Goal: Task Accomplishment & Management: Contribute content

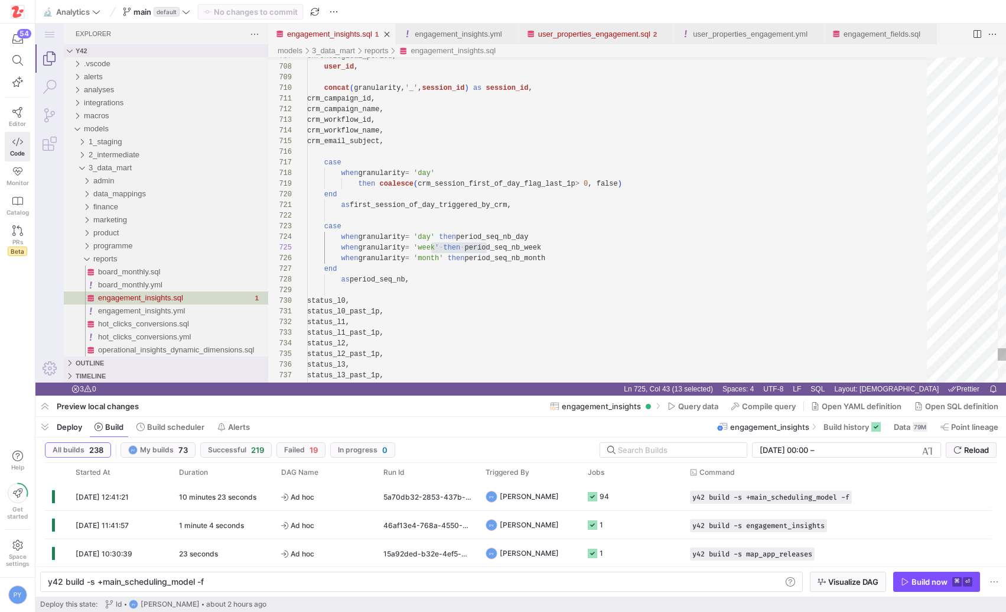
scroll to position [43, 180]
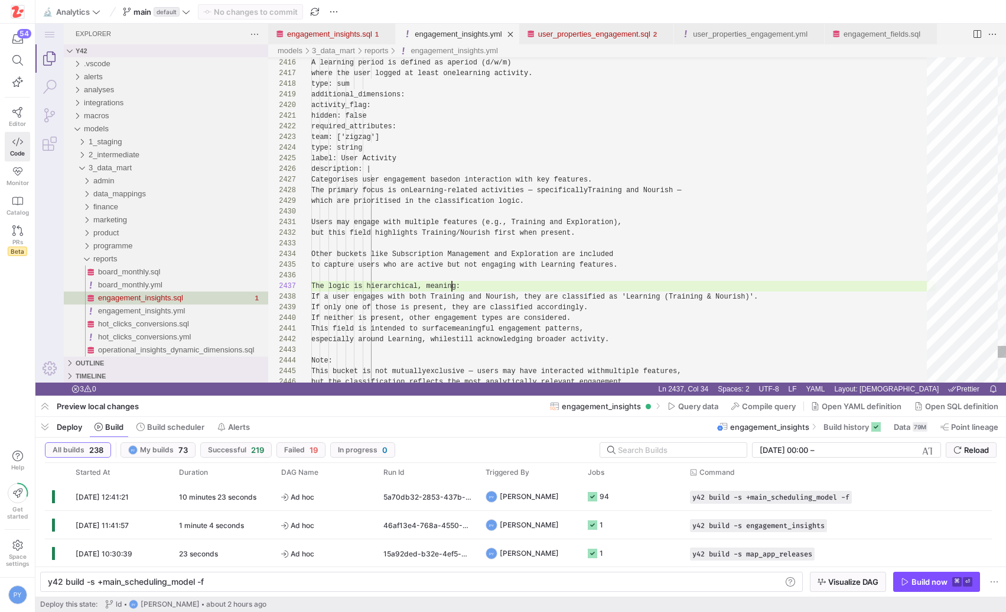
click at [459, 41] on div "engagement_insights.yml" at bounding box center [458, 34] width 87 height 21
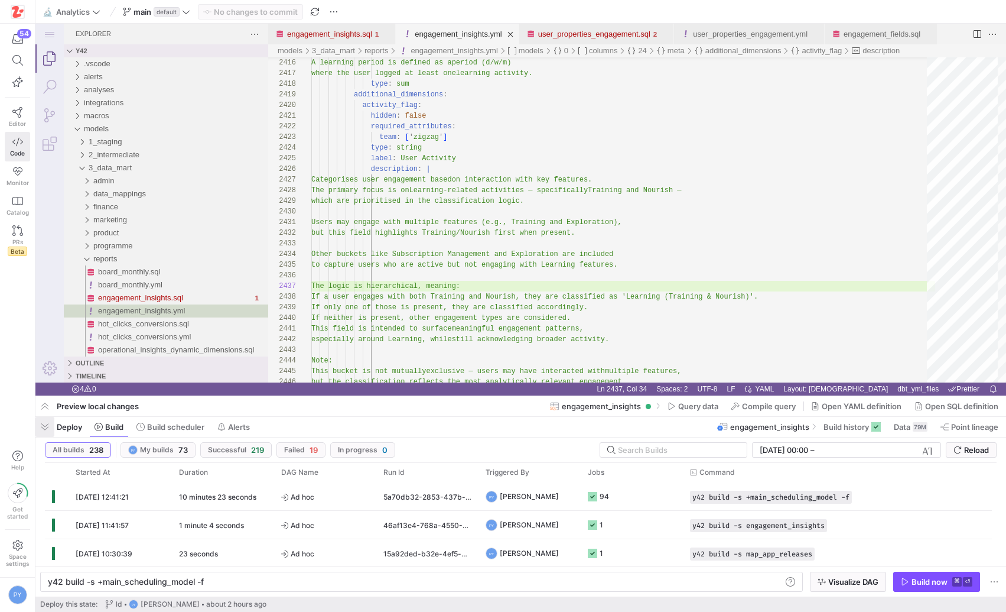
click at [45, 422] on span "button" at bounding box center [44, 427] width 19 height 20
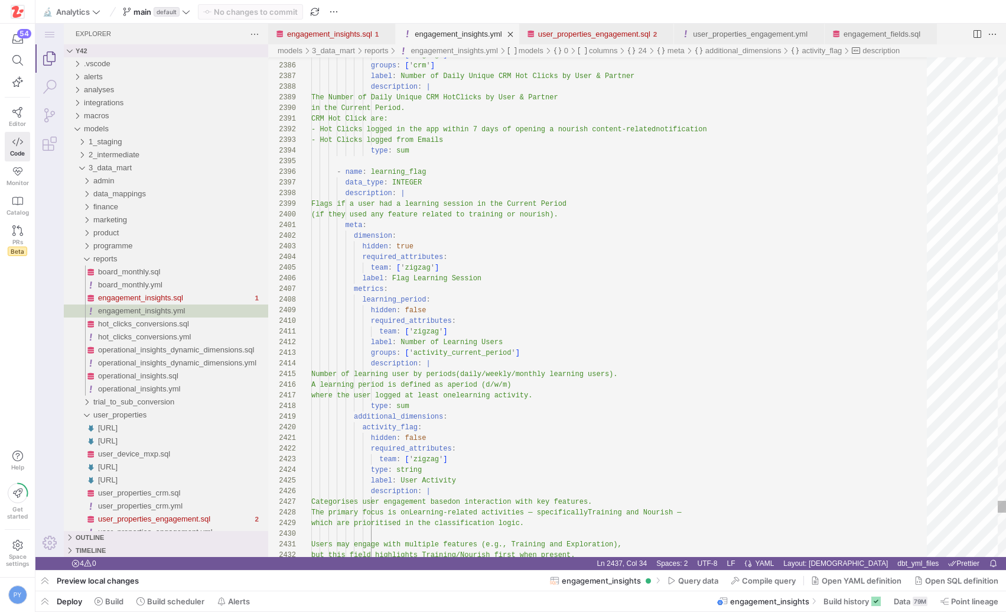
type textarea "CRM Hot Click are: - Hot Clicks logged in the app [DATE] of opening a nourish c…"
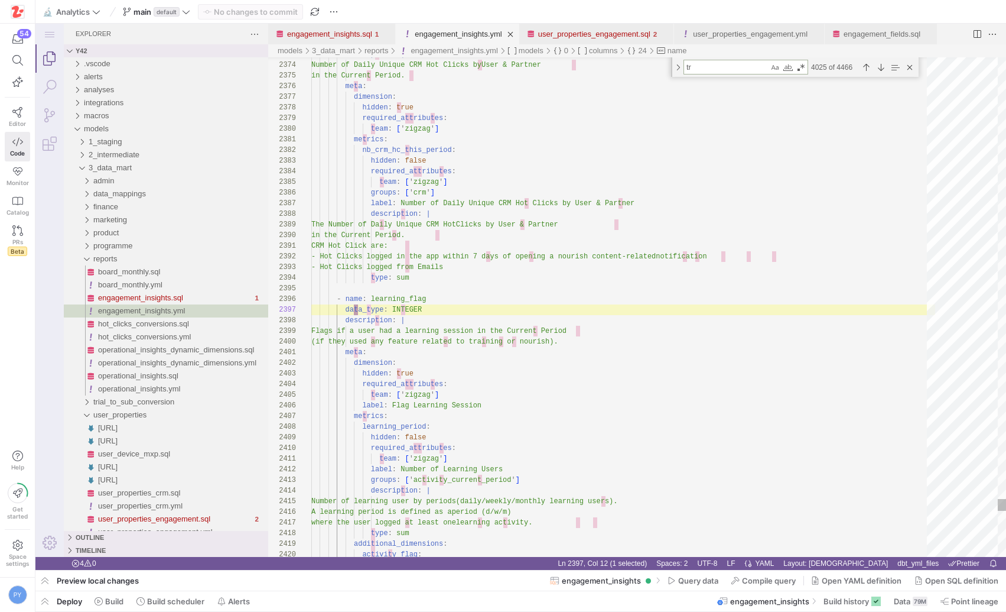
type textarea "tri"
type textarea "label: Flag Subscription Management Session - name: crm_session_flag data_type:…"
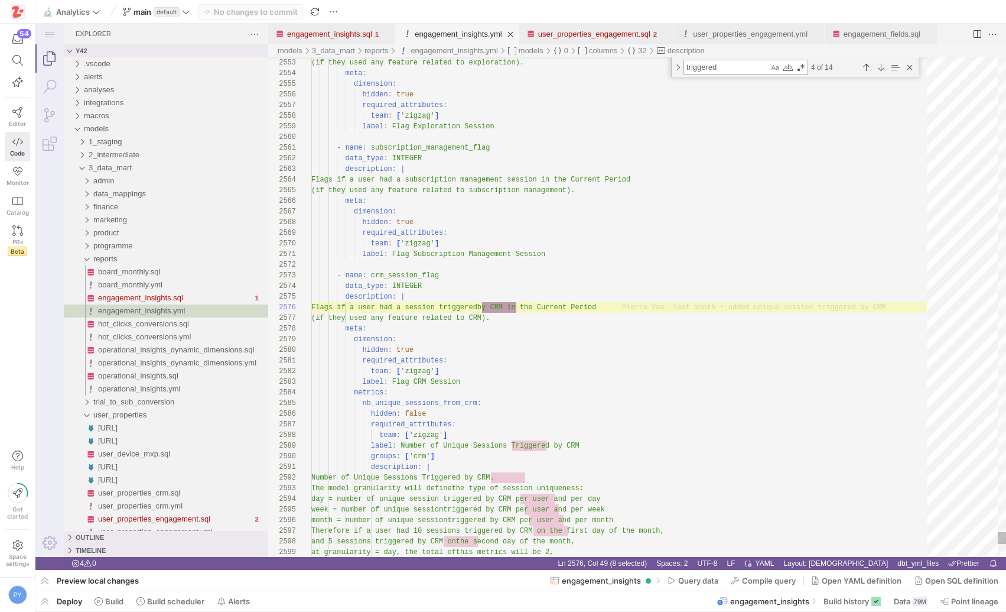
scroll to position [106, 209]
type textarea "triggered"
click at [865, 65] on div "Previous Match (⇧Enter)" at bounding box center [866, 67] width 13 height 13
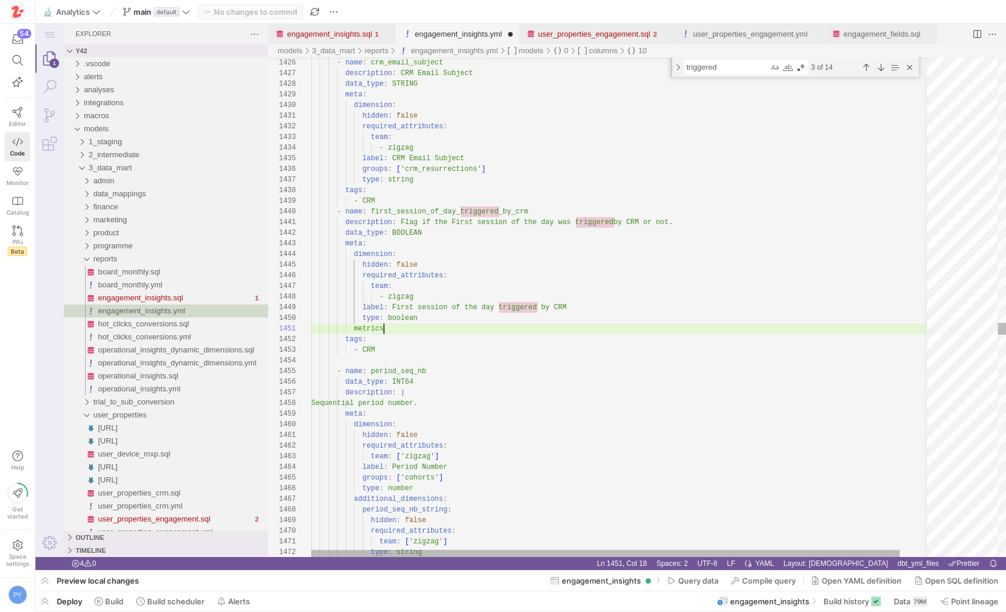
scroll to position [0, 77]
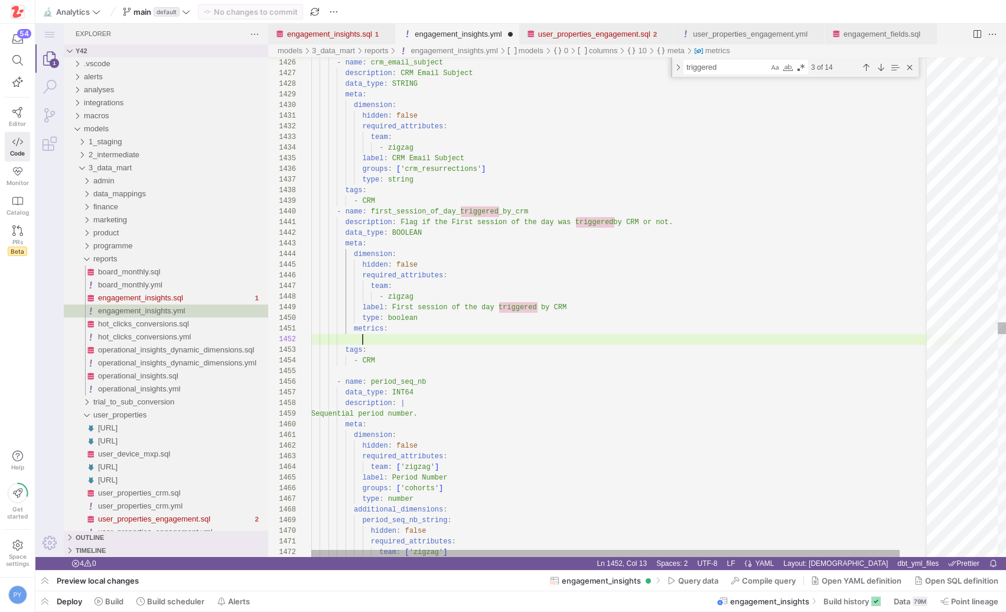
paste textarea "learning_flag"
type textarea "metrics: pct_ tags: - CRM - name: period_seq_nb data_type: INT64 description: |…"
click at [53, 92] on link "Search (⇧⌘F)" at bounding box center [49, 87] width 28 height 28
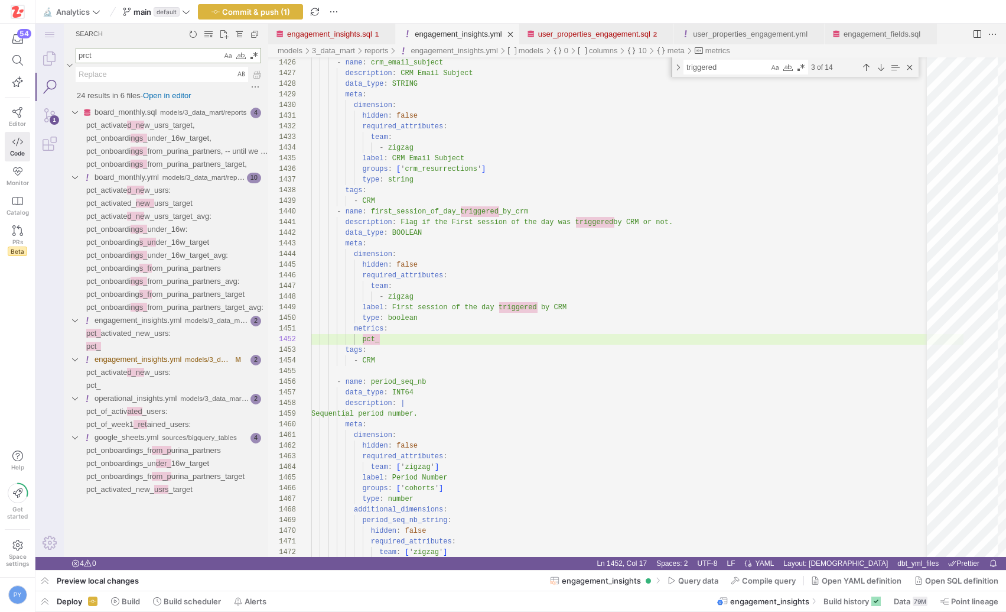
type textarea "prctg"
type textarea "pct_"
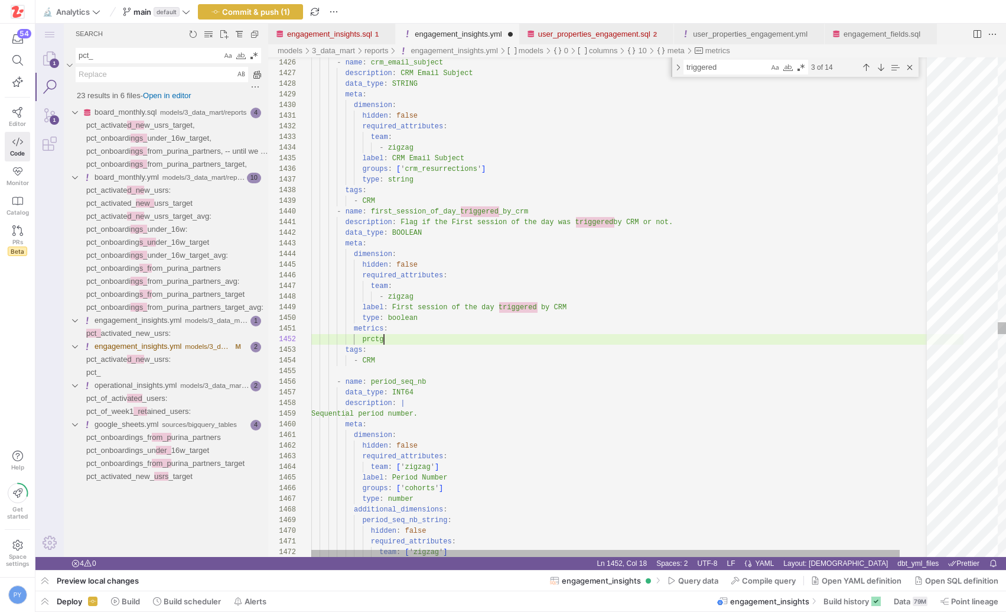
scroll to position [11, 77]
paste textarea "learning_flag"
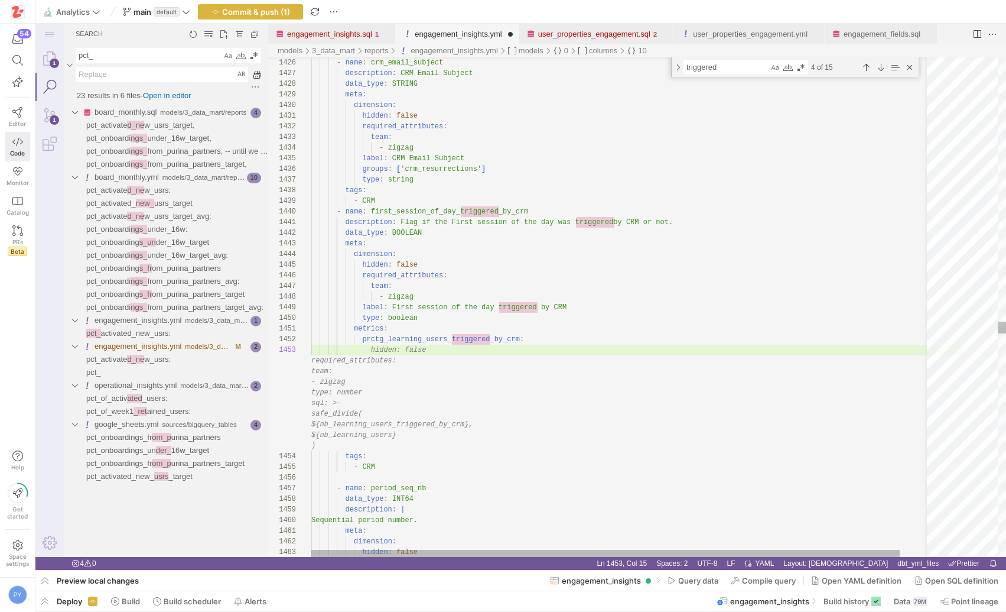
scroll to position [11, 73]
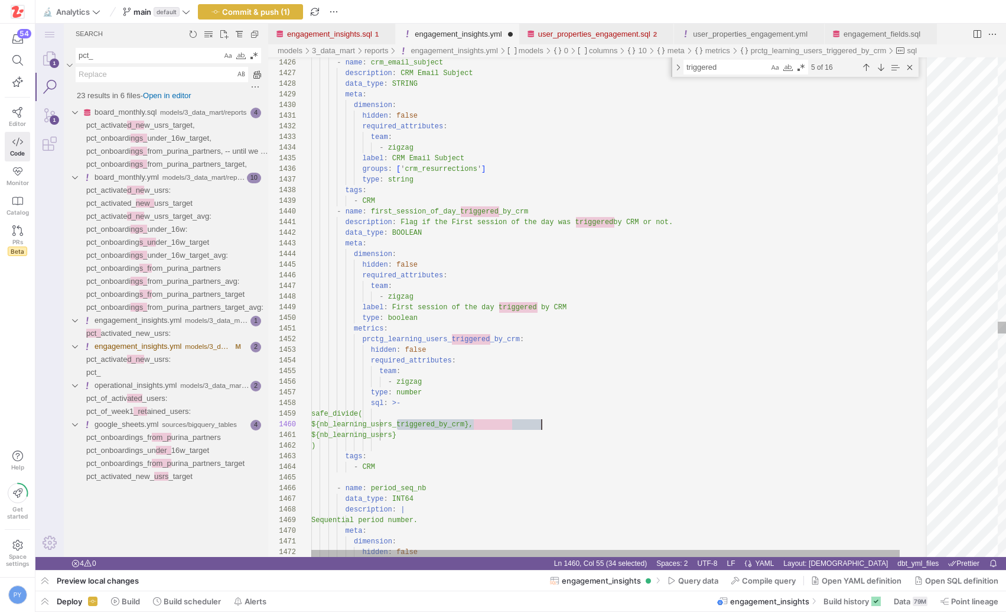
scroll to position [96, 230]
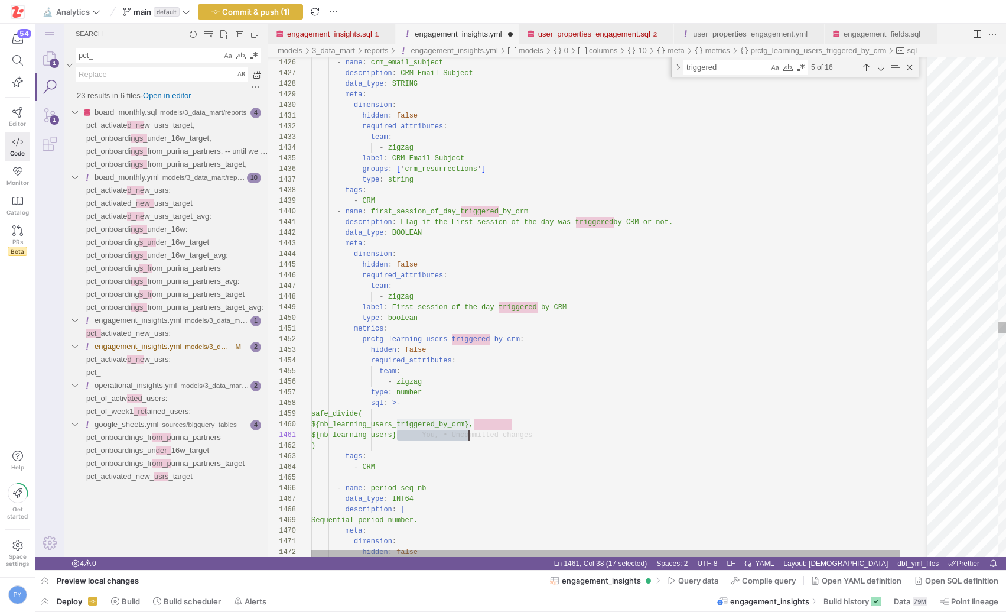
scroll to position [0, 158]
type textarea "${nb_learning_users} ) tags: - CRM - name: period_seq_nb data_type: INT64 descr…"
type textarea "nb_learning_users"
click at [701, 67] on textarea "nb_learning_users" at bounding box center [726, 67] width 85 height 14
type textarea "metrics: prctg_learning_users_triggered_by_crm: hidden: false required_attribut…"
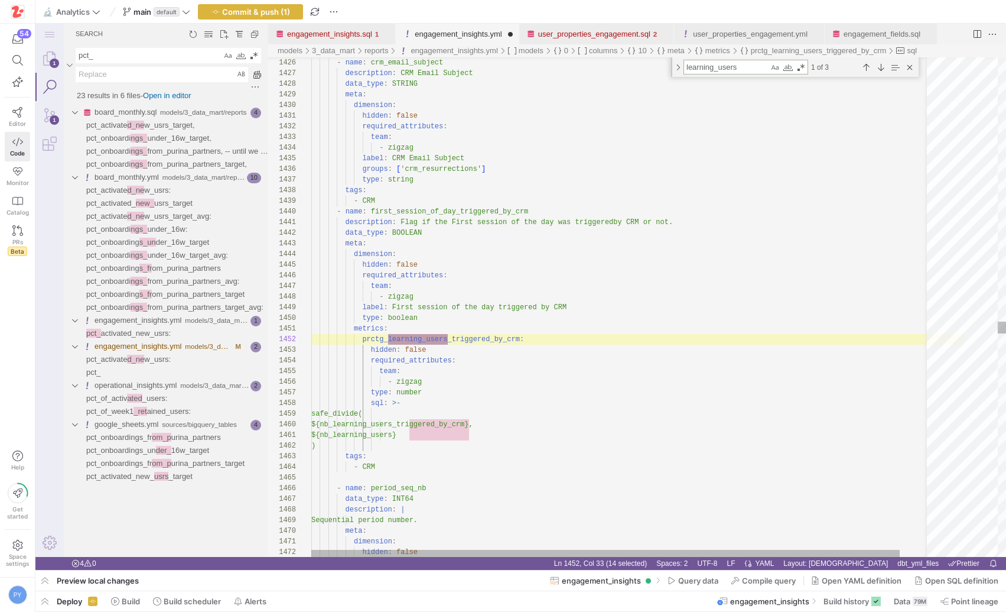
scroll to position [106, 137]
type textarea "learning_users"
click at [882, 64] on div "Next Match (Enter)" at bounding box center [881, 67] width 13 height 13
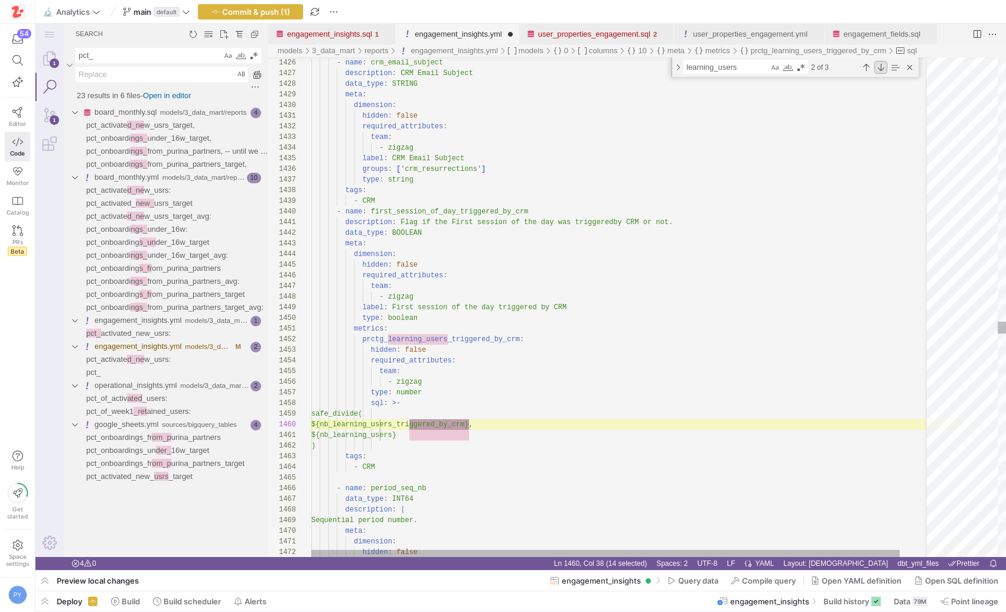
click at [882, 64] on div "Next Match (Enter)" at bounding box center [881, 67] width 13 height 13
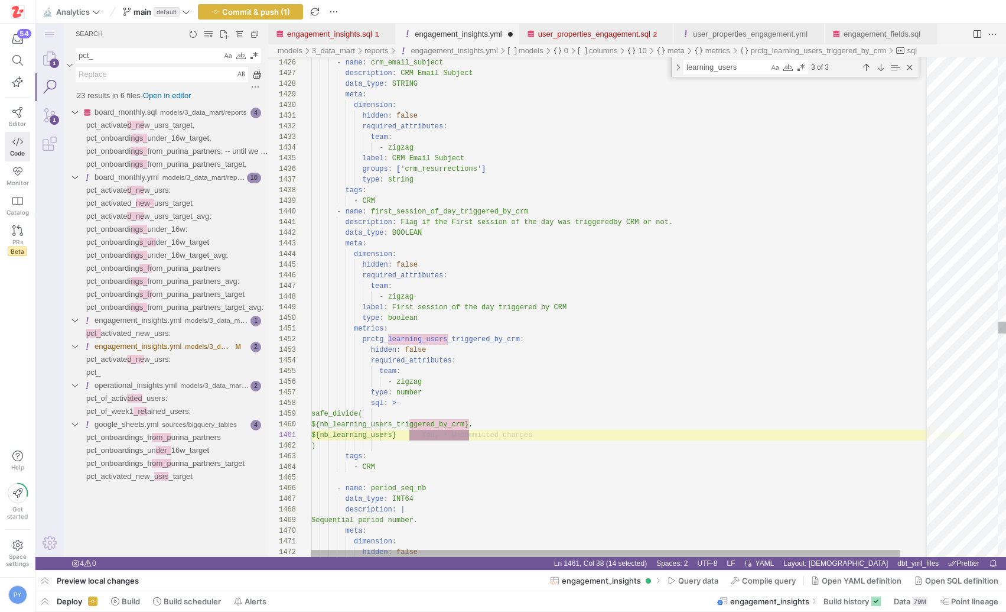
click at [742, 73] on textarea "learning_users" at bounding box center [726, 67] width 85 height 14
type textarea "metrics: prctg_learning_users_triggered_by_crm: hidden: false required_attribut…"
type textarea "learning_user"
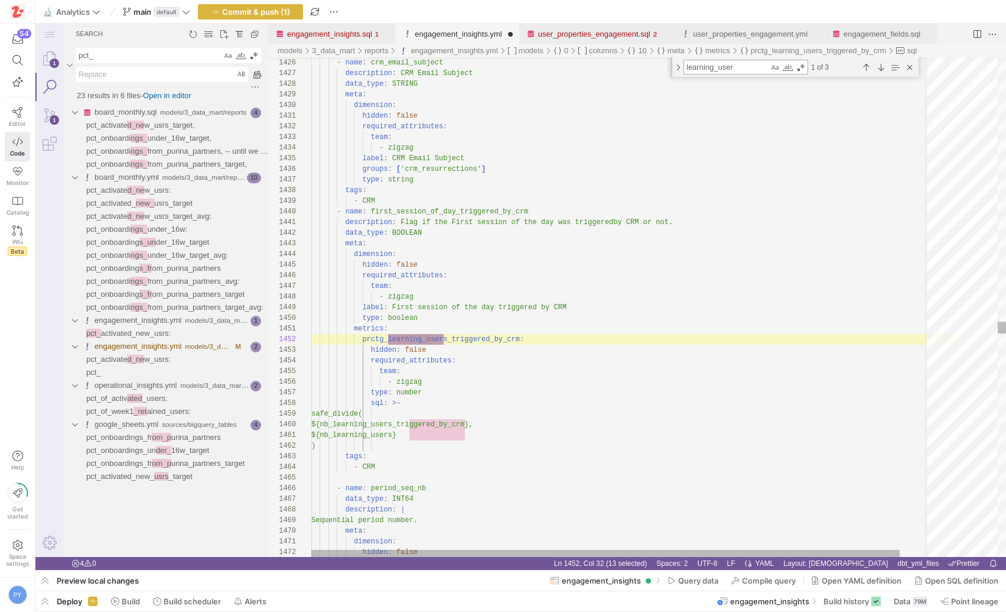
scroll to position [106, 132]
drag, startPoint x: 721, startPoint y: 66, endPoint x: 787, endPoint y: 66, distance: 65.6
click at [785, 66] on div "learning_user learning_user" at bounding box center [746, 67] width 125 height 15
type textarea "The Number of Daily Unique CRM Hot Clicks by User & Partner in the Current Peri…"
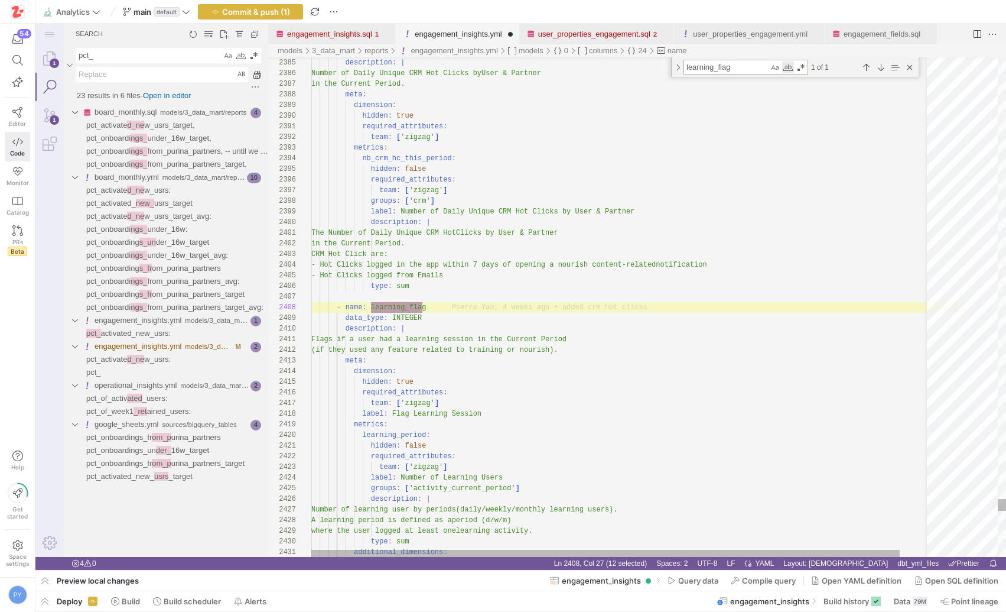
scroll to position [106, 115]
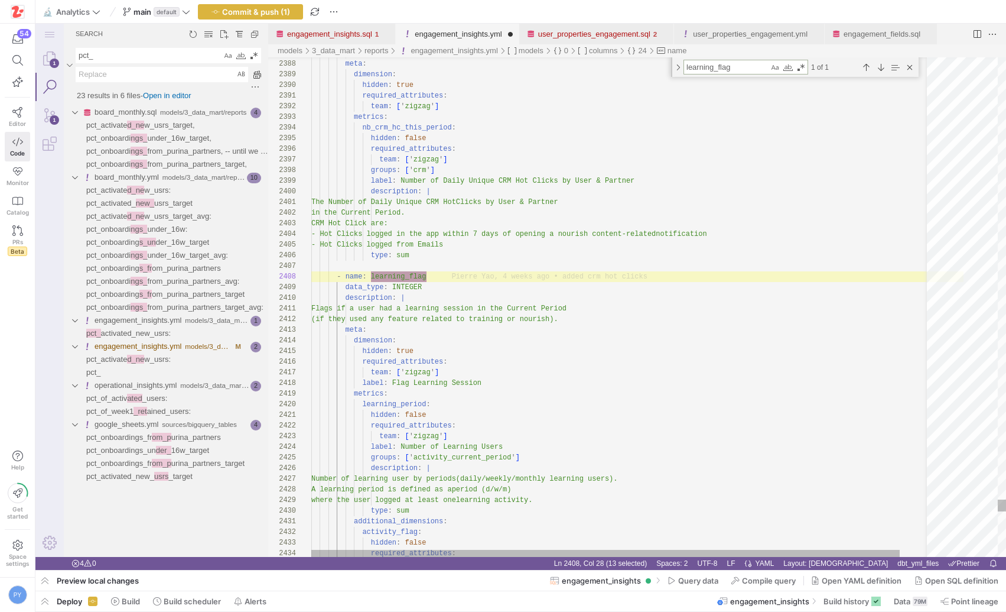
type textarea "learning_flag"
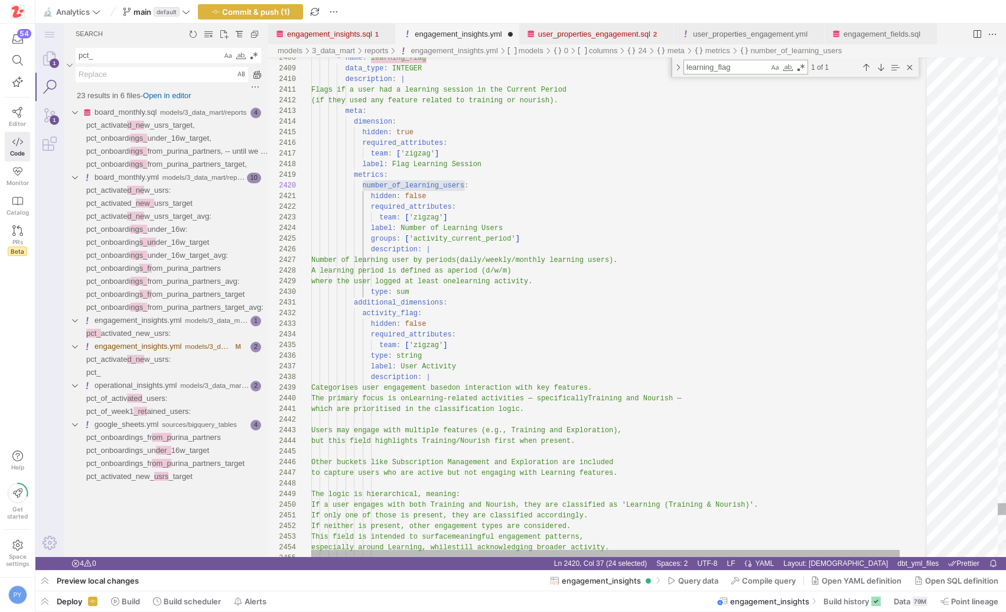
drag, startPoint x: 700, startPoint y: 68, endPoint x: 625, endPoint y: 71, distance: 75.1
click at [625, 71] on div "2408 2409 2410 2411 2412 2413 2414 2415 2416 2417 2418 2419 2420 2421 2422 2423…" at bounding box center [637, 306] width 738 height 499
type textarea "case when ${training_flag} = 1 and ${nourish_flag} = 1 then 'Learning (Training…"
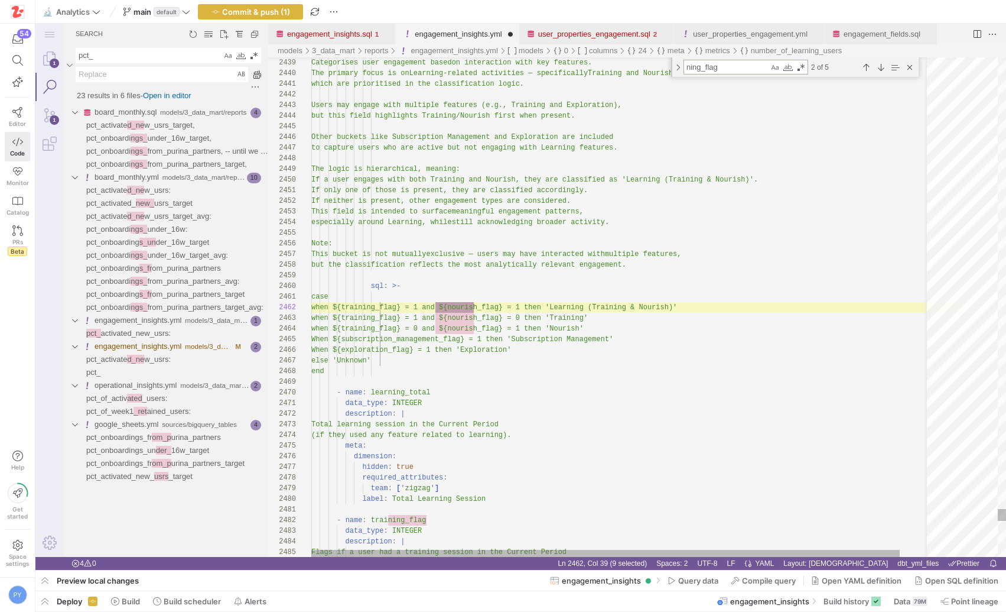
scroll to position [106, 163]
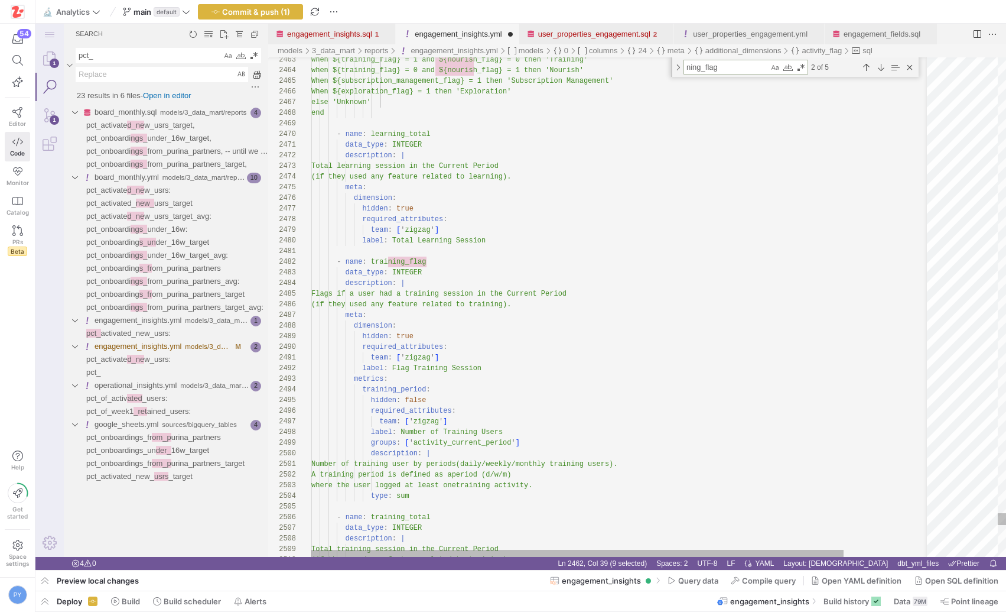
type textarea "ning_flag"
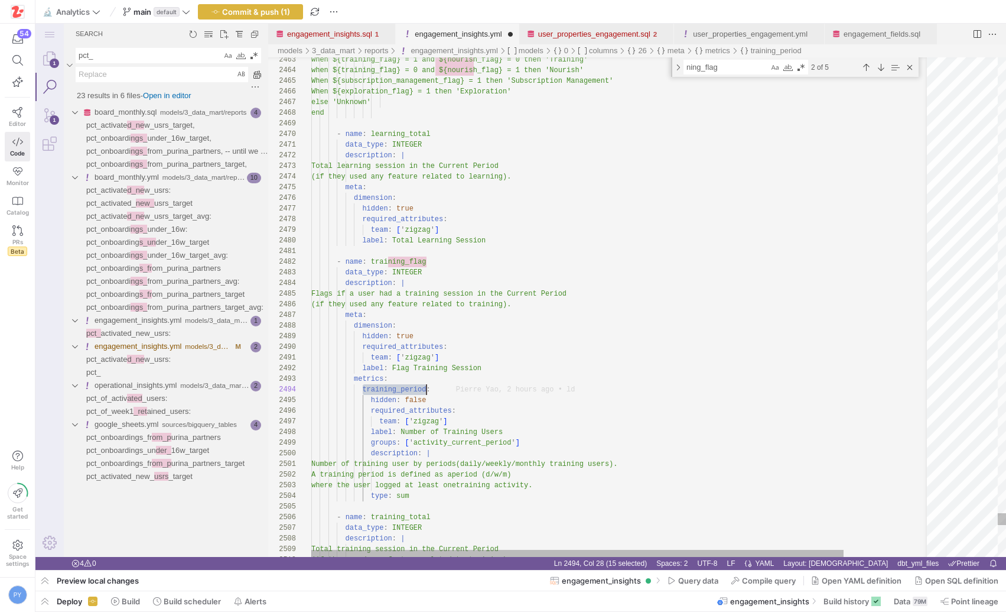
paste textarea "number_of_learning_users"
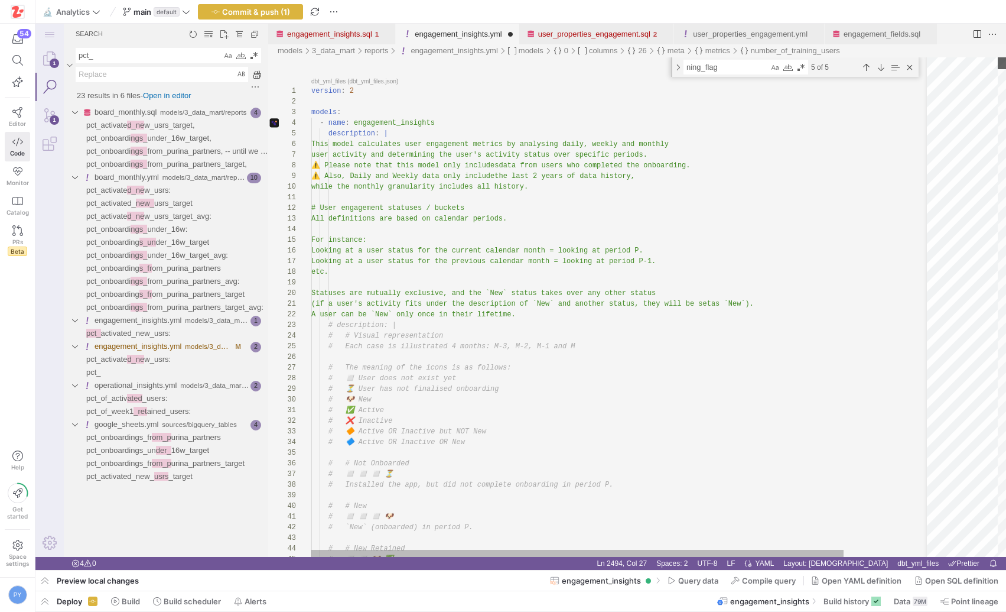
click at [1003, 57] on div "engagement_insights.yml" at bounding box center [1002, 63] width 8 height 12
type textarea "team: ['zigzag'] label: Flag Training Session metrics: number_of_training_users…"
click at [736, 71] on textarea "ning_flag" at bounding box center [726, 67] width 85 height 14
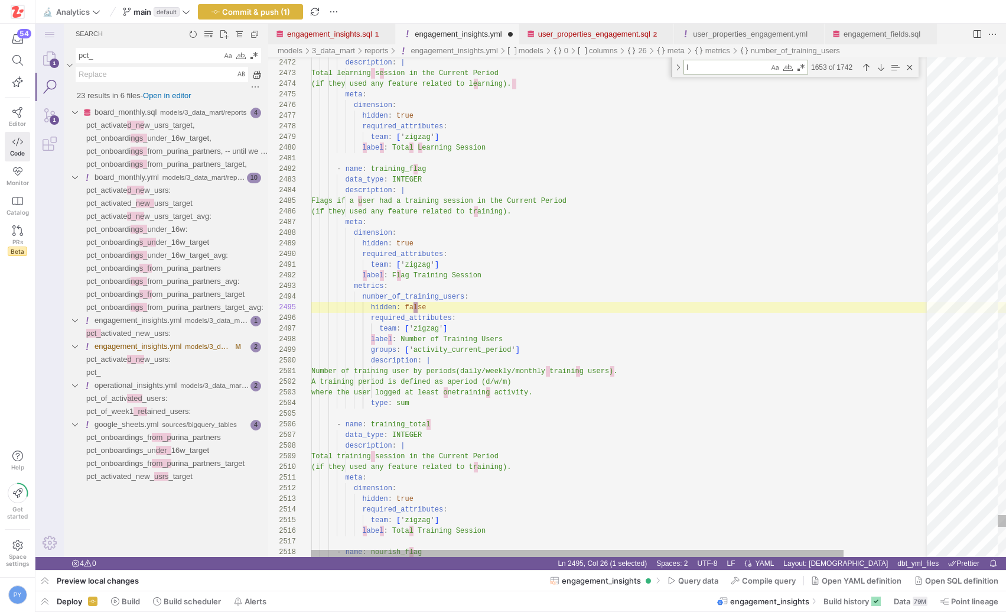
type textarea "le"
type textarea "Number of training user by periods (daily/weekly/monthly training users). A tra…"
type textarea "lea"
type textarea "If the user refers to a "cohorted view" in engagement analytics, they might be …"
type textarea "[PERSON_NAME]"
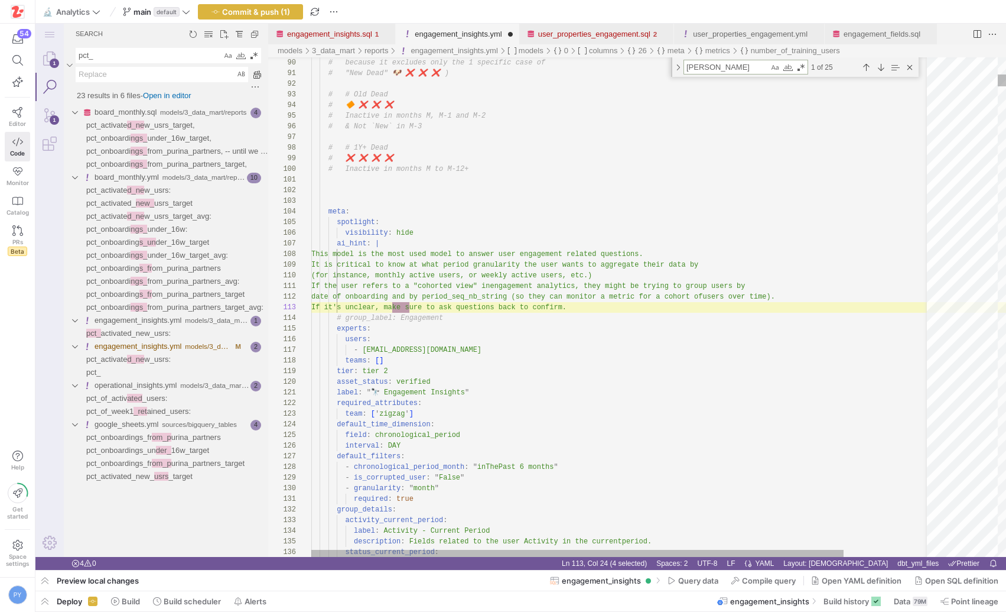
type textarea "required_attributes: team: ['zigzag'] label: Number of Activated New Users desc…"
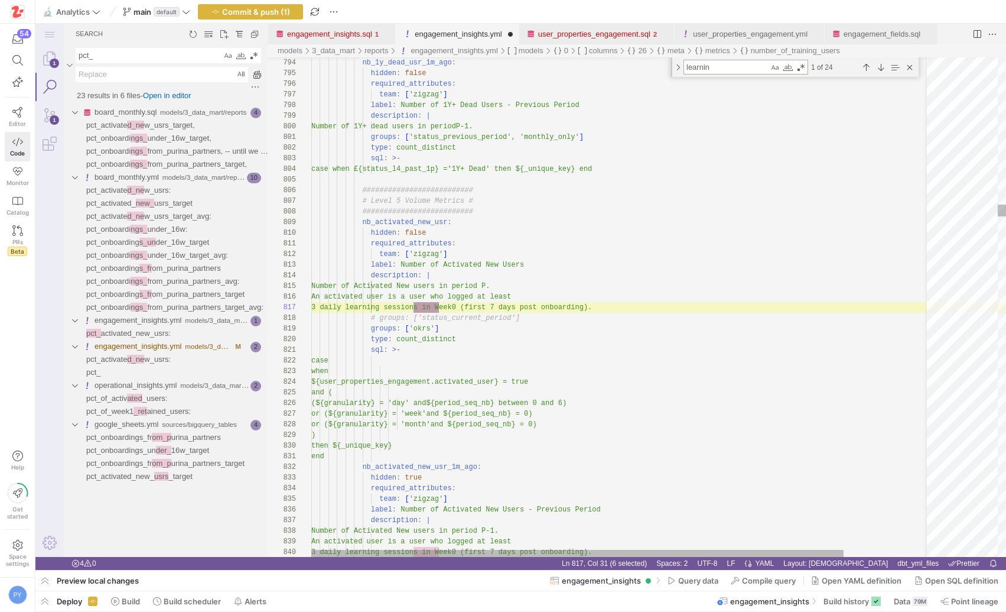
type textarea "learning"
type textarea "metrics: prctg_learning_users_triggered_by_crm: hidden: false required_attribut…"
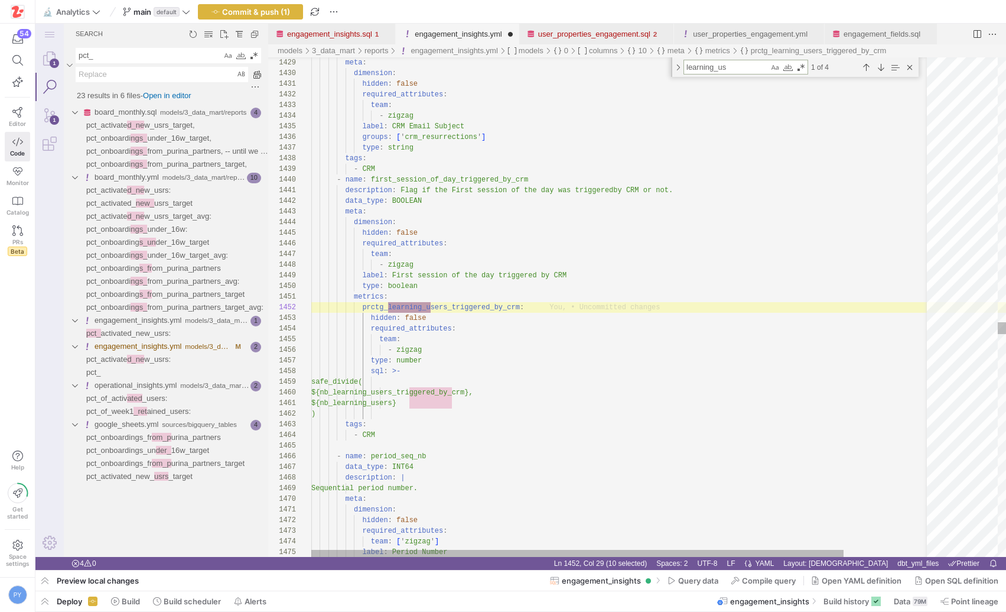
scroll to position [106, 124]
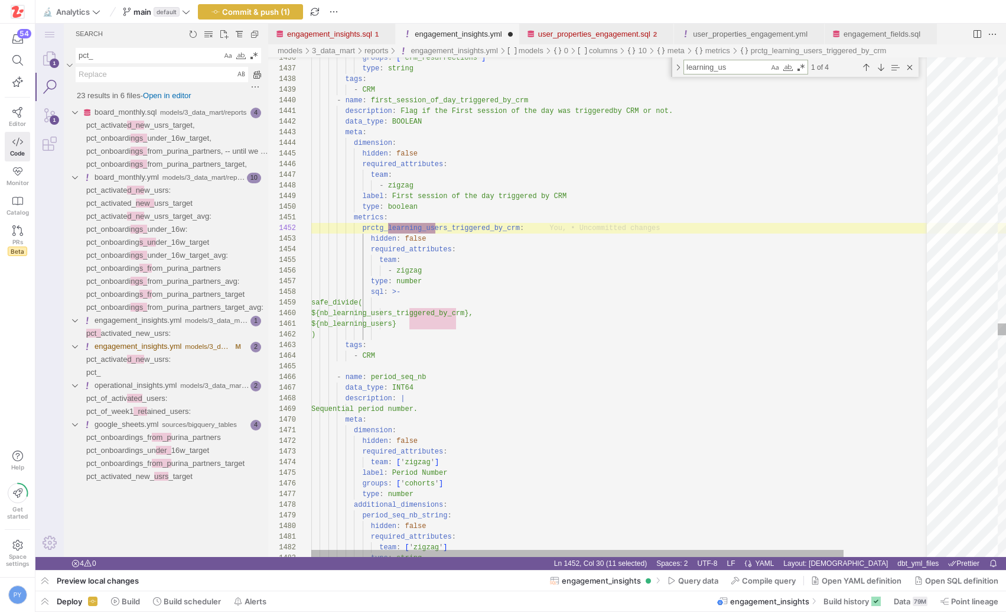
type textarea "learning_us"
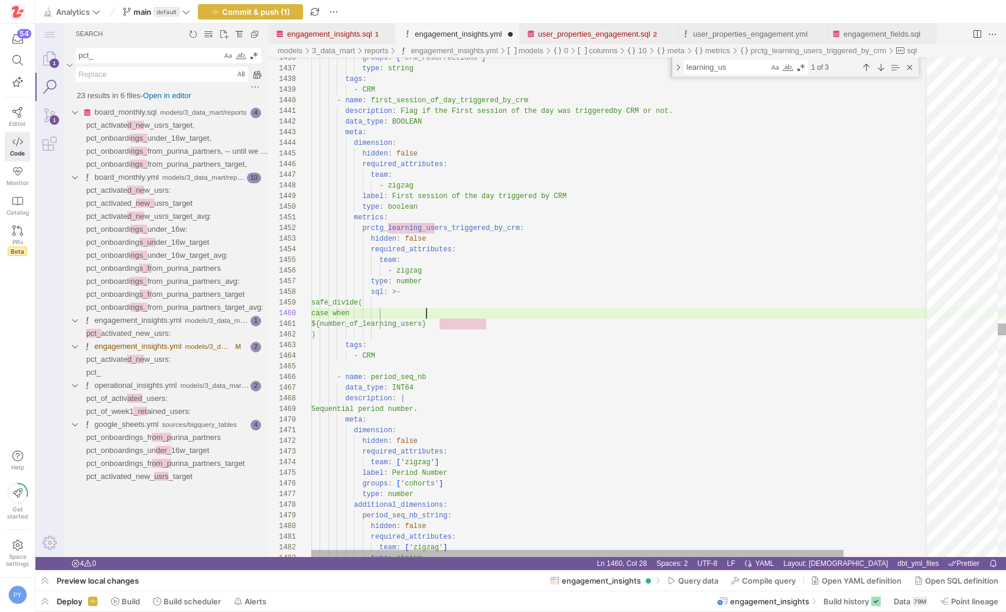
scroll to position [96, 119]
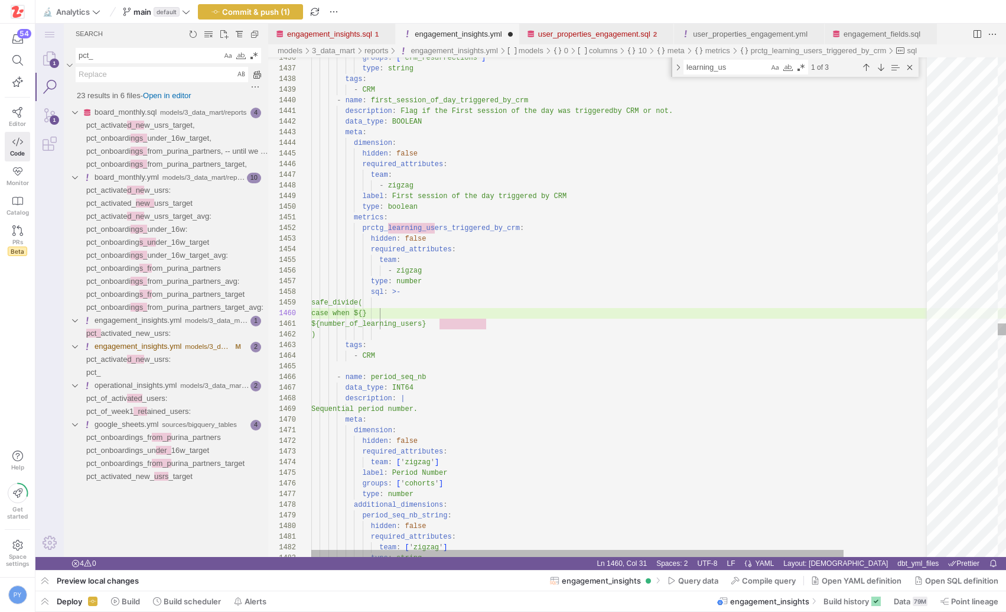
paste textarea "prctg_learning_users_triggered_by_crm"
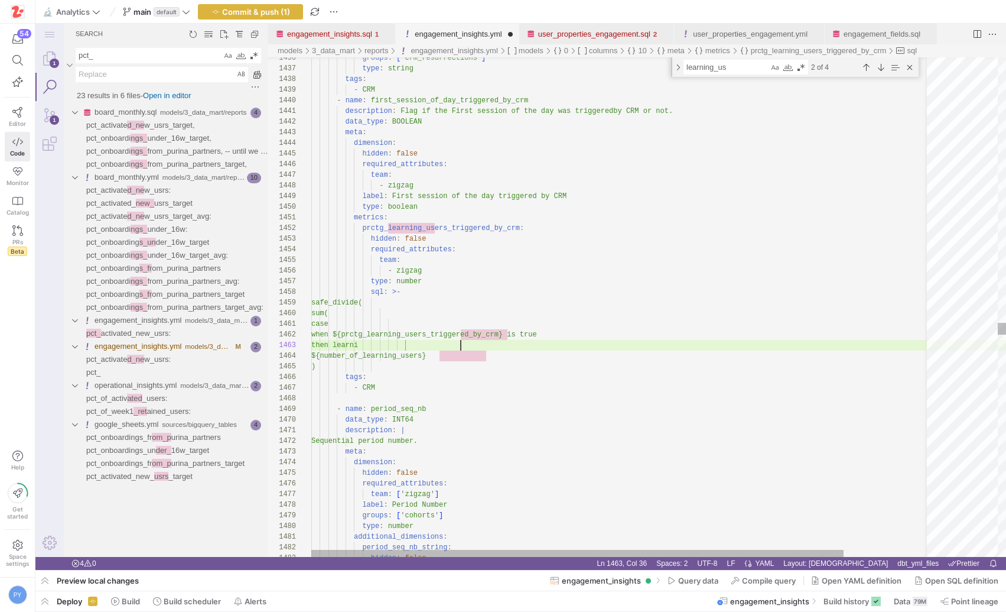
scroll to position [21, 158]
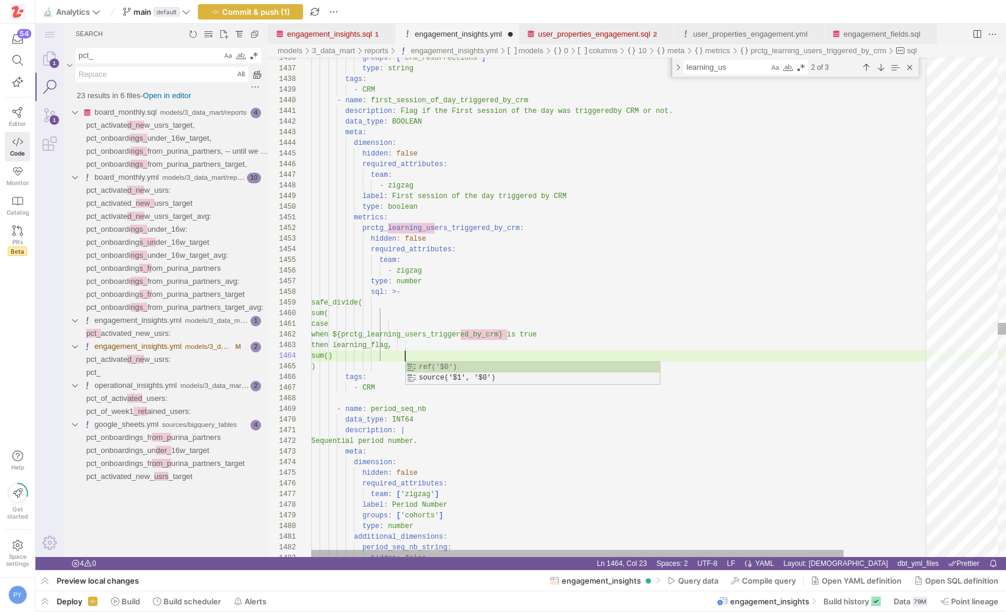
paste textarea "learning_flag"
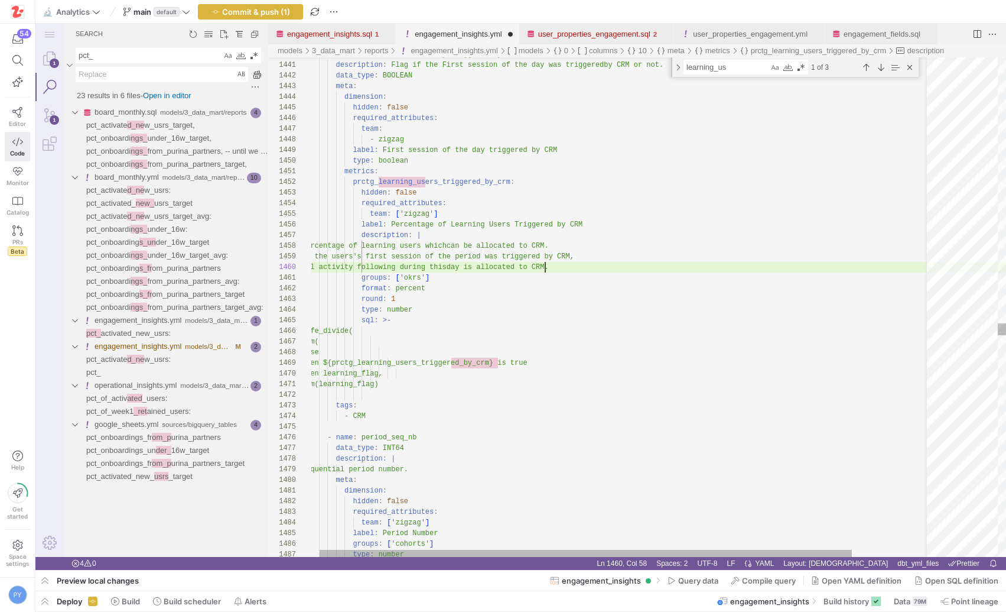
scroll to position [96, 320]
type textarea "groups: ['okrs'] format: percent round: 1 type: number sql: >- safe_divide( sum…"
type textarea "a"
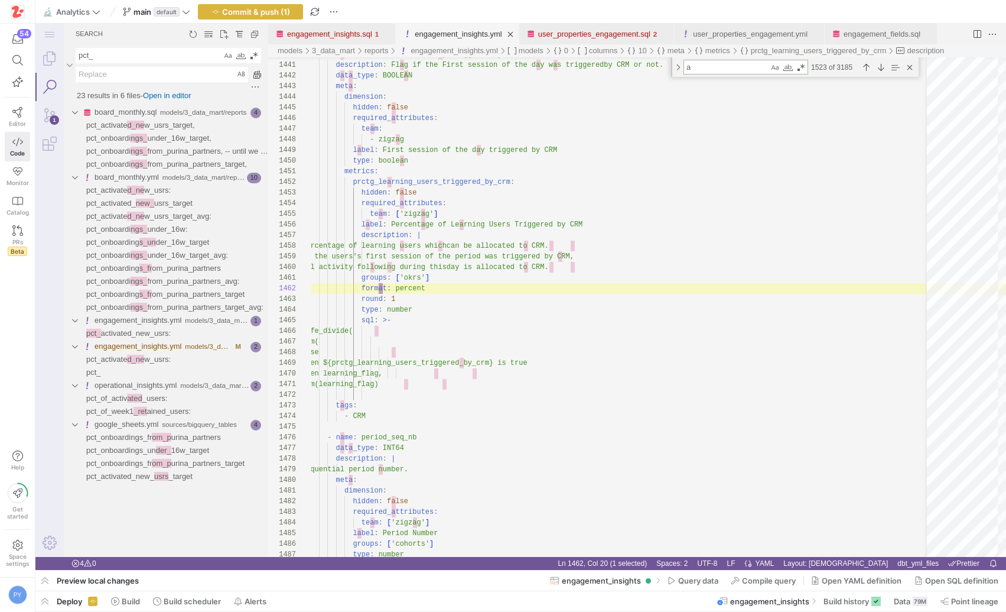
type textarea "end ) end - name: status_l0 data_type: STRING description: | The user status du…"
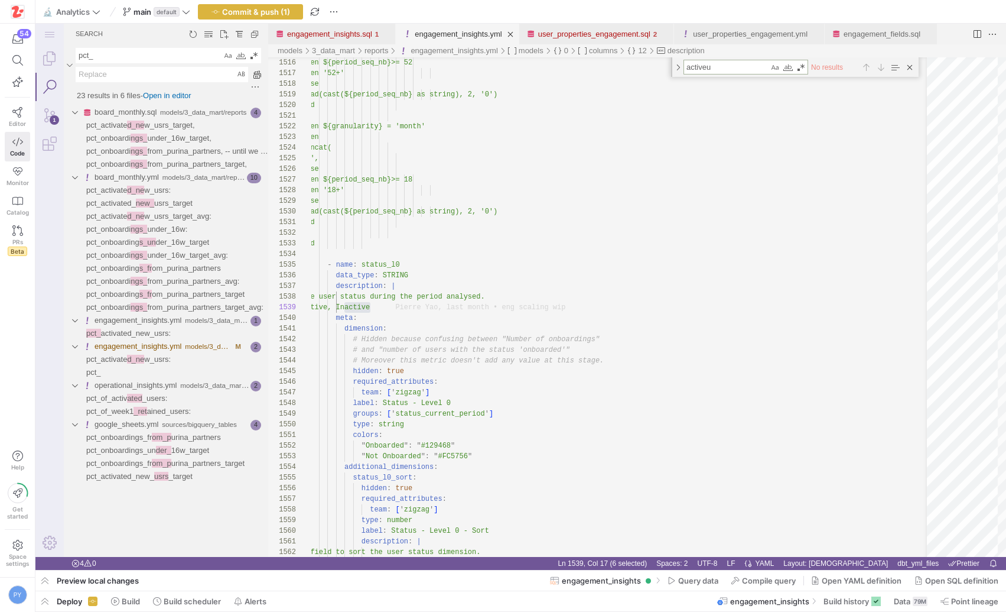
type textarea "active"
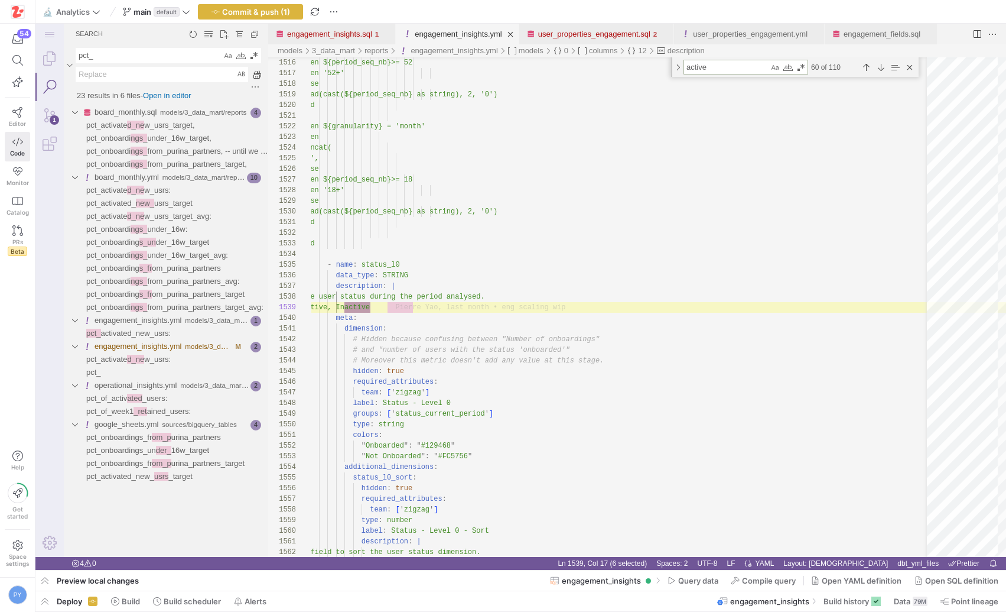
type textarea "########################## nb_active_usr: hidden: false required_attributes: te…"
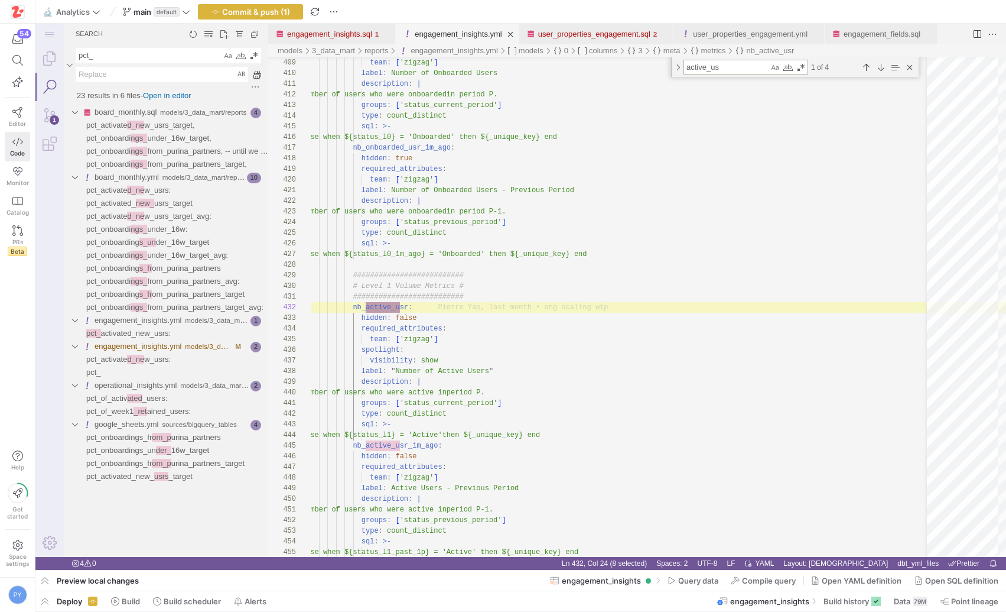
scroll to position [106, 102]
type textarea "active_usr"
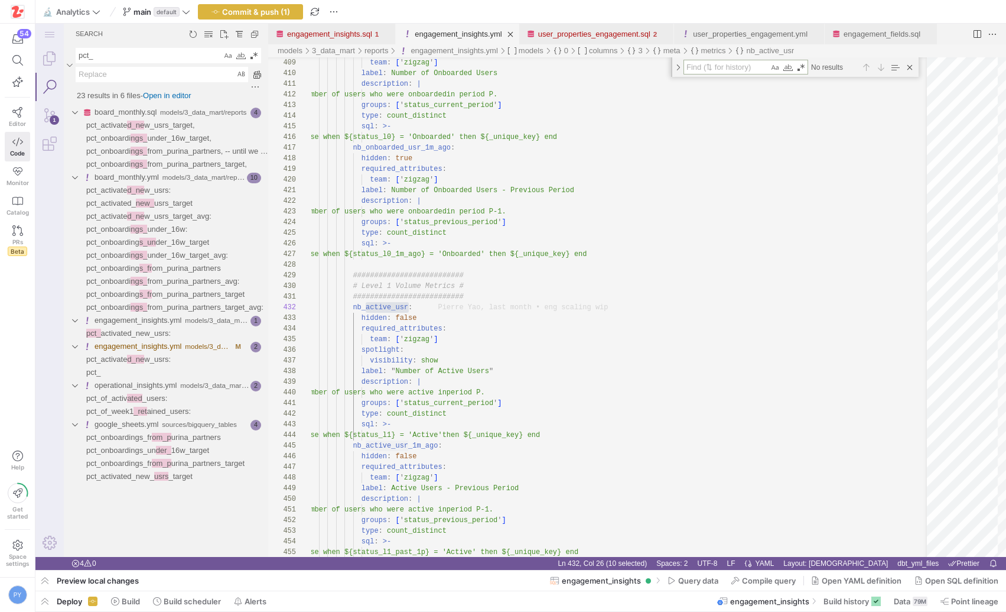
type textarea "groups: ['okrs'] format: percent round: 1 type: number sql: >- safe_divide( sum…"
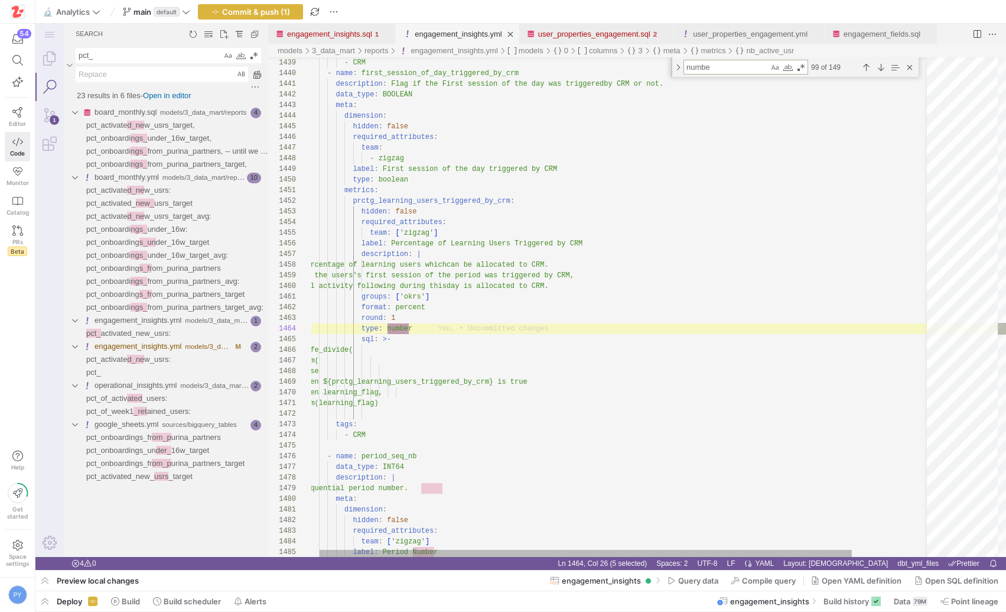
type textarea "number"
type textarea "Flags if a user had a learning session in the Current Period (if they used any …"
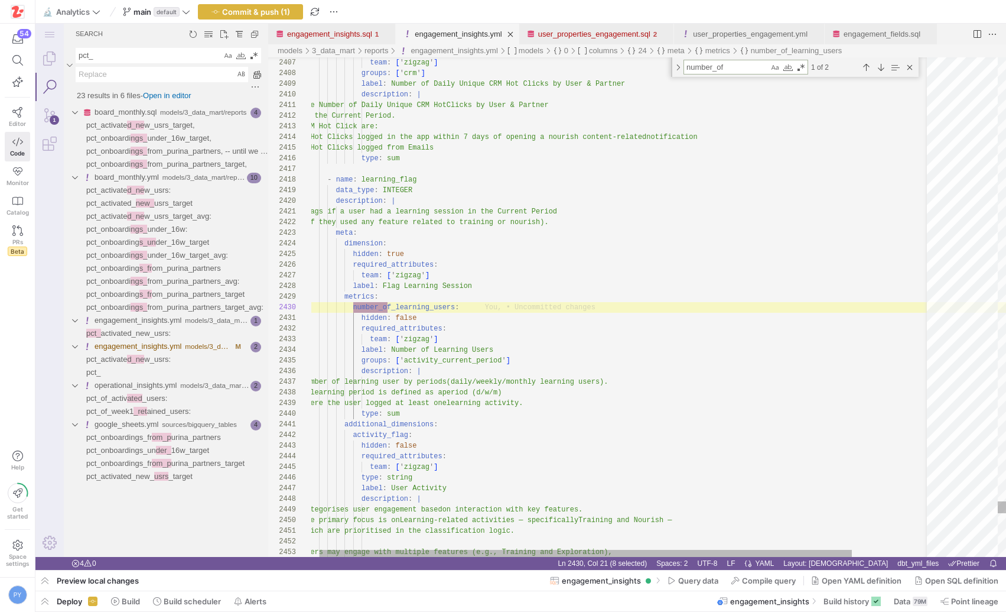
scroll to position [106, 90]
type textarea "number_of"
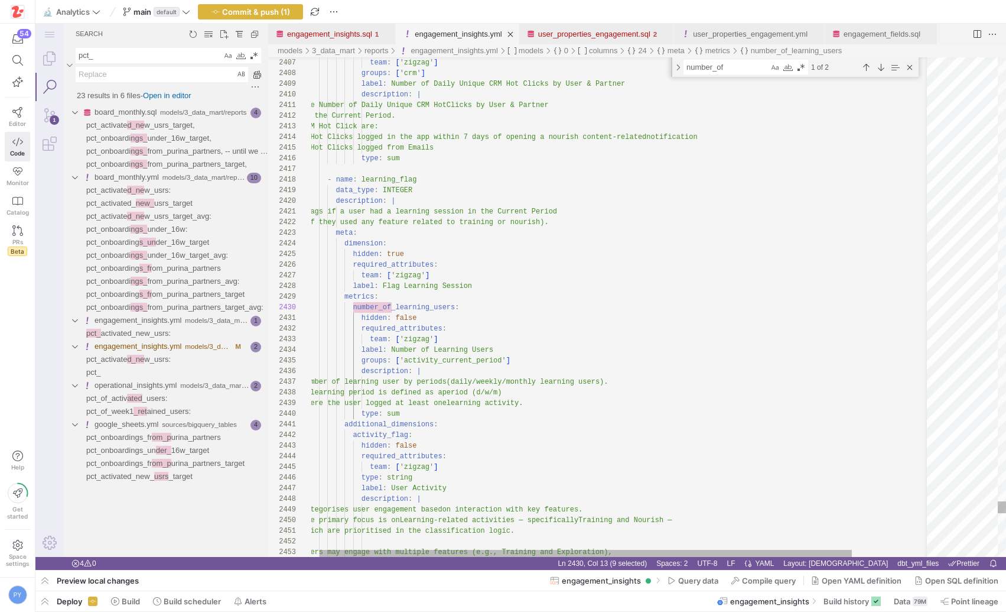
scroll to position [96, 60]
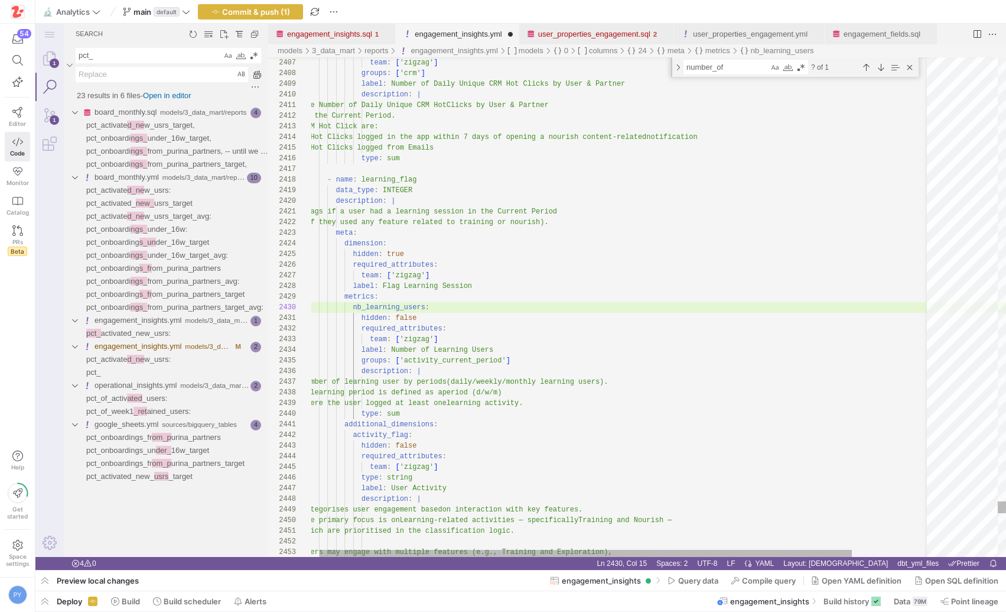
type textarea "Flags if a user had a learning session in the Current Period (if they used any …"
type textarea "n"
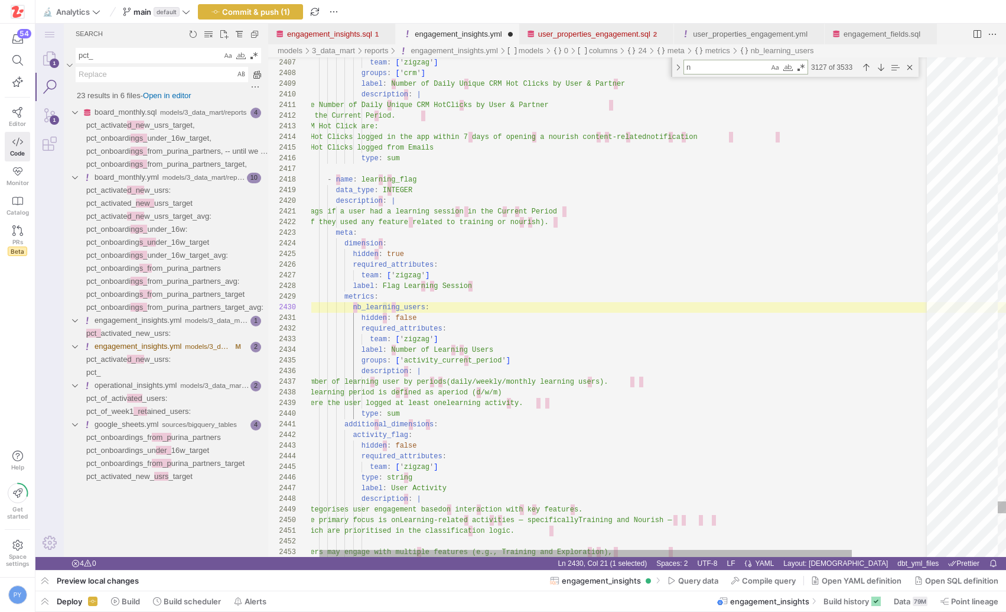
type textarea "hidden: false required_attributes: team: ['zigzag'] label: Number of Learning U…"
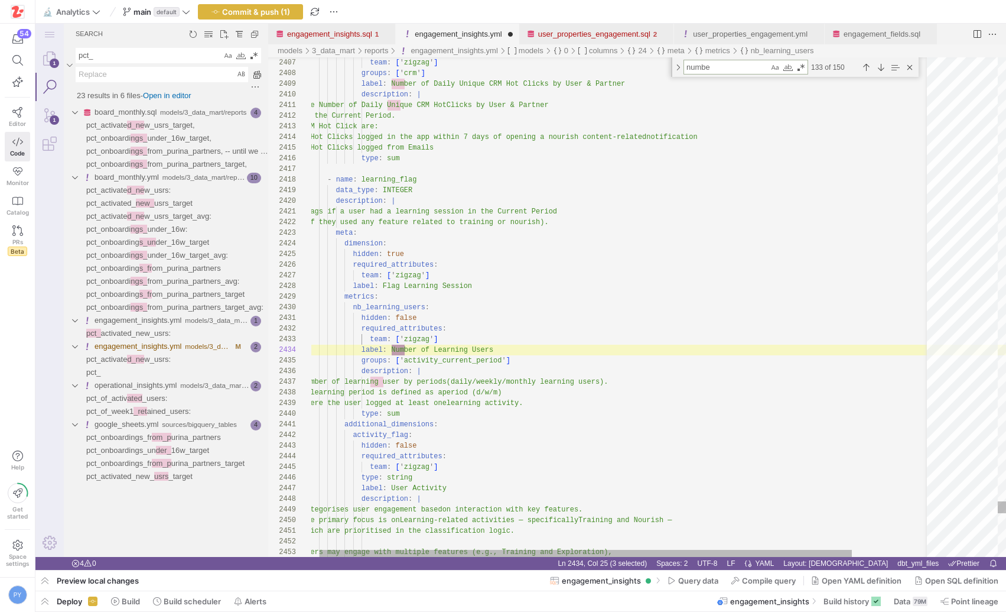
type textarea "number"
type textarea "team: ['zigzag'] label: Flag Training Session metrics: number_of_training_users…"
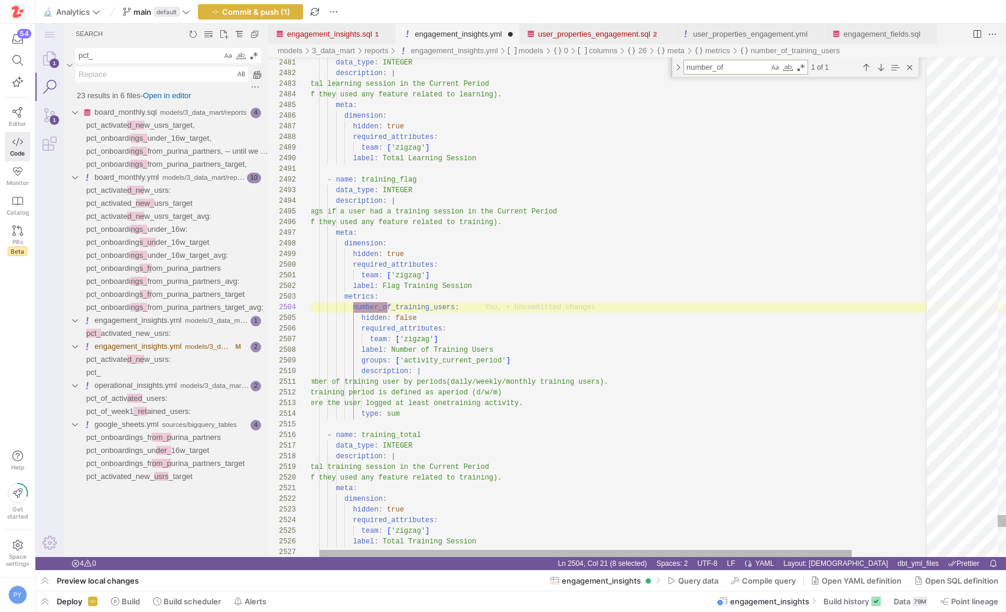
scroll to position [106, 90]
type textarea "number_of"
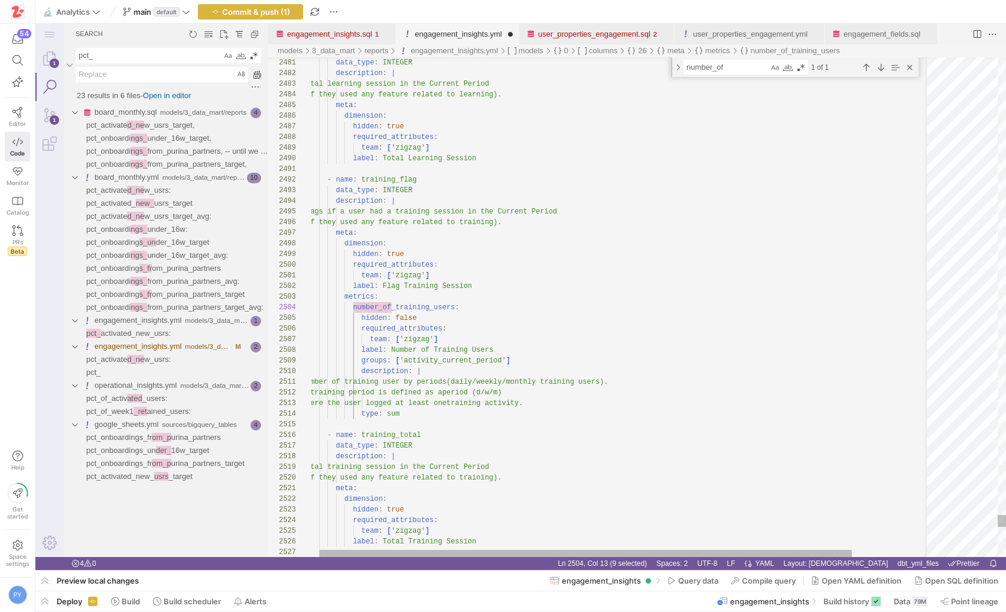
scroll to position [32, 60]
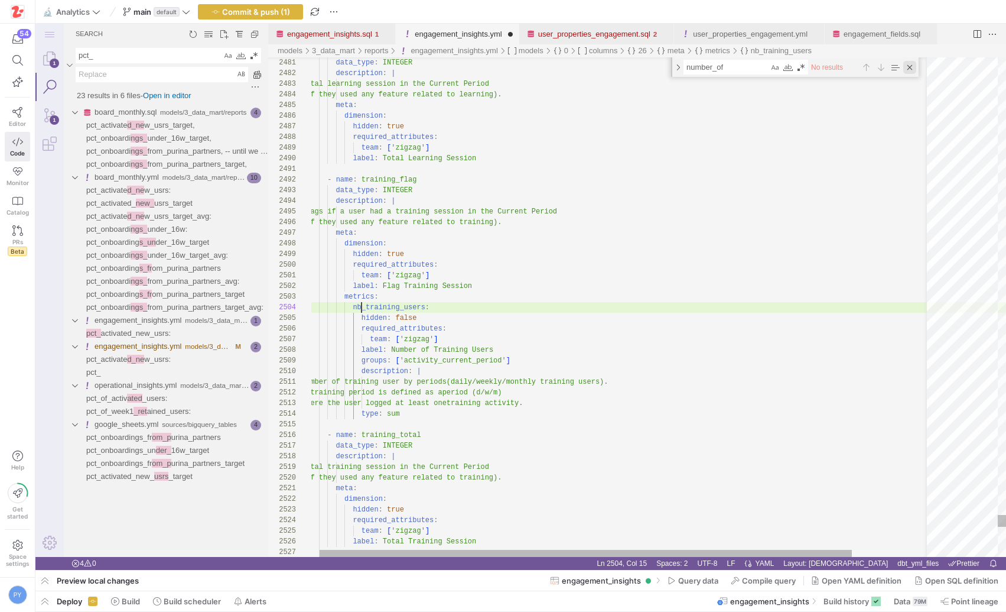
type textarea "team: ['zigzag'] label: Flag Training Session metrics: nb_training_users: hidde…"
click at [907, 68] on div "Close (Escape)" at bounding box center [910, 67] width 13 height 13
type textarea "pr"
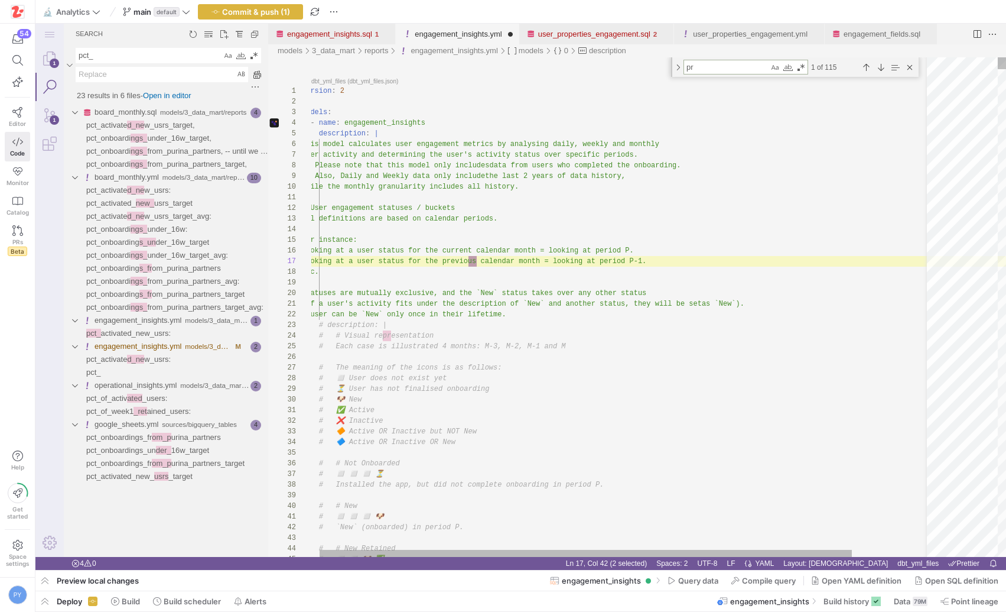
type textarea "metrics: prctg_learning_users_triggered_by_crm: hidden: false required_attribut…"
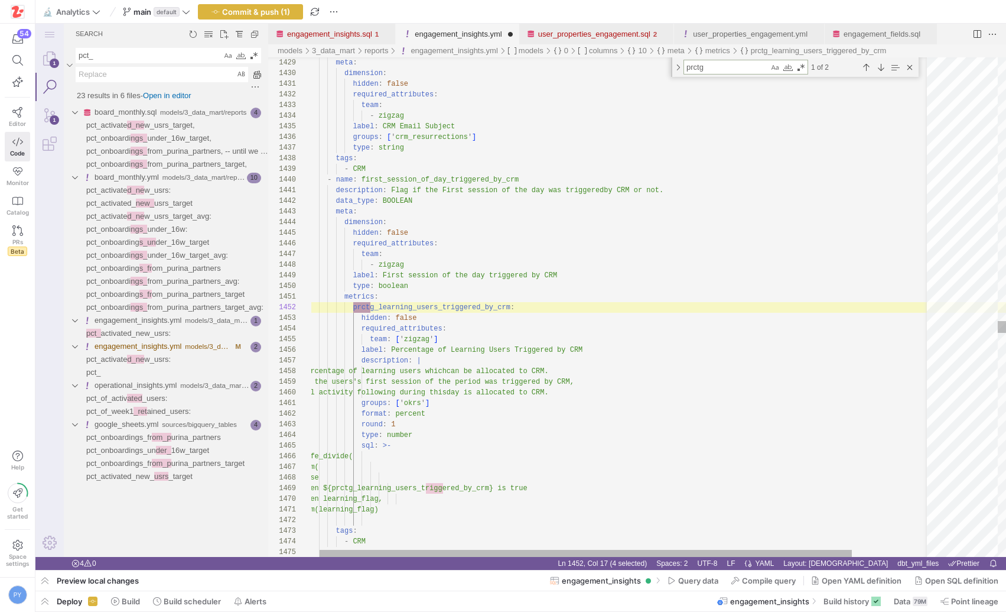
scroll to position [106, 73]
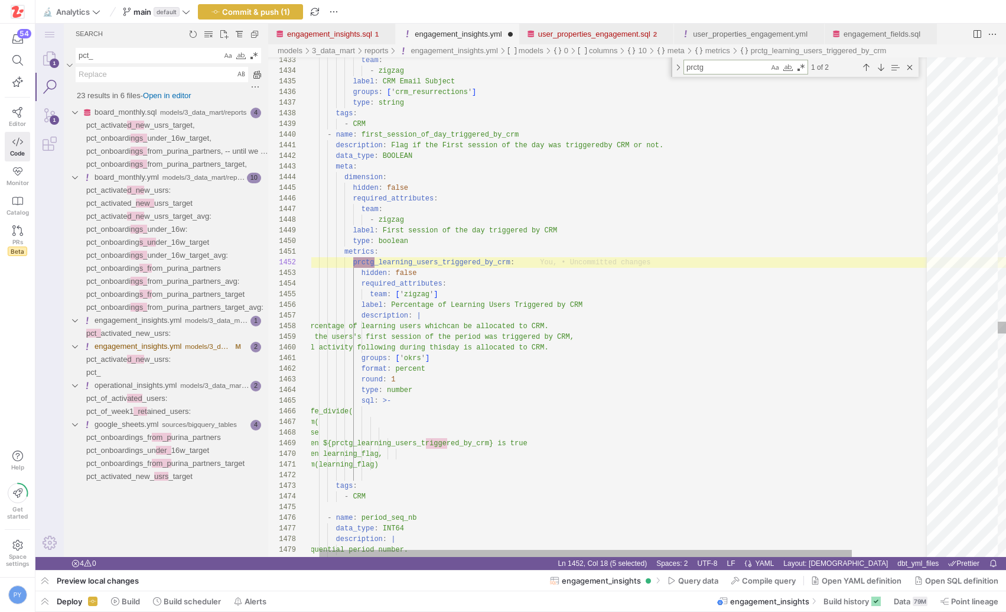
type textarea "prctg"
type textarea "sum(learning_flag) ) tags: - CRM - name: period_seq_nb data_type: INT64 descrip…"
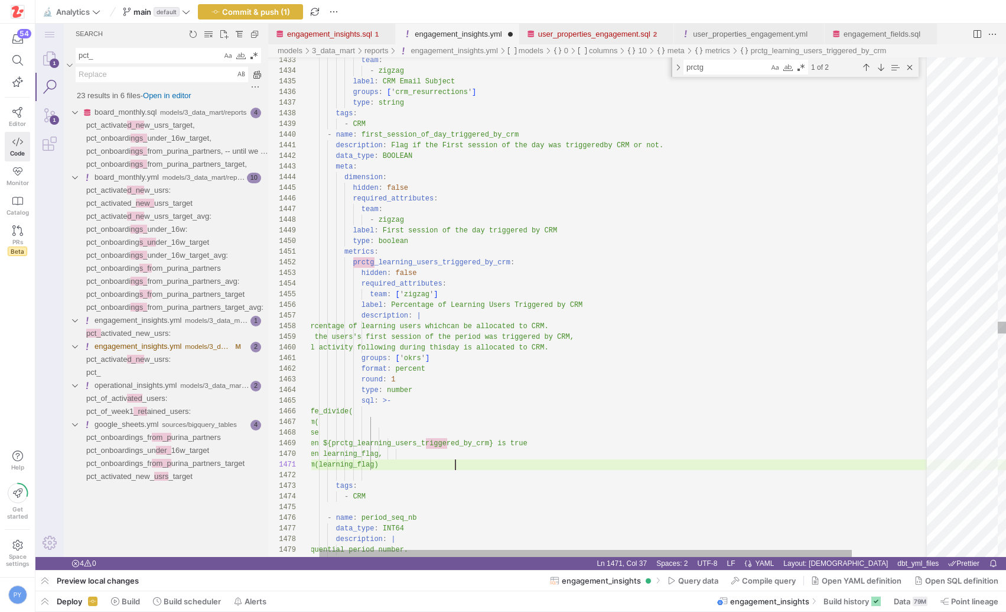
scroll to position [0, 153]
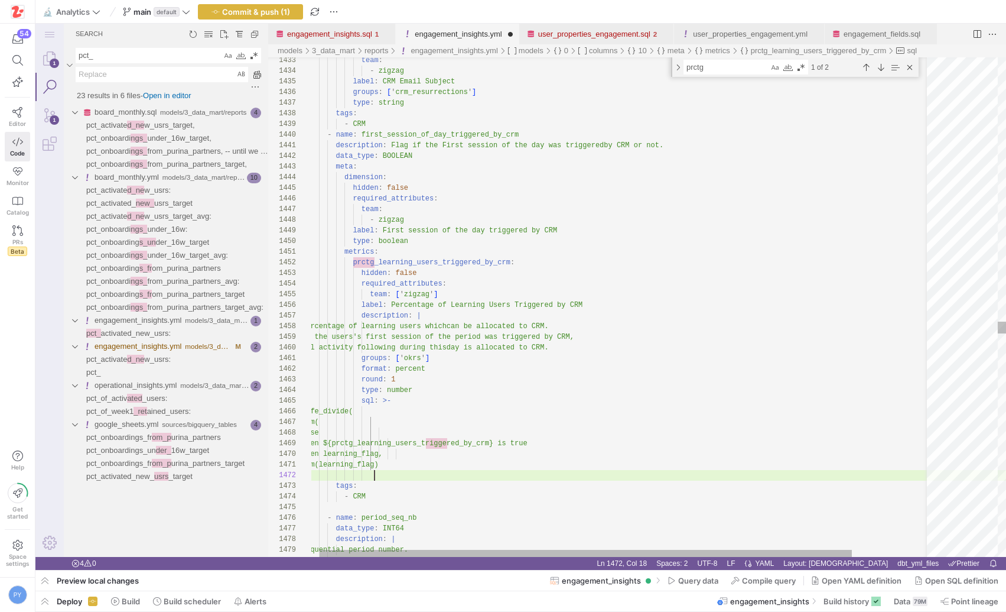
scroll to position [11, 73]
click at [258, 10] on span "Commit & push (1)" at bounding box center [256, 11] width 68 height 9
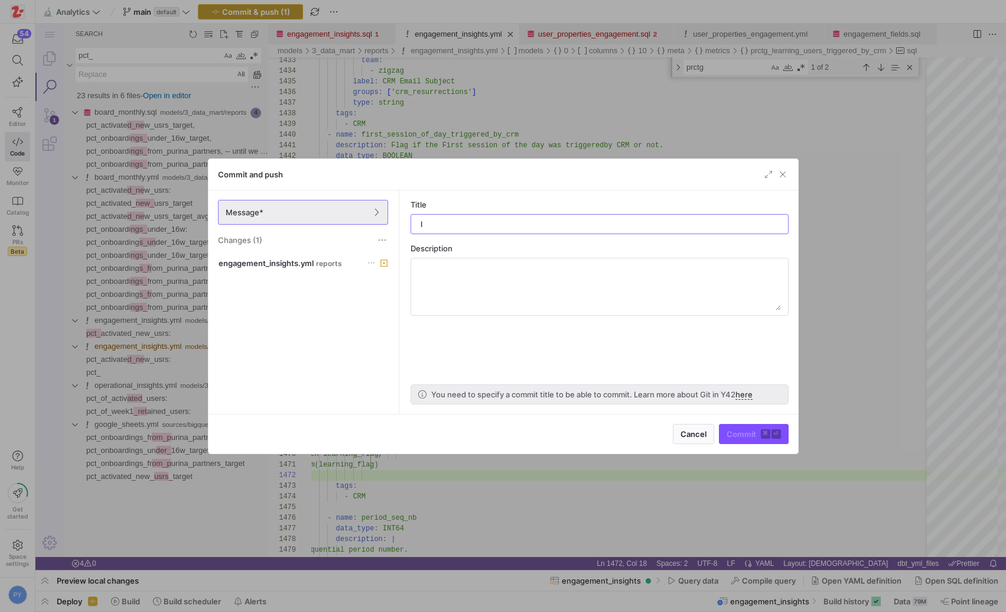
type input "ld"
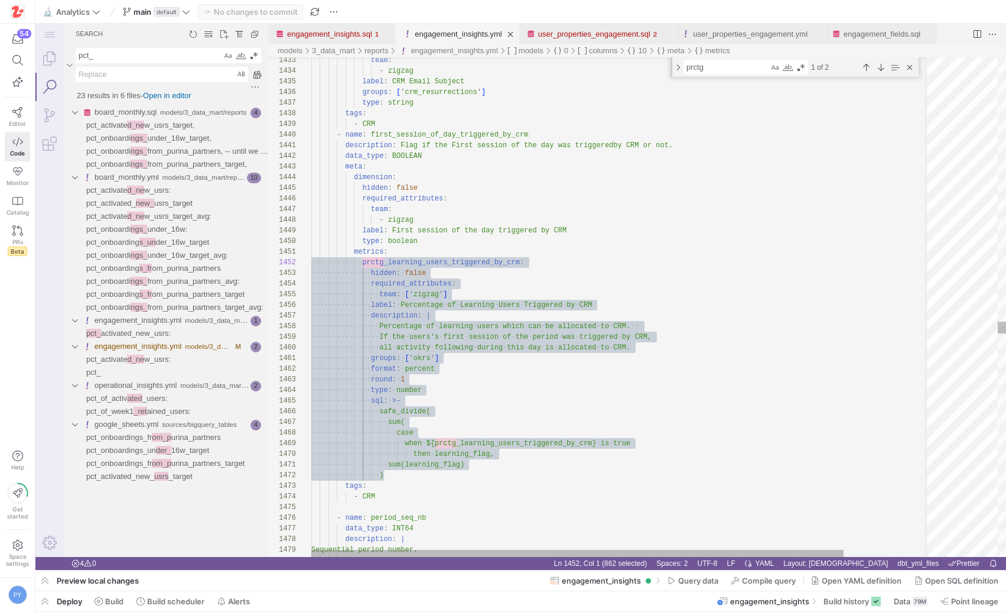
scroll to position [0, 0]
drag, startPoint x: 387, startPoint y: 473, endPoint x: 273, endPoint y: 255, distance: 246.6
type textarea "# metrics: # prctg_learning_users_triggered_by_crm: # hidden: false # required_…"
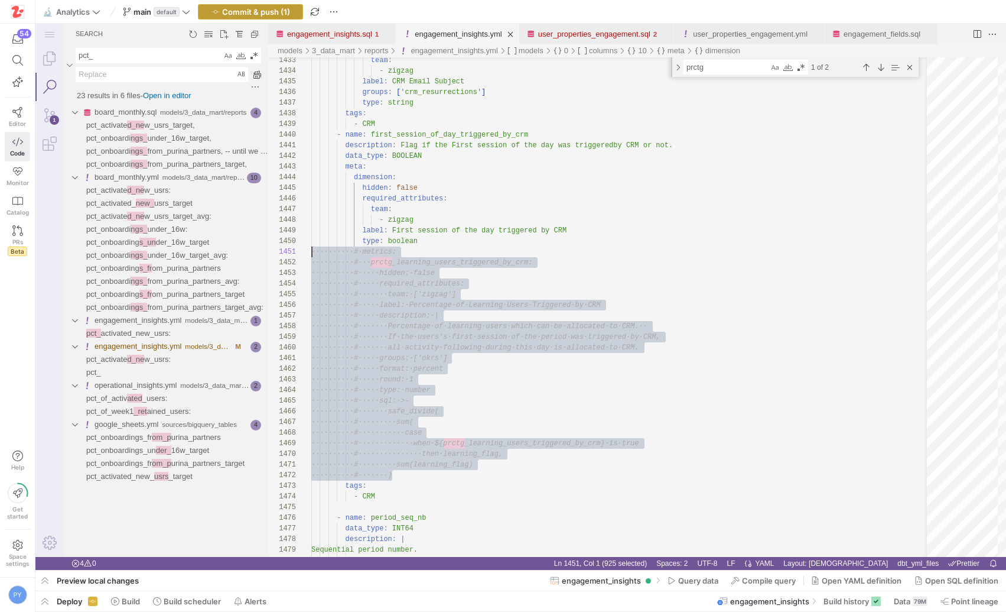
click at [285, 13] on span "Commit & push (1)" at bounding box center [256, 11] width 68 height 9
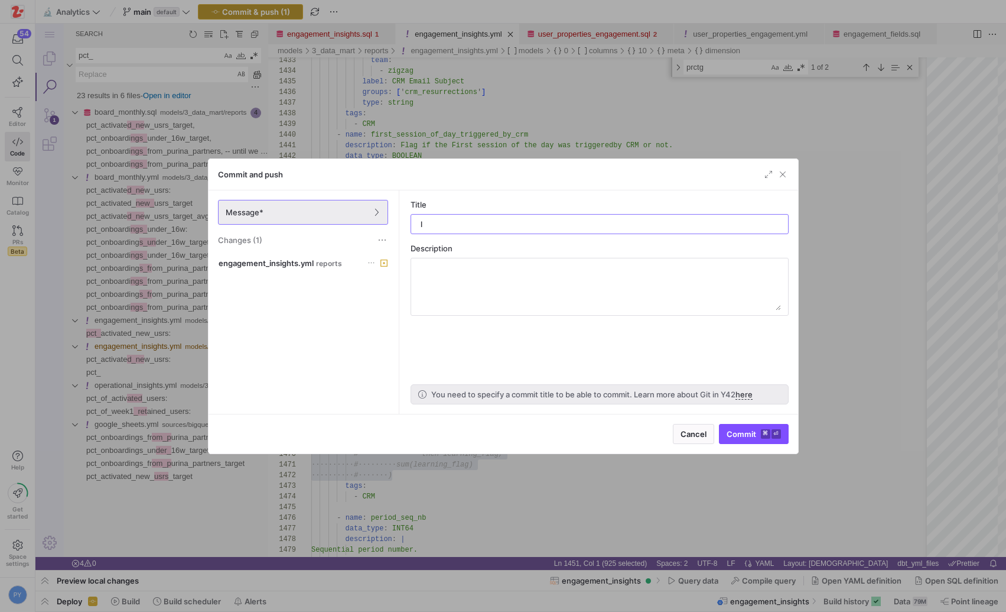
type input "ld"
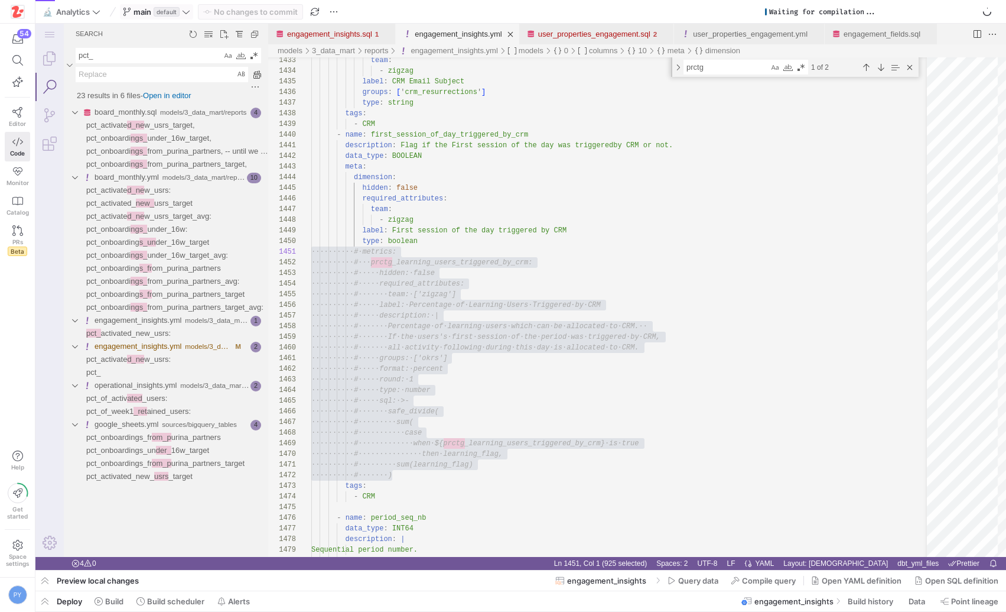
click at [186, 8] on icon at bounding box center [186, 12] width 8 height 8
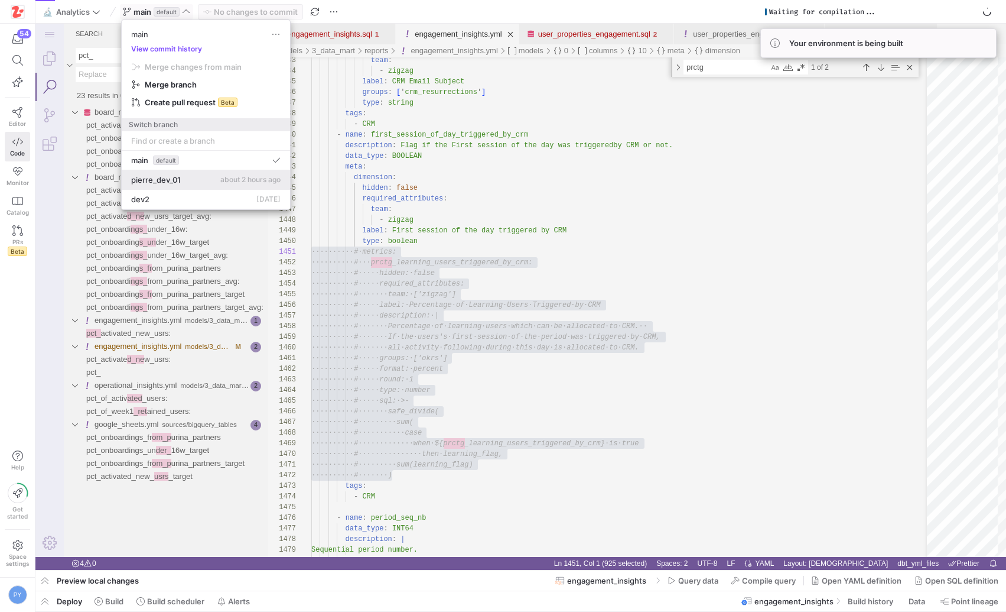
click at [177, 180] on span "pierre_dev_01" at bounding box center [156, 179] width 50 height 9
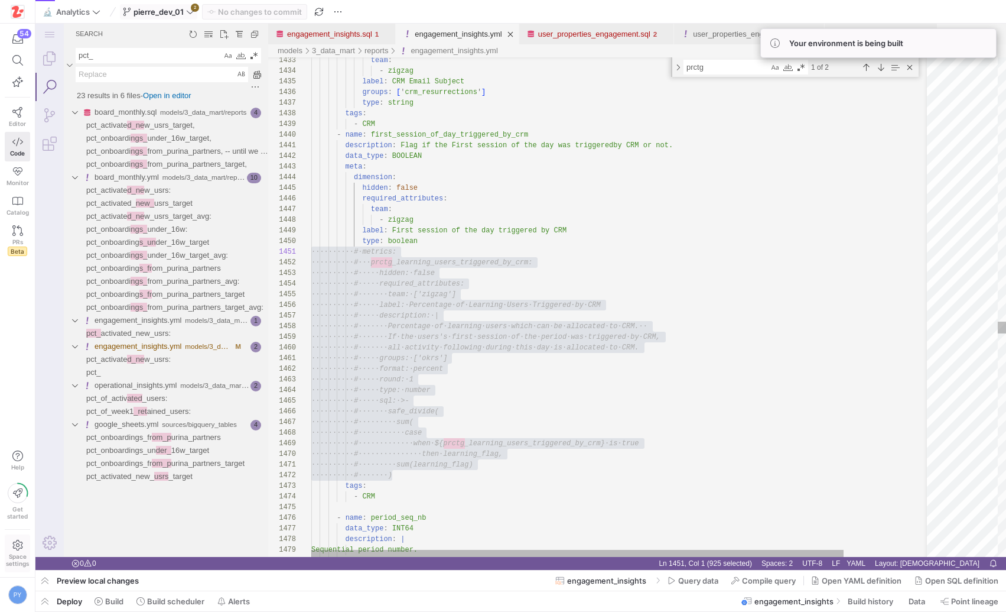
click at [16, 555] on span "Space settings" at bounding box center [17, 560] width 23 height 14
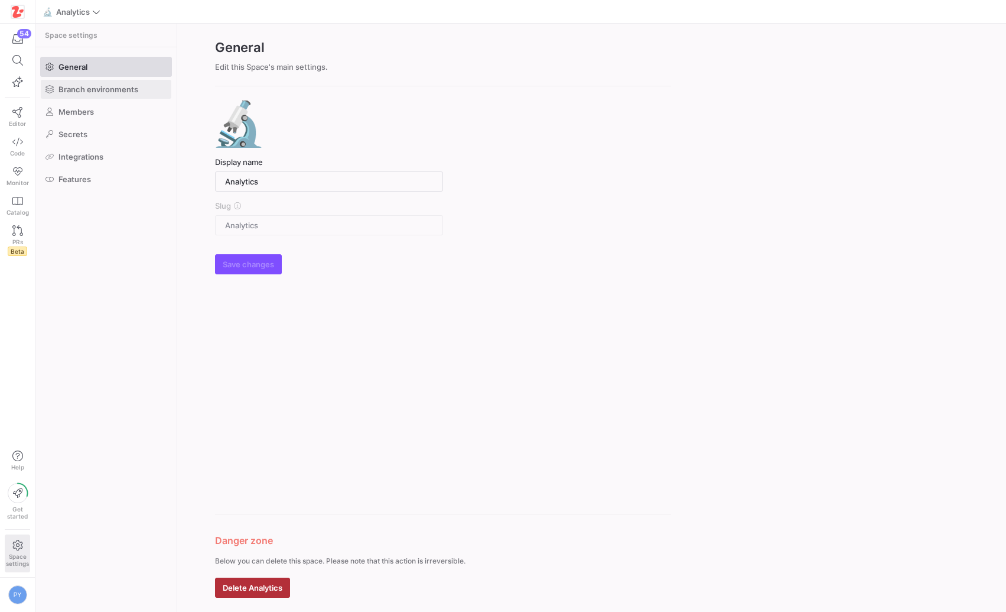
click at [111, 91] on span "Branch environments" at bounding box center [99, 89] width 80 height 9
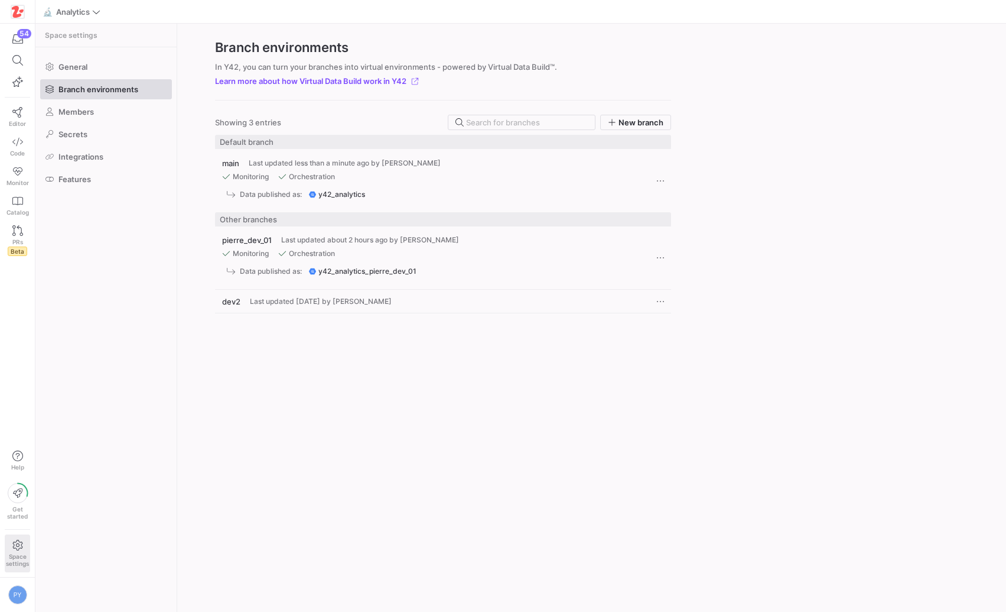
click at [312, 297] on span "Last updated [DATE] by [PERSON_NAME]" at bounding box center [321, 301] width 142 height 8
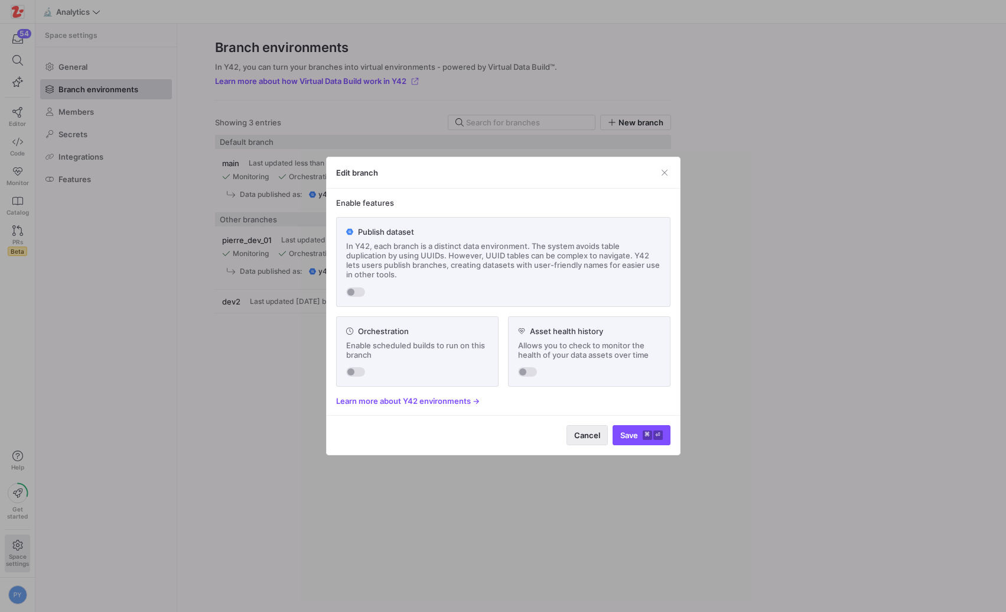
click at [584, 430] on span "Cancel" at bounding box center [587, 434] width 26 height 9
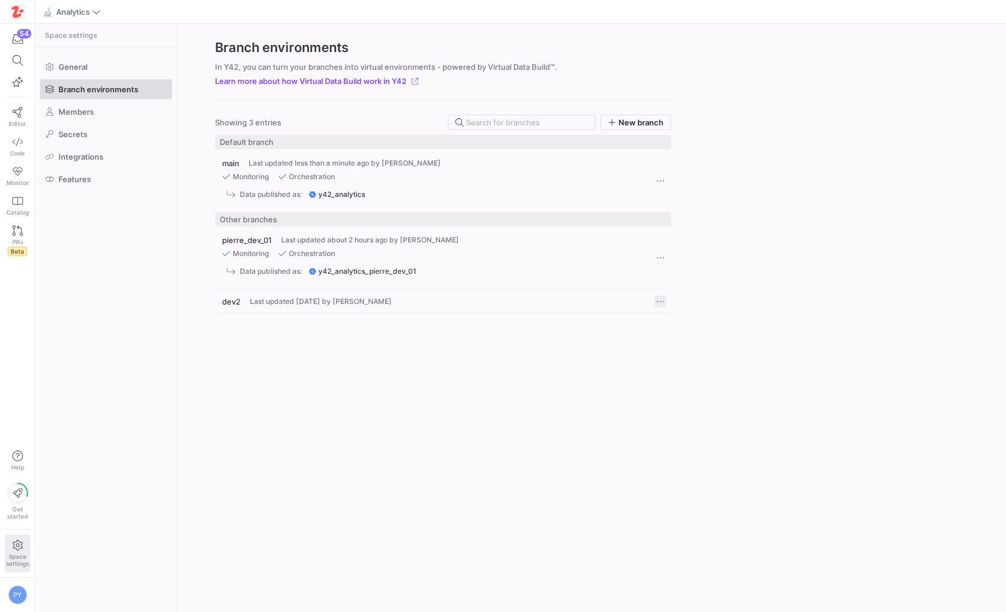
click at [664, 305] on span "Press SPACE to select this row." at bounding box center [661, 301] width 12 height 12
click at [678, 334] on span "Delete" at bounding box center [685, 336] width 24 height 9
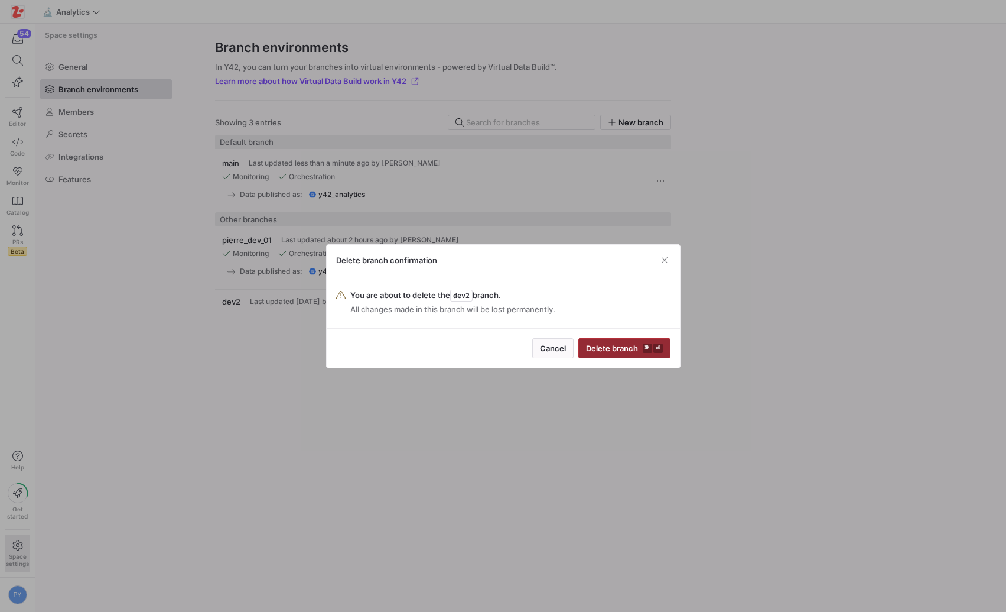
click at [628, 351] on span "Delete branch ⌘ ⏎" at bounding box center [624, 347] width 77 height 9
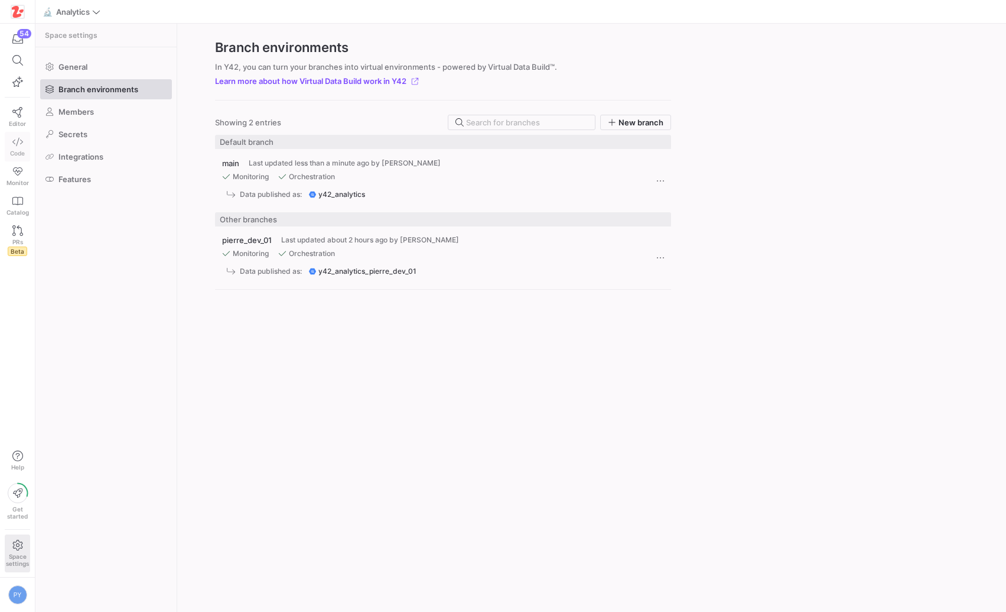
click at [16, 138] on icon at bounding box center [17, 142] width 11 height 11
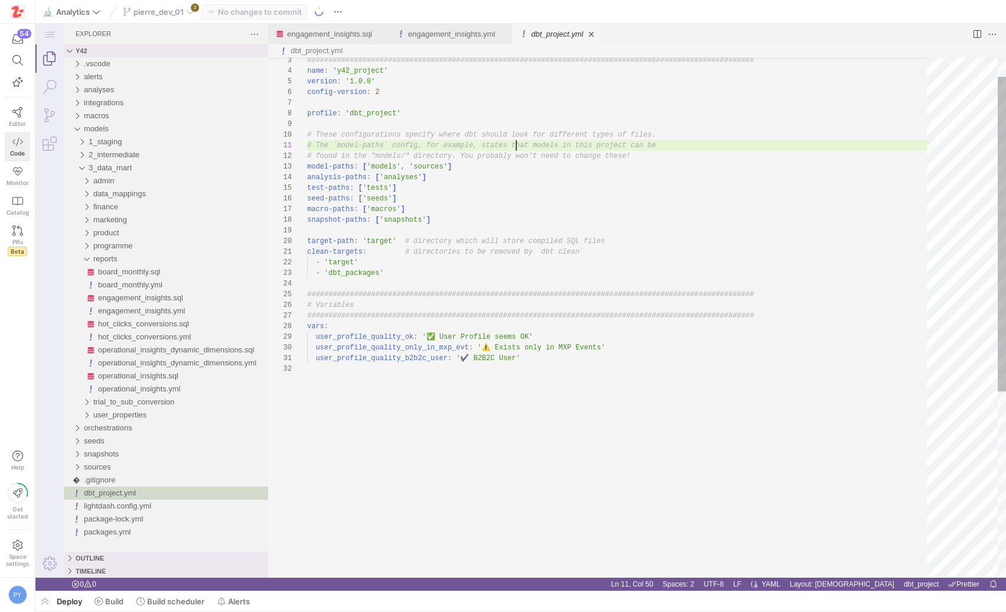
scroll to position [0, 209]
click at [597, 39] on link "Close (⌘W)" at bounding box center [592, 34] width 12 height 12
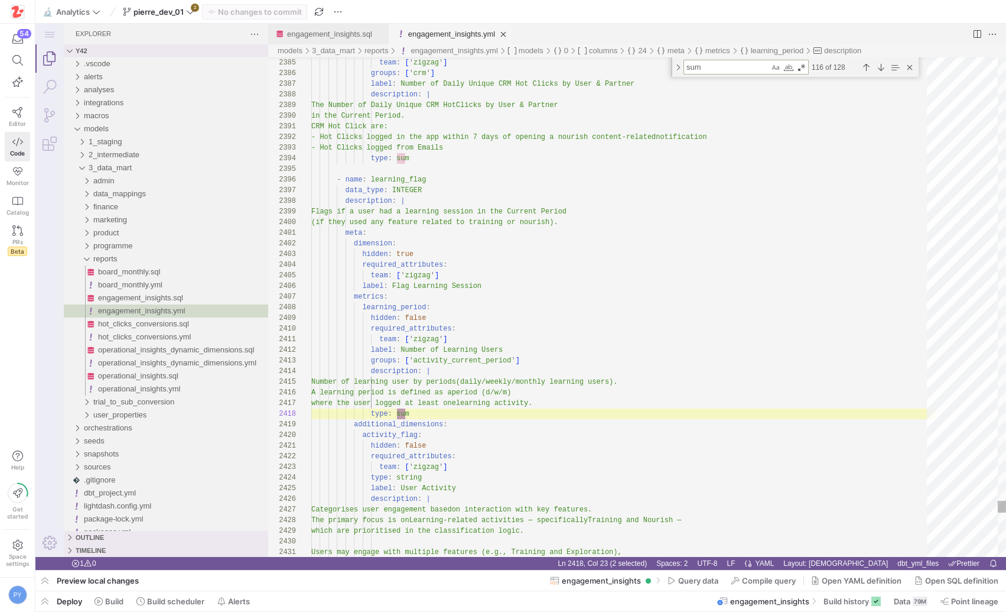
scroll to position [21, 98]
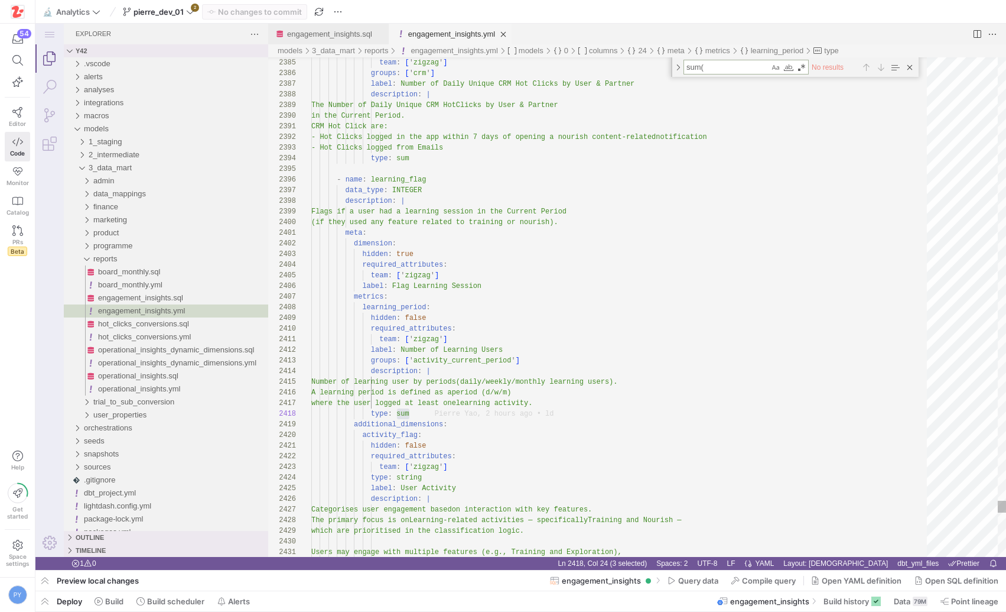
type textarea "sum("
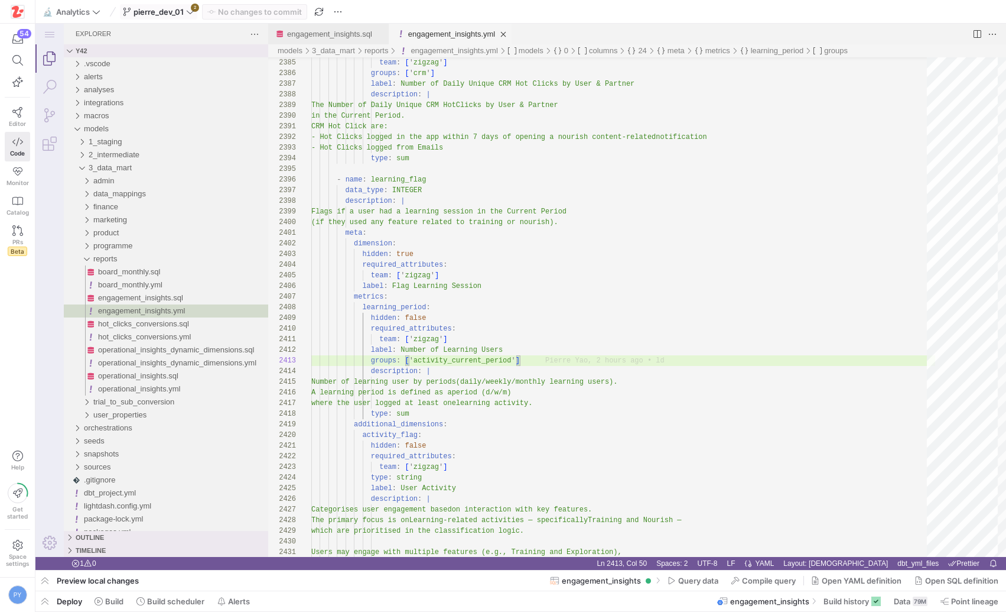
click at [193, 15] on icon at bounding box center [190, 12] width 8 height 8
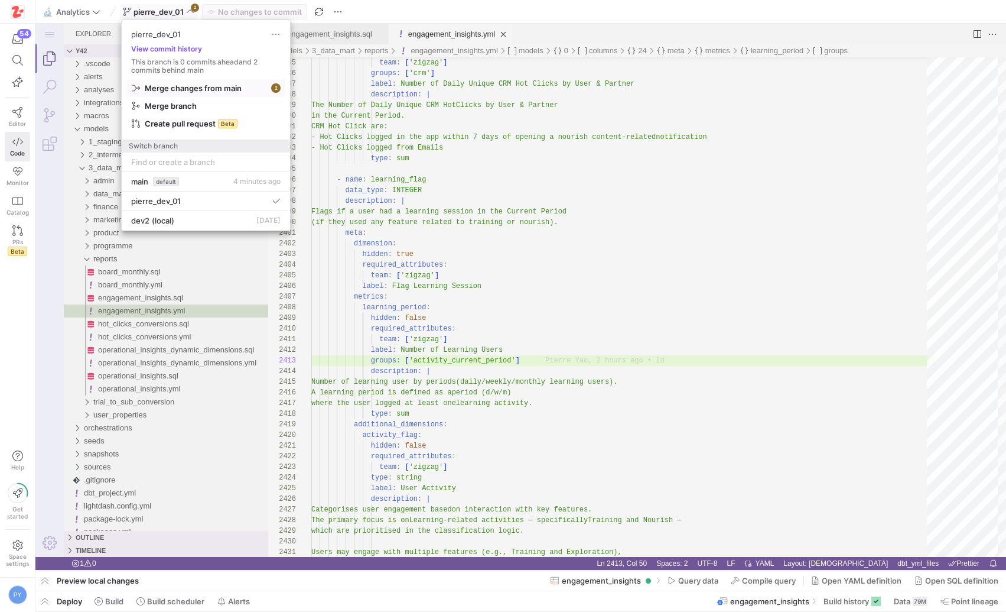
click at [212, 92] on span "Merge changes from main" at bounding box center [193, 87] width 97 height 9
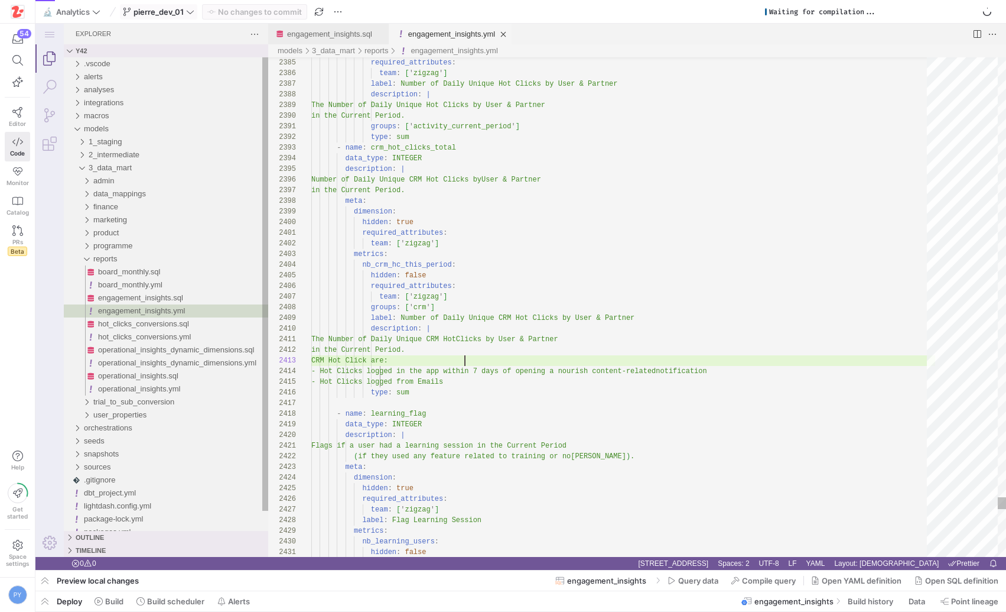
scroll to position [0, 0]
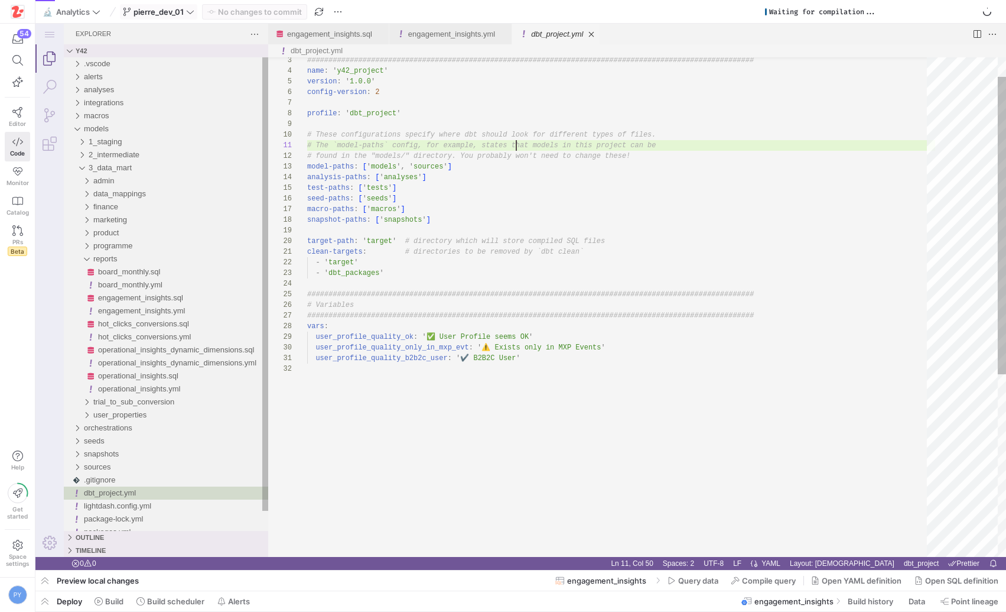
scroll to position [0, 209]
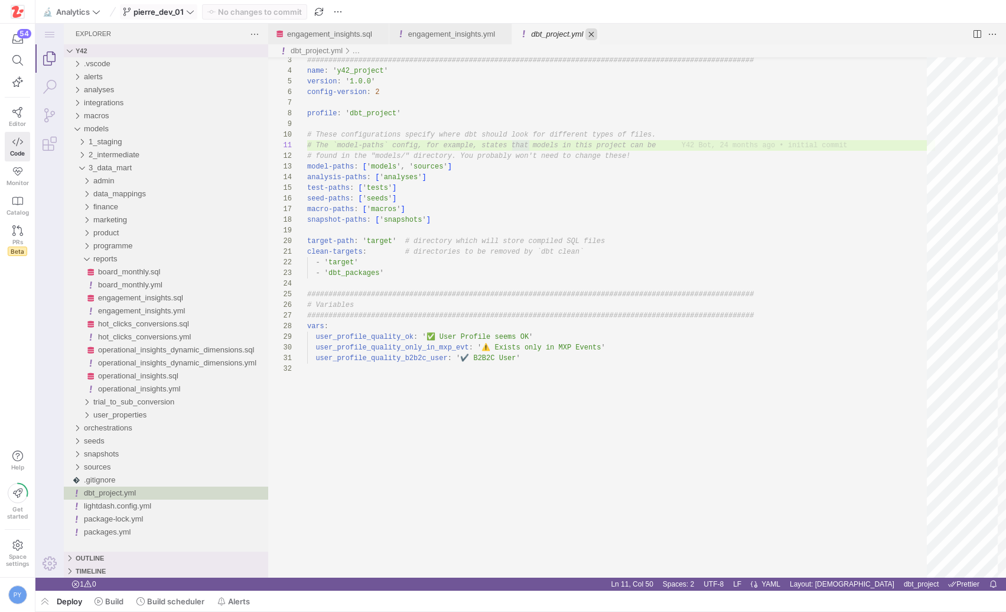
click at [597, 30] on link "Close (⌘W)" at bounding box center [592, 34] width 12 height 12
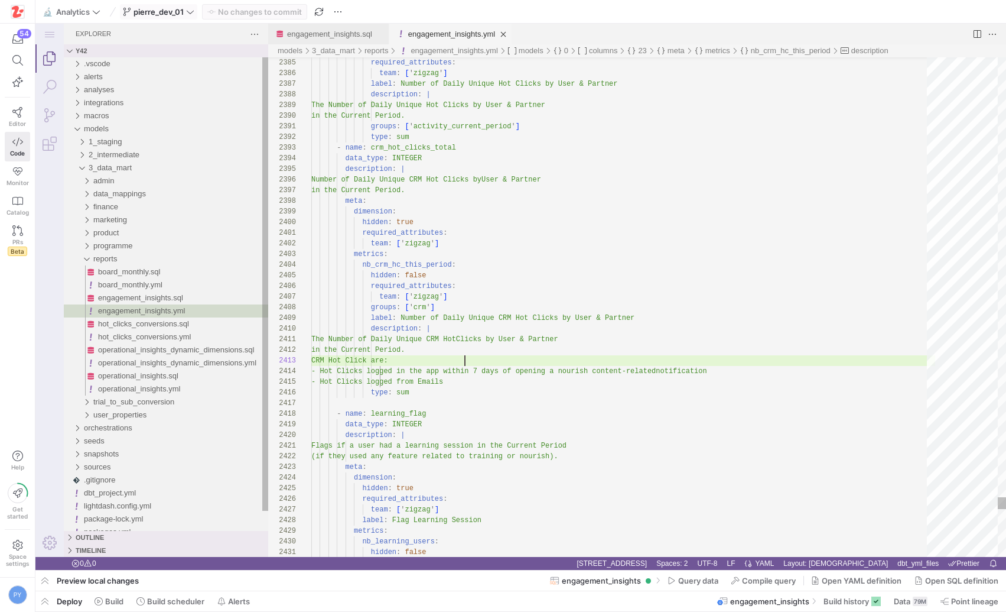
type textarea "groups: ['activity_current_period'] type: sum - name: crm_hot_clicks_total data…"
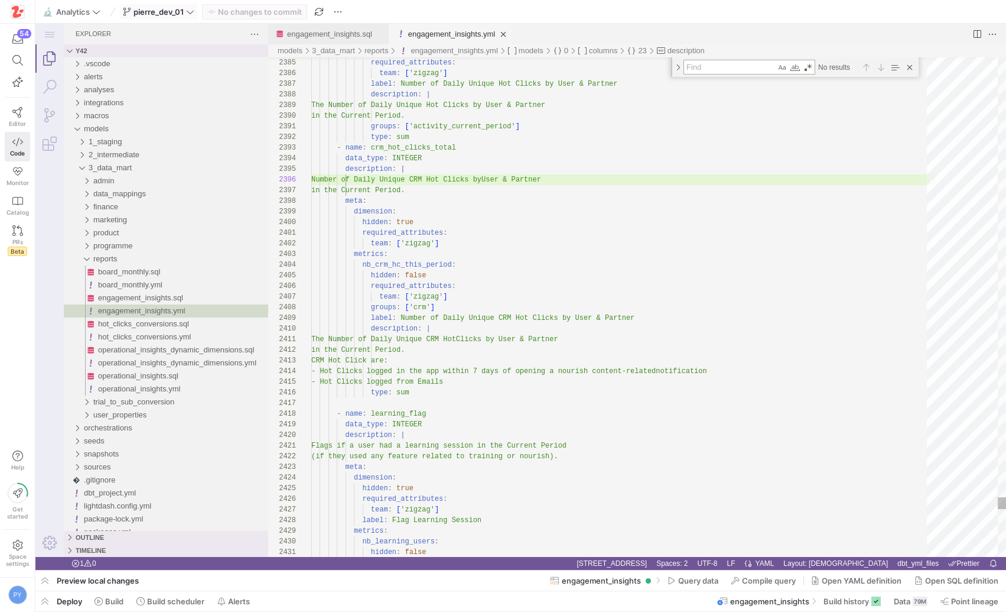
type textarea "s"
type textarea "The Number of Daily Unique CRM Hot Clicks by User & Partner in the Current Peri…"
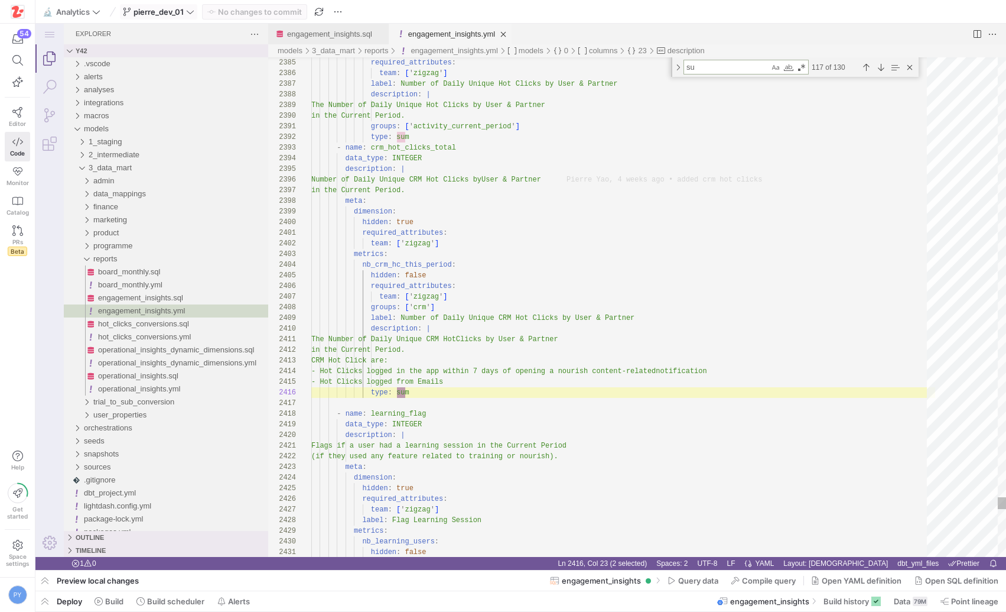
type textarea "sum"
type textarea "# groups: ['okrs'] # format: percent # round: 1 # type: number # sql: >- # safe…"
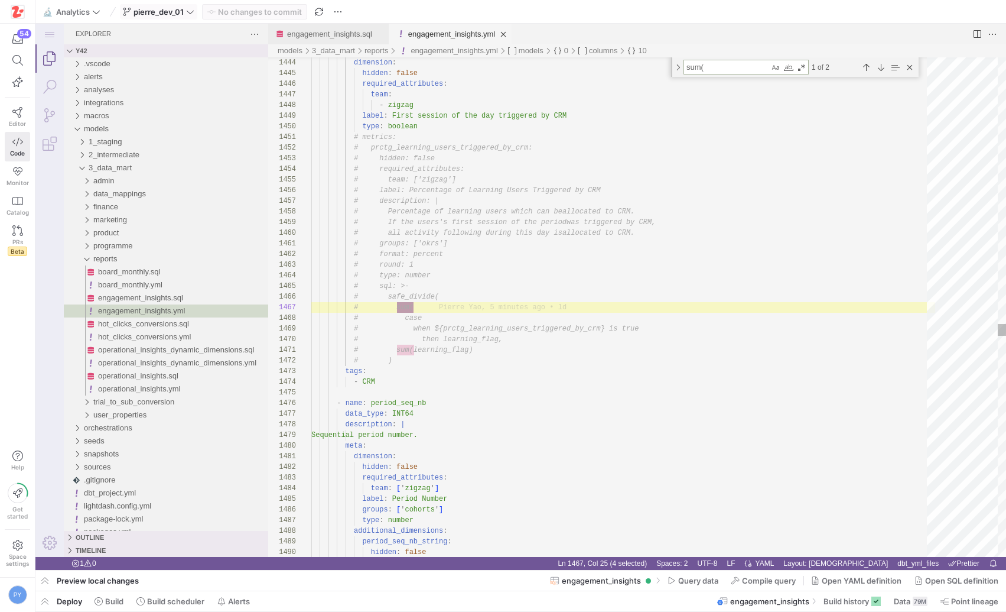
type textarea "sum("
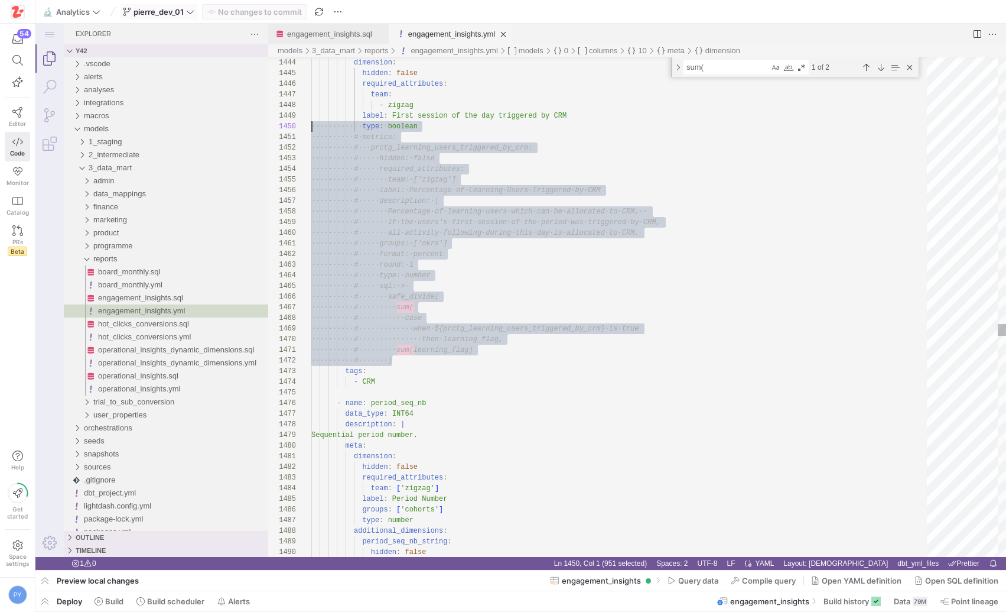
scroll to position [0, 0]
drag, startPoint x: 405, startPoint y: 357, endPoint x: 297, endPoint y: 135, distance: 247.4
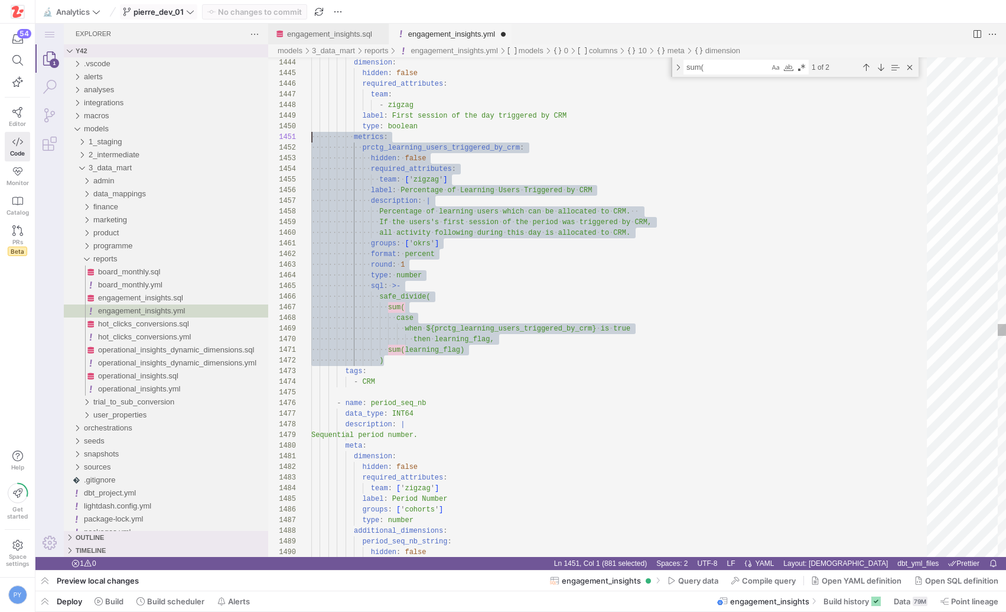
type textarea "groups: ['okrs'] format: percent round: 1 type: number sql: >- safe_divide( sum…"
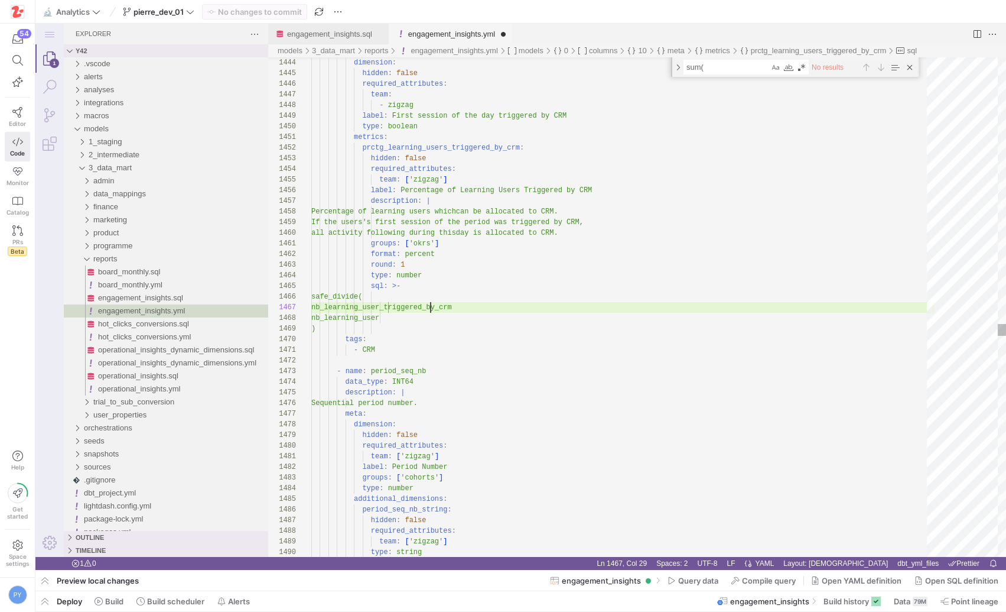
scroll to position [64, 111]
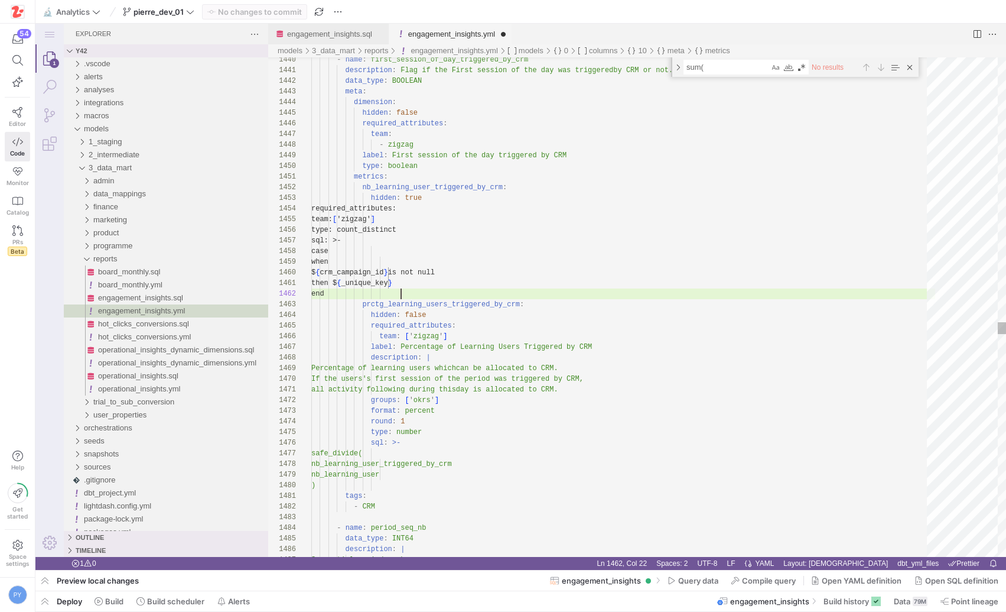
scroll to position [11, 90]
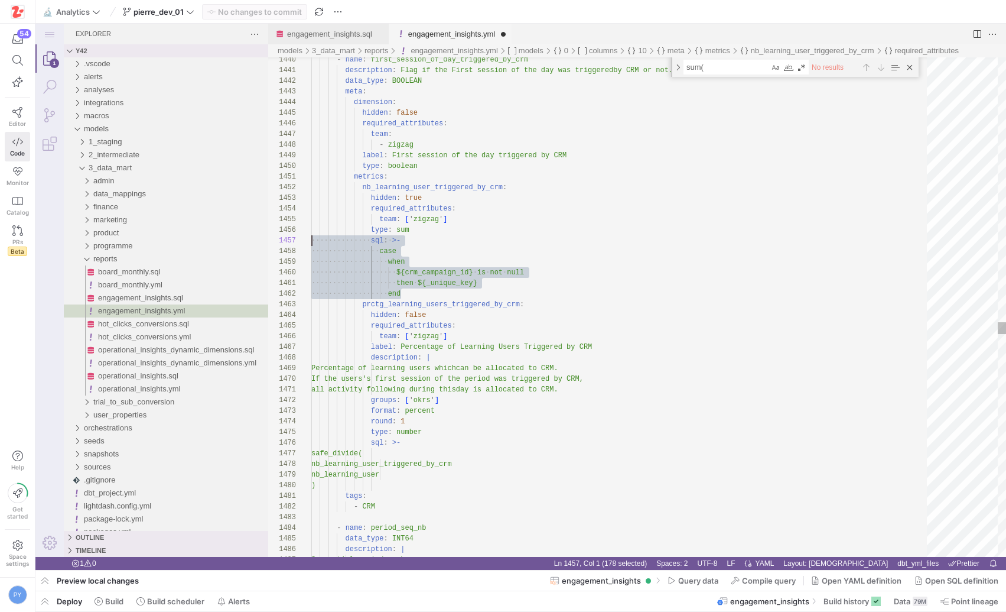
scroll to position [64, 0]
drag, startPoint x: 405, startPoint y: 291, endPoint x: 279, endPoint y: 239, distance: 136.4
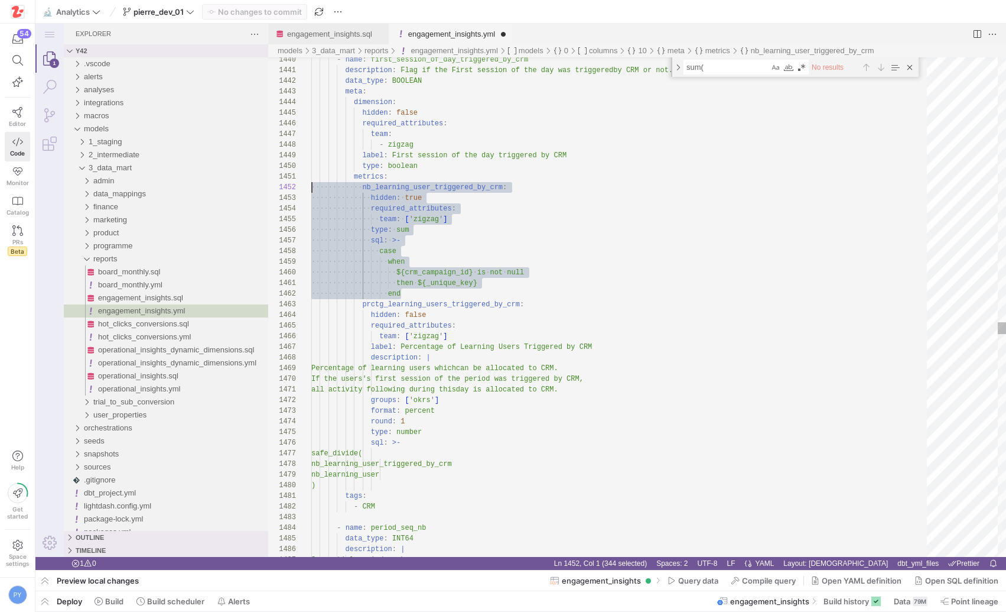
scroll to position [11, 0]
drag, startPoint x: 422, startPoint y: 293, endPoint x: 278, endPoint y: 189, distance: 177.8
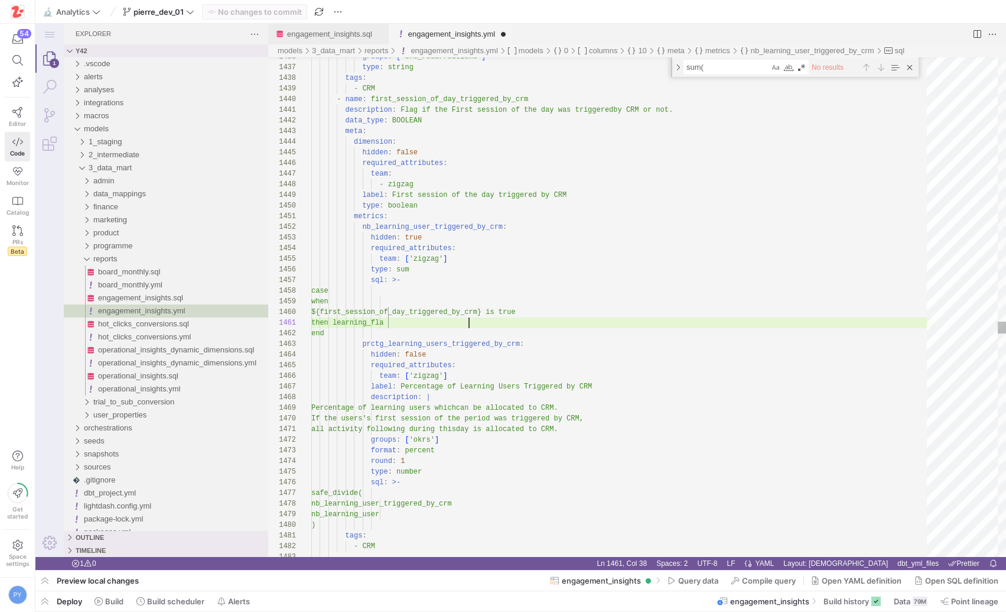
scroll to position [0, 163]
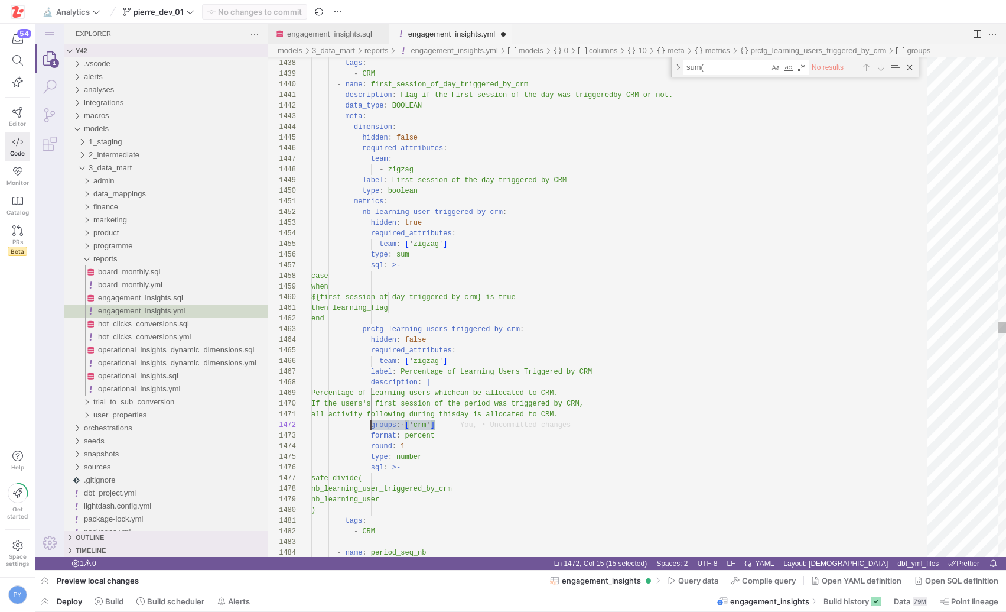
scroll to position [11, 60]
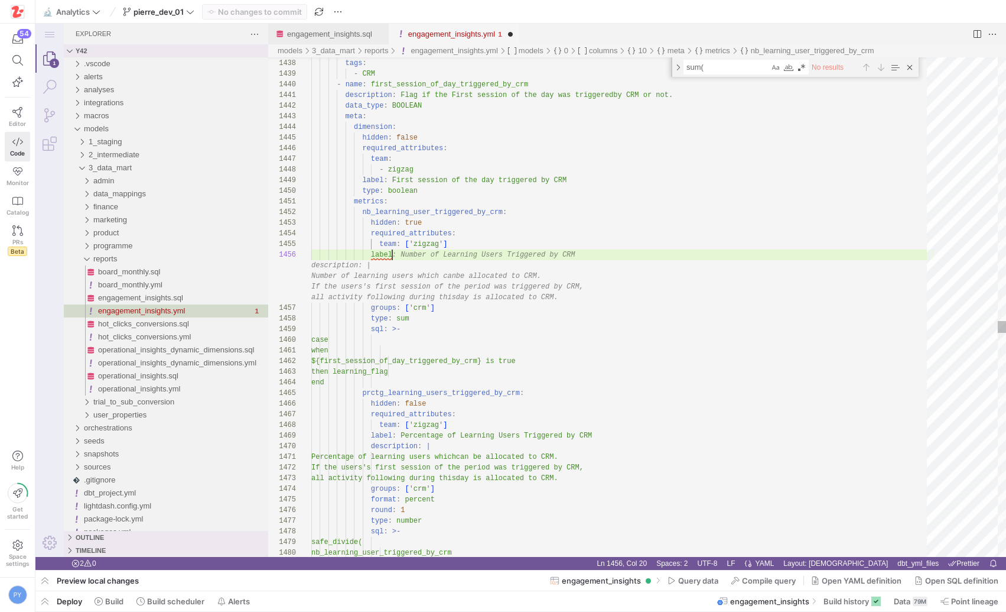
scroll to position [96, 320]
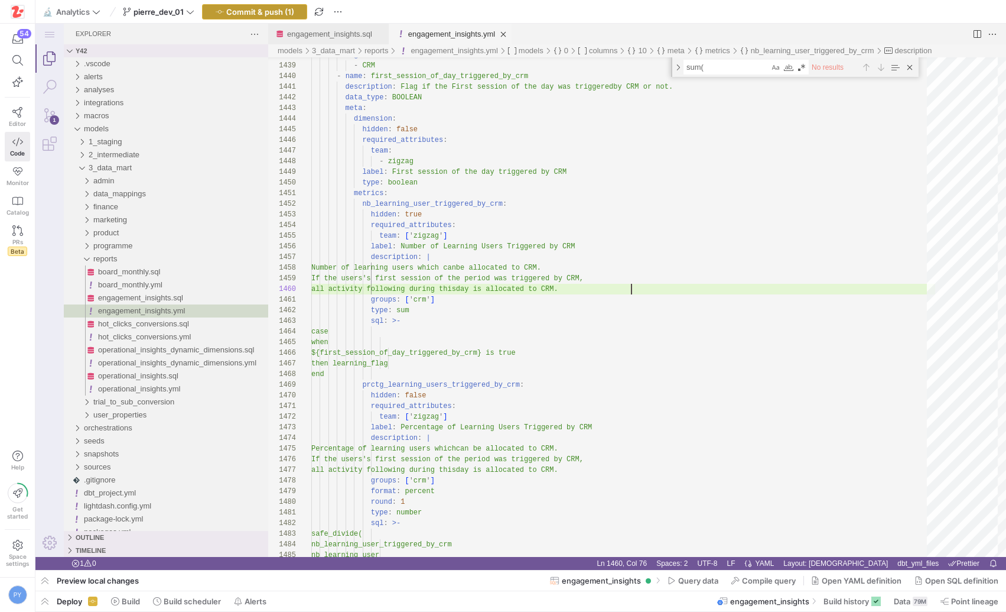
type textarea "metrics: nb_learning_user_triggered_by_crm: hidden: true required_attributes: t…"
click at [287, 11] on span "Commit & push (1)" at bounding box center [260, 11] width 68 height 9
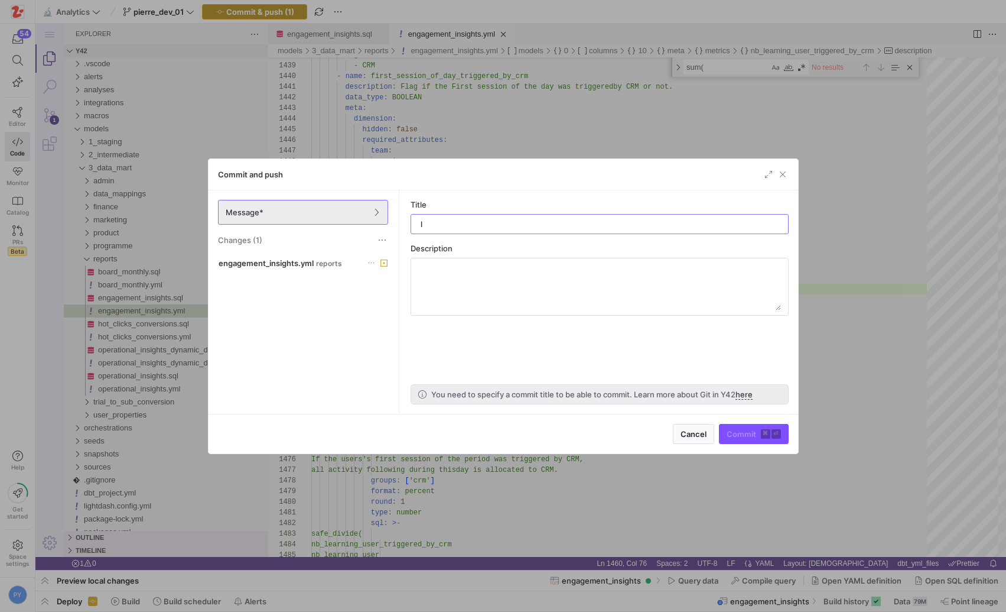
type input "ld"
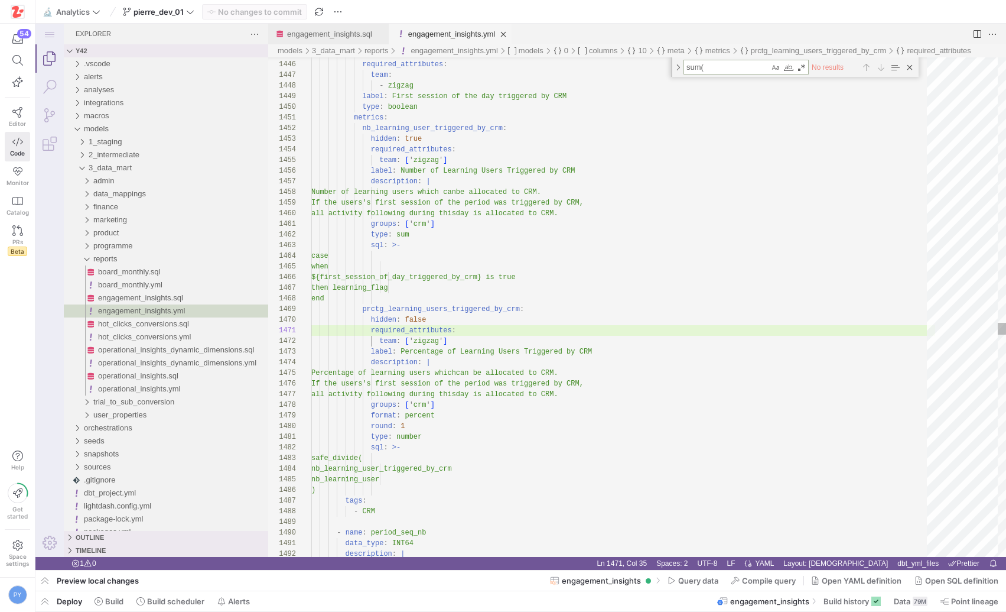
paste textarea "nb_learning_user"
type textarea "type: number sql: >- safe_divide( nb_learning_user_triggered_by_crm nb_learning…"
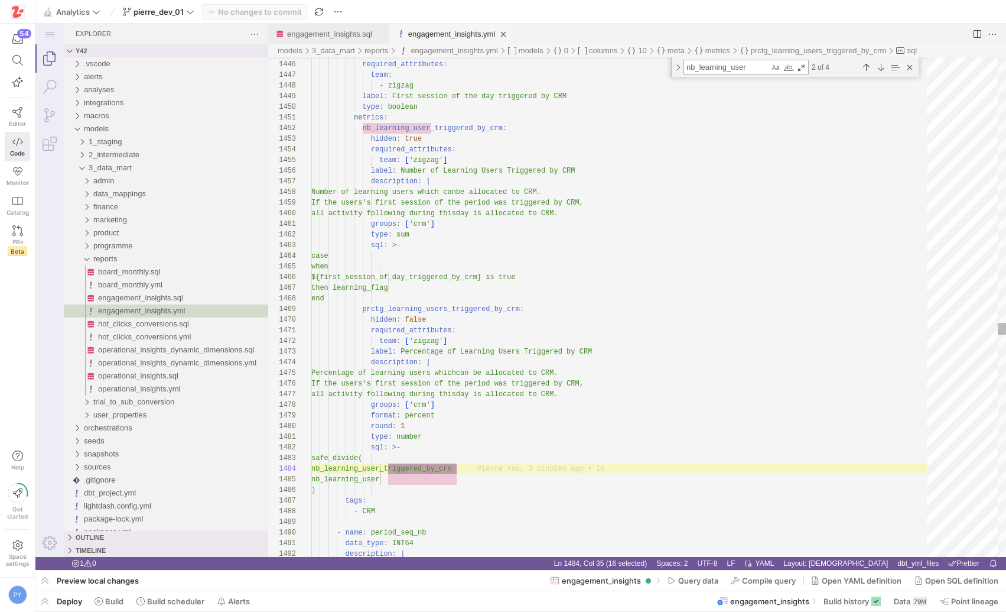
type textarea "nb_learning_user"
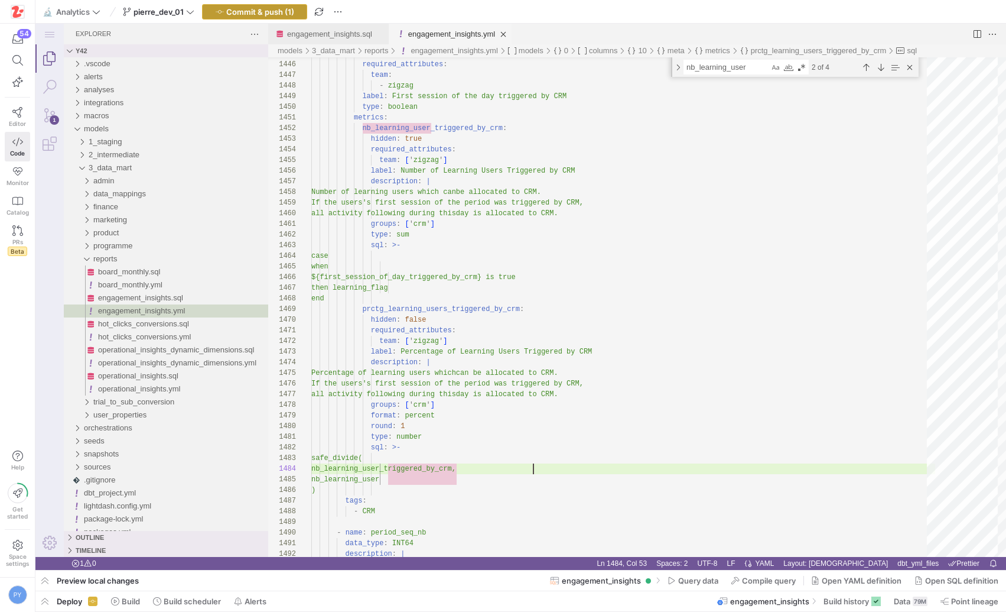
type textarea "type: number sql: >- safe_divide( nb_learning_user_triggered_by_crm, nb_learnin…"
click at [279, 15] on span "Commit & push (1)" at bounding box center [260, 11] width 68 height 9
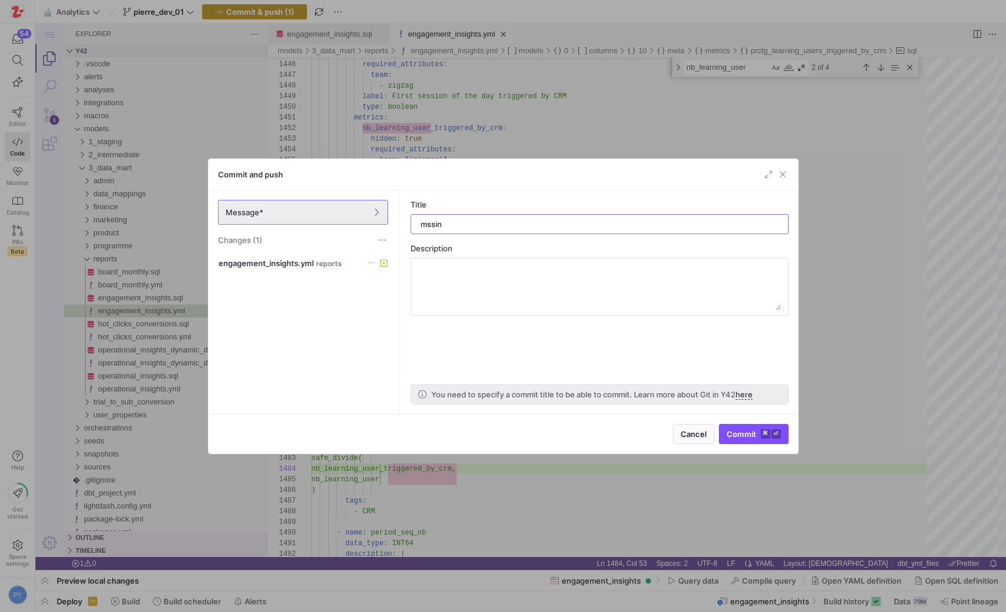
type input "mssing"
type input "missing comma"
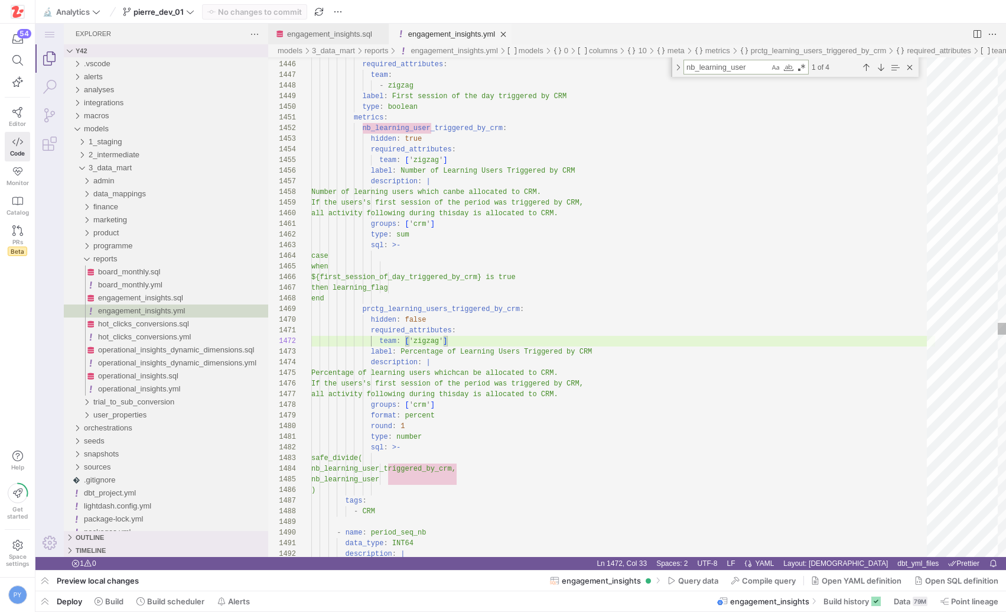
paste textarea "_triggered_by_crm"
type textarea "type: number sql: >- safe_divide( nb_learning_user_triggered_by_crm, nb_learnin…"
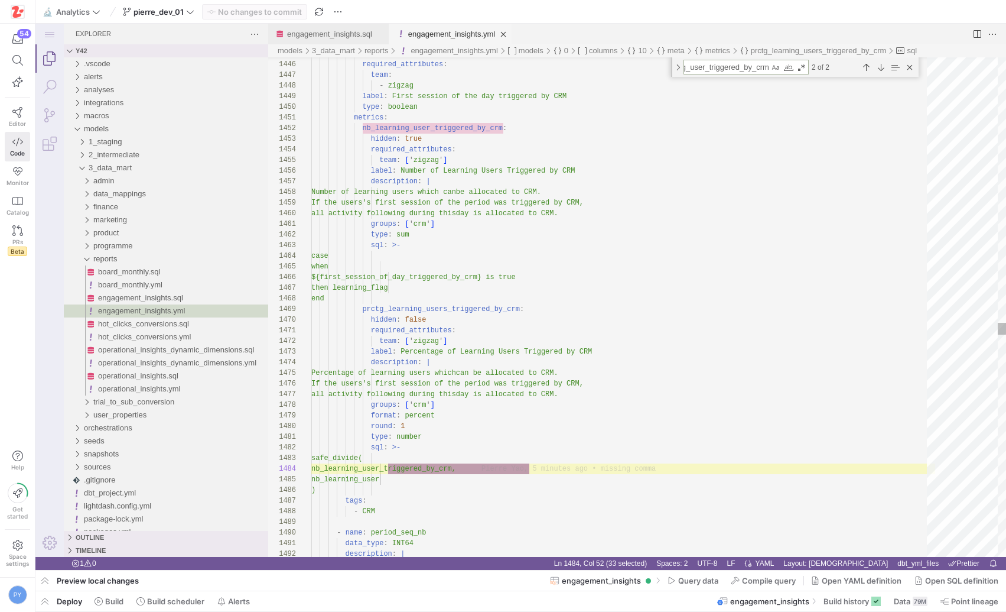
type textarea "nb_learning_user_triggered_by_crm"
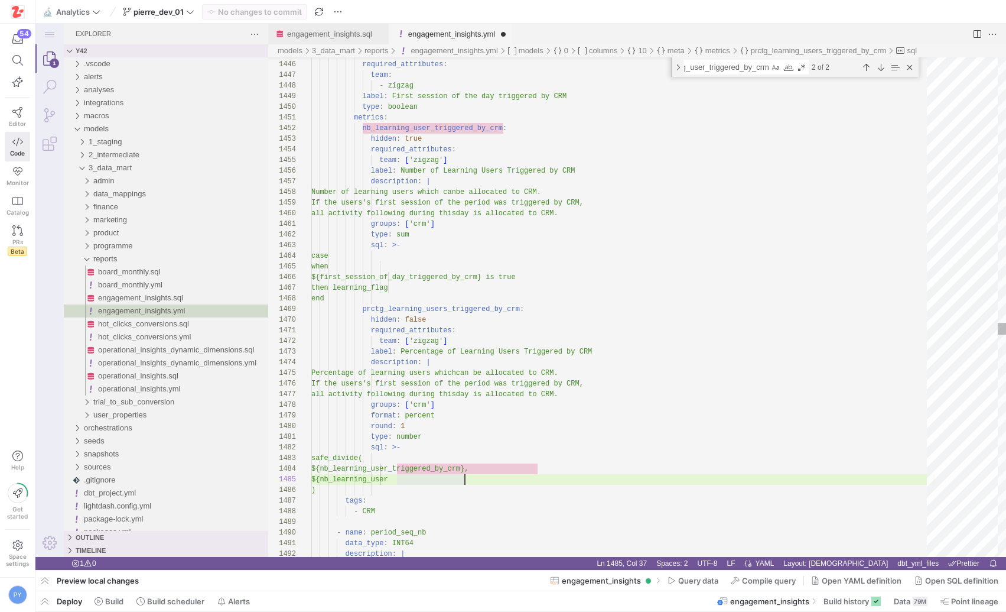
scroll to position [43, 158]
type textarea "type: number sql: >- safe_divide( ${nb_learning_user_triggered_by_crm}, ${nb_le…"
click at [253, 9] on span "Commit & push (1)" at bounding box center [260, 11] width 68 height 9
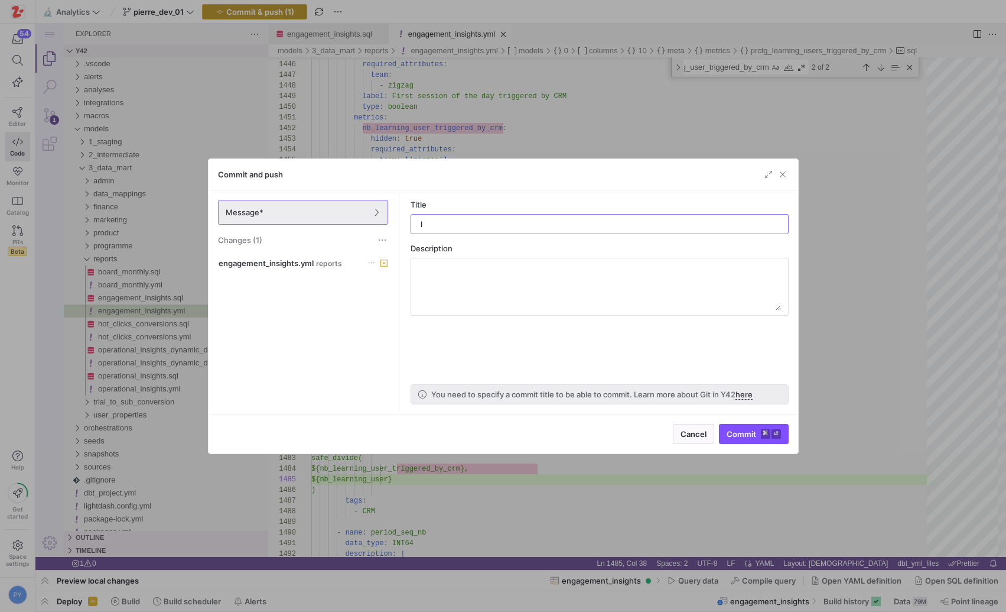
type input "ld"
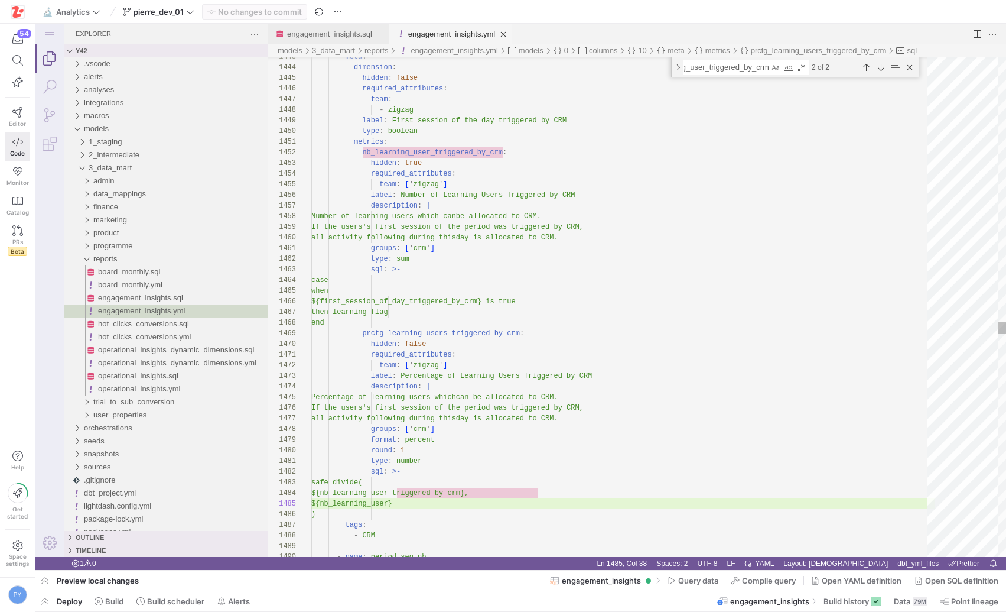
type textarea "metrics: nb_learning_user_triggered_by_crm: hidden: true required_attributes: t…"
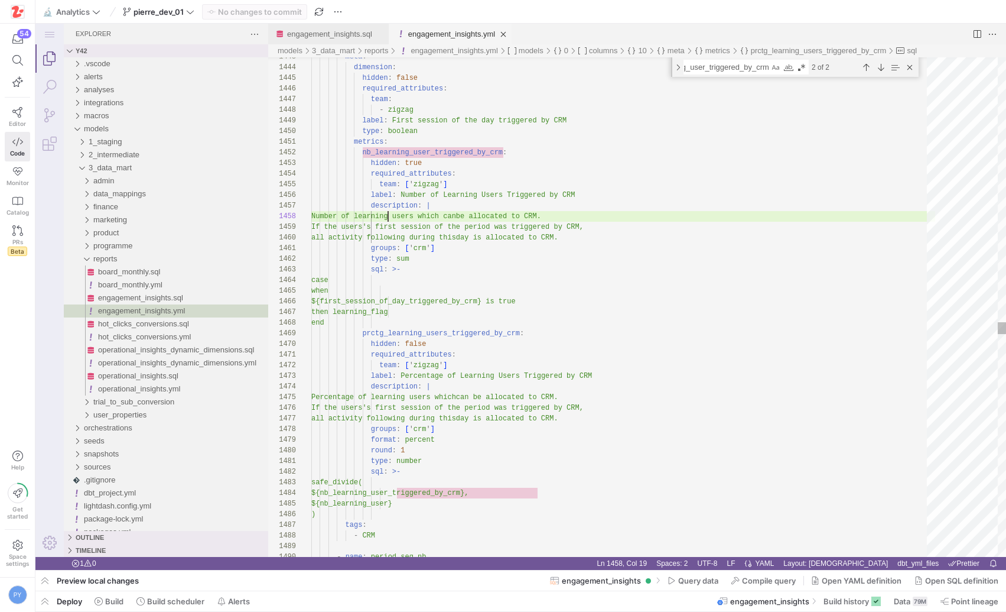
scroll to position [74, 77]
type textarea "Number"
paste textarea "nb_learning_us"
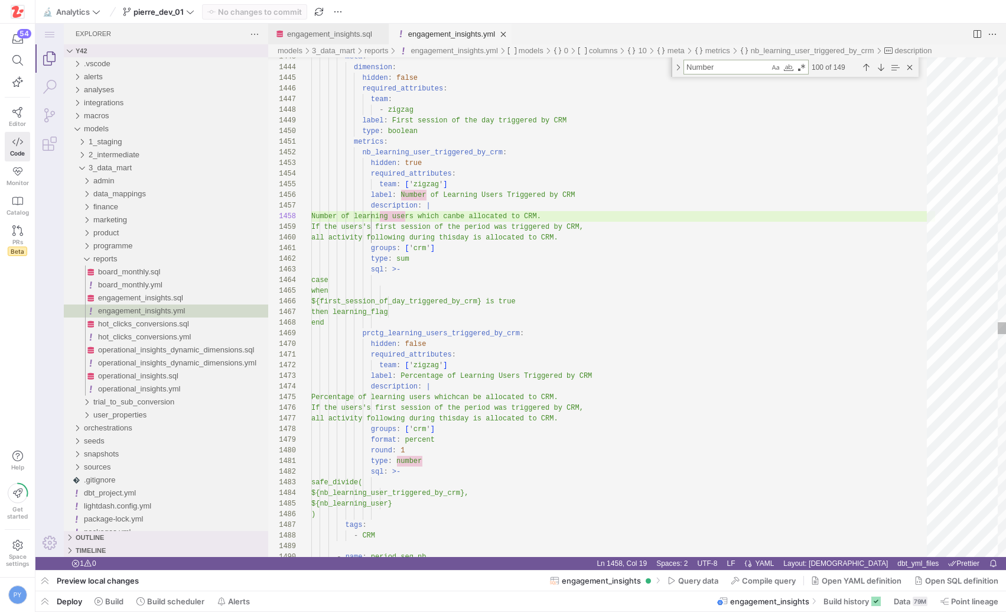
type textarea "type: number sql: >- safe_divide( ${nb_learning_user_triggered_by_crm}, ${nb_le…"
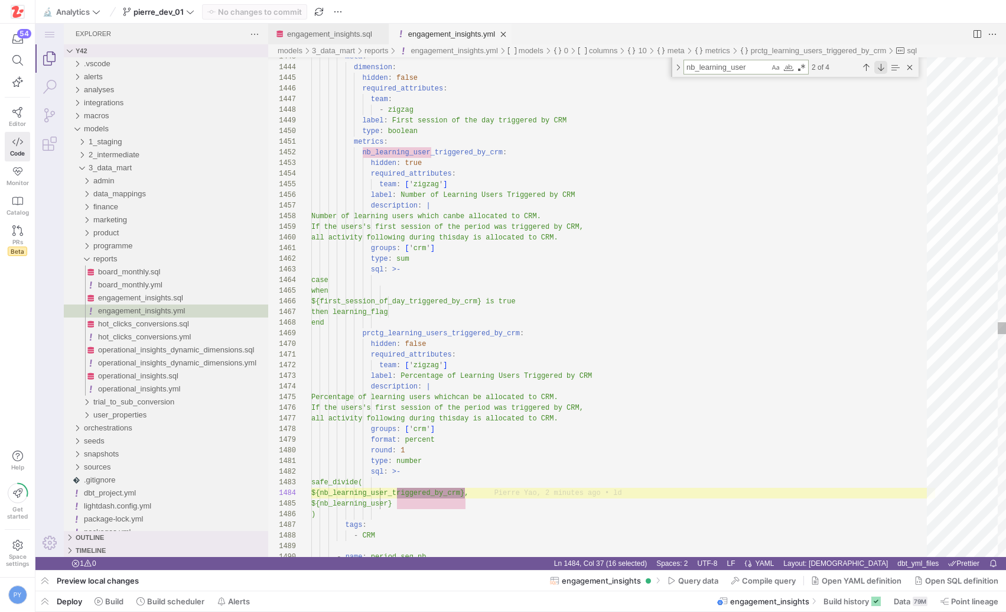
type textarea "nb_learning_user"
click at [880, 67] on div "Next Match (Enter)" at bounding box center [881, 67] width 13 height 13
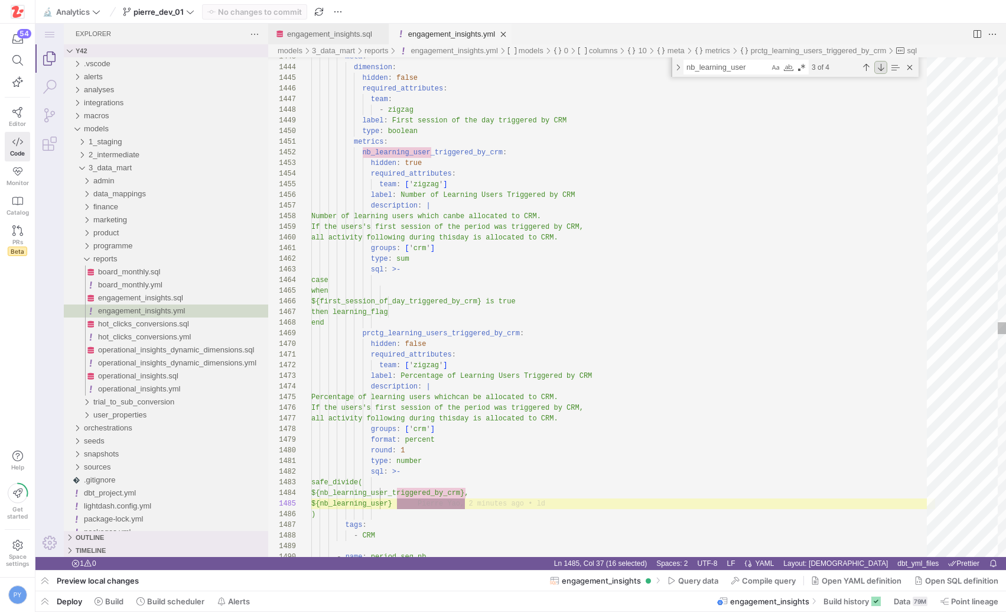
click at [880, 67] on div "Next Match (Enter)" at bounding box center [881, 67] width 13 height 13
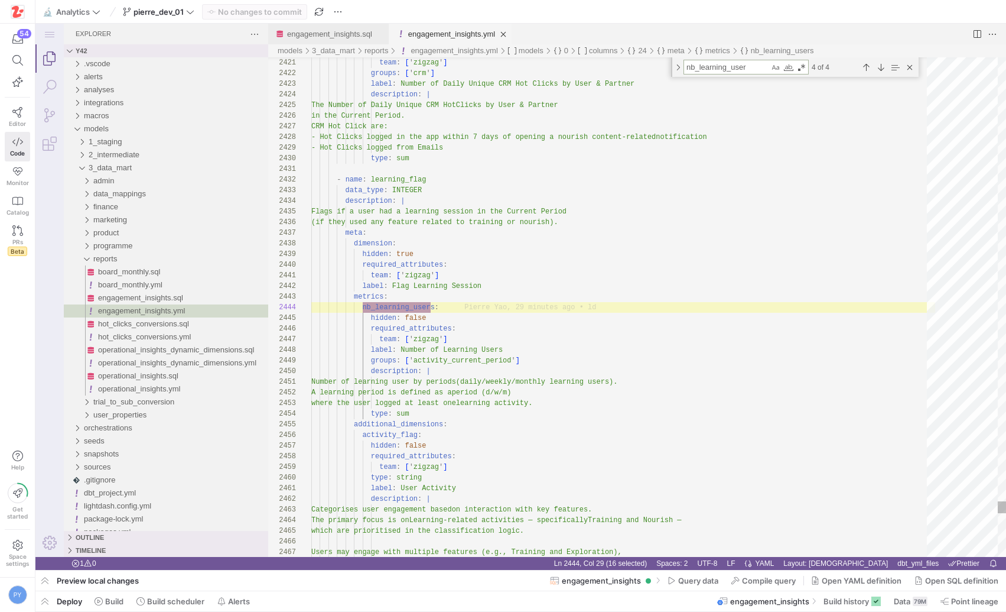
drag, startPoint x: 700, startPoint y: 67, endPoint x: 853, endPoint y: 70, distance: 153.1
click at [853, 70] on div "nb_learning_user nb_learning_user 4 of 4" at bounding box center [800, 67] width 233 height 15
type textarea "########################## nb_active_usr: hidden: false required_attributes: te…"
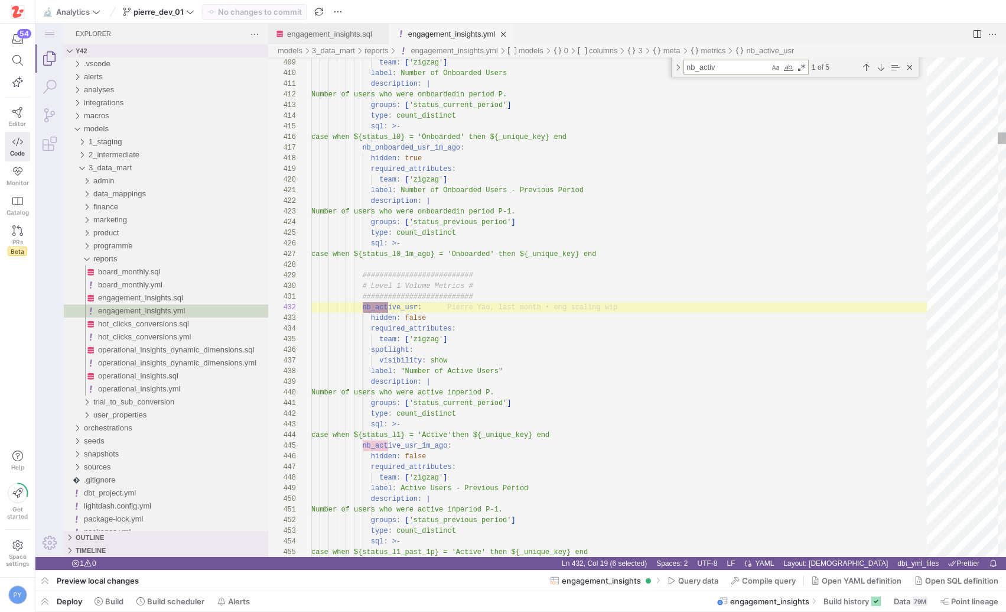
type textarea "nb_active"
drag, startPoint x: 701, startPoint y: 64, endPoint x: 781, endPoint y: 64, distance: 79.2
click at [780, 64] on div "nb_active nb_active" at bounding box center [746, 67] width 125 height 15
type textarea "type: number sql: >- safe_divide( ${nb_learning_user_triggered_by_crm}, ${nb_le…"
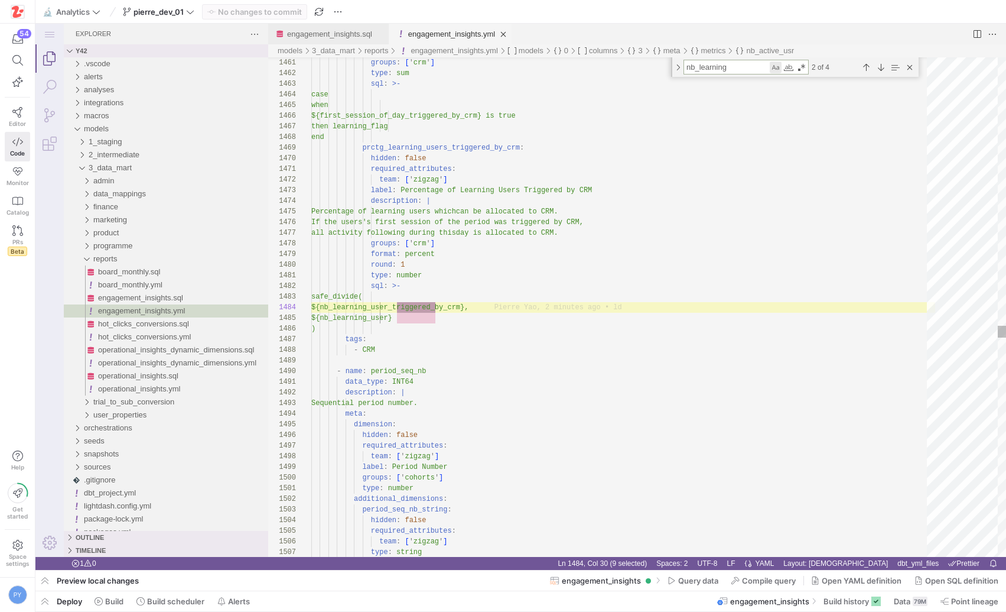
scroll to position [106, 132]
type textarea "nb_learning"
click at [881, 69] on div "Next Match (Enter)" at bounding box center [881, 67] width 13 height 13
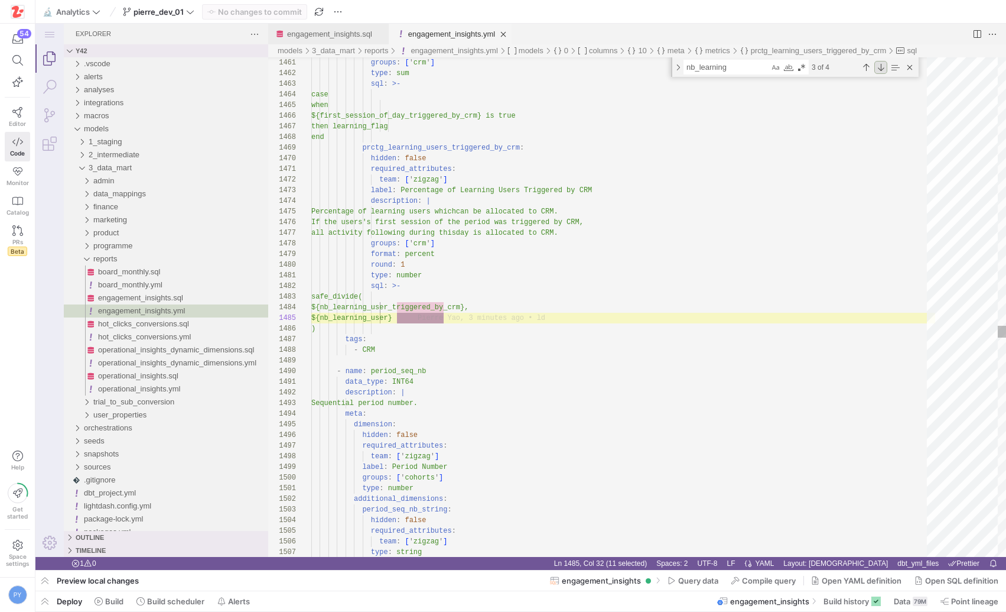
click at [881, 69] on div "Next Match (Enter)" at bounding box center [881, 67] width 13 height 13
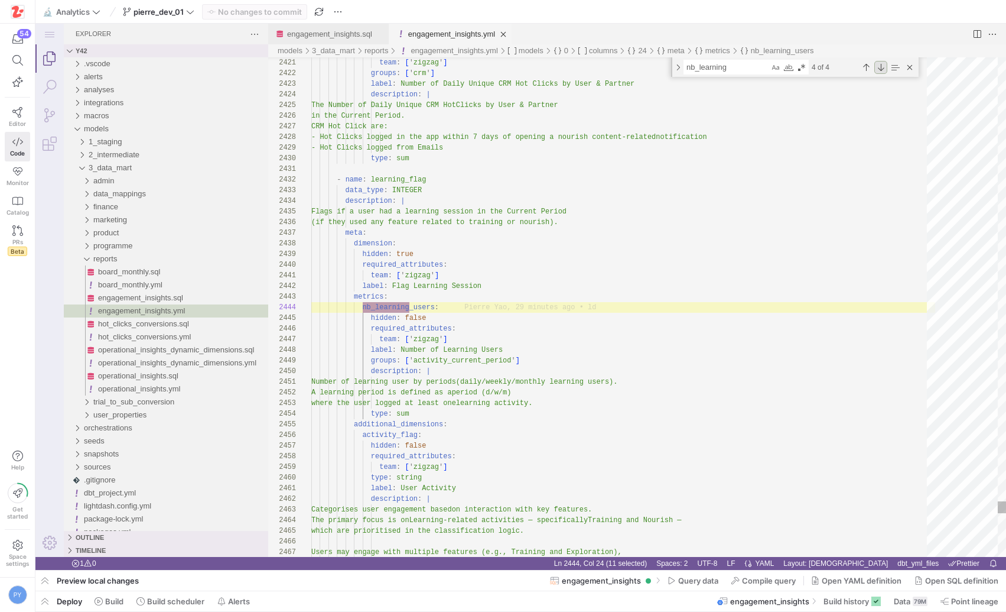
click at [881, 69] on div "Next Match (Enter)" at bounding box center [881, 67] width 13 height 13
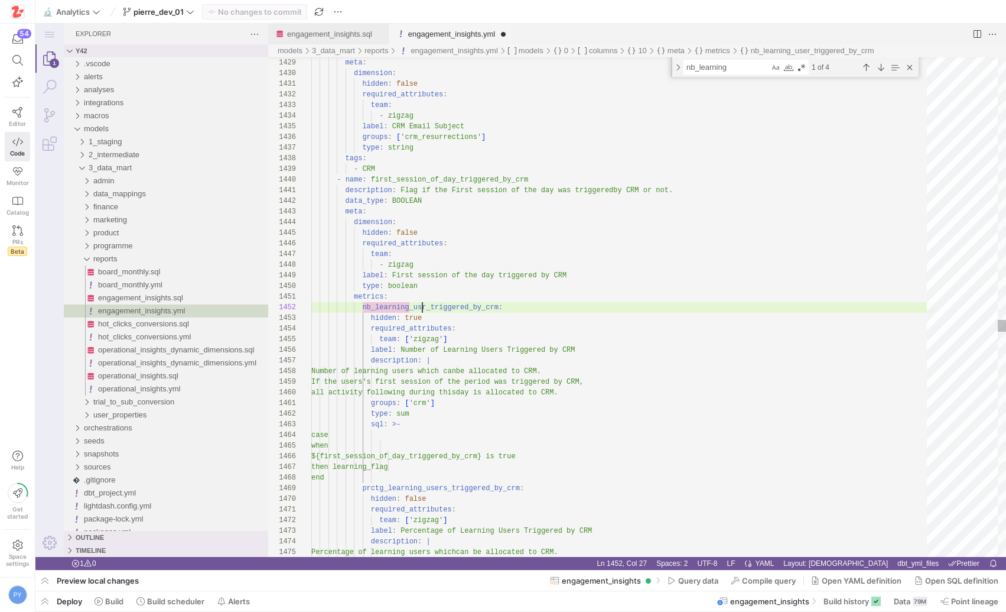
scroll to position [11, 111]
click at [879, 66] on div "Next Match (Enter)" at bounding box center [881, 67] width 13 height 13
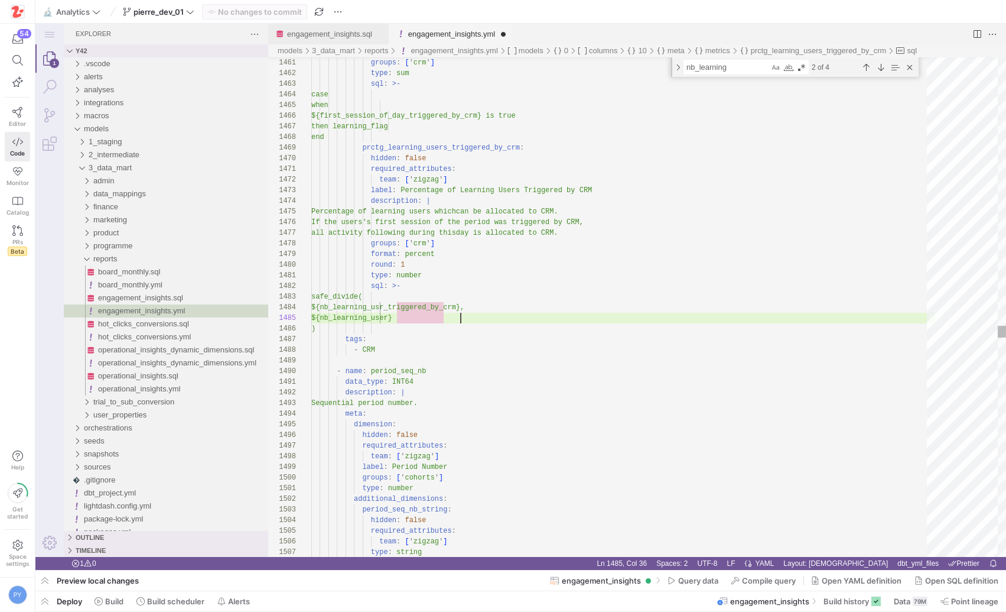
scroll to position [43, 145]
click at [883, 69] on div "Next Match (Enter)" at bounding box center [881, 67] width 13 height 13
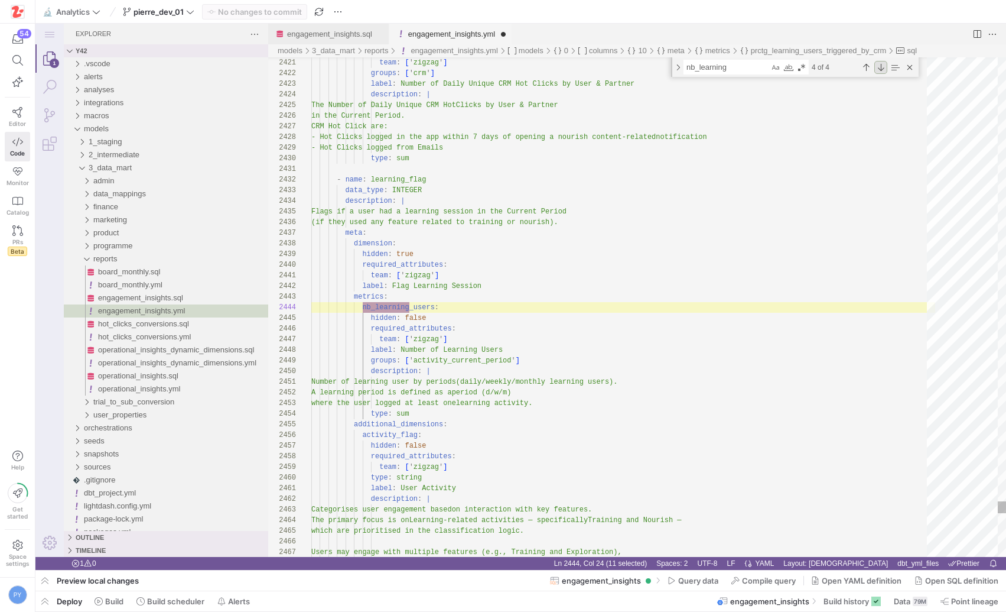
scroll to position [0, 98]
type textarea "team: ['zigzag'] label: Flag Learning Session metrics: nb_learning_usr: hidden:…"
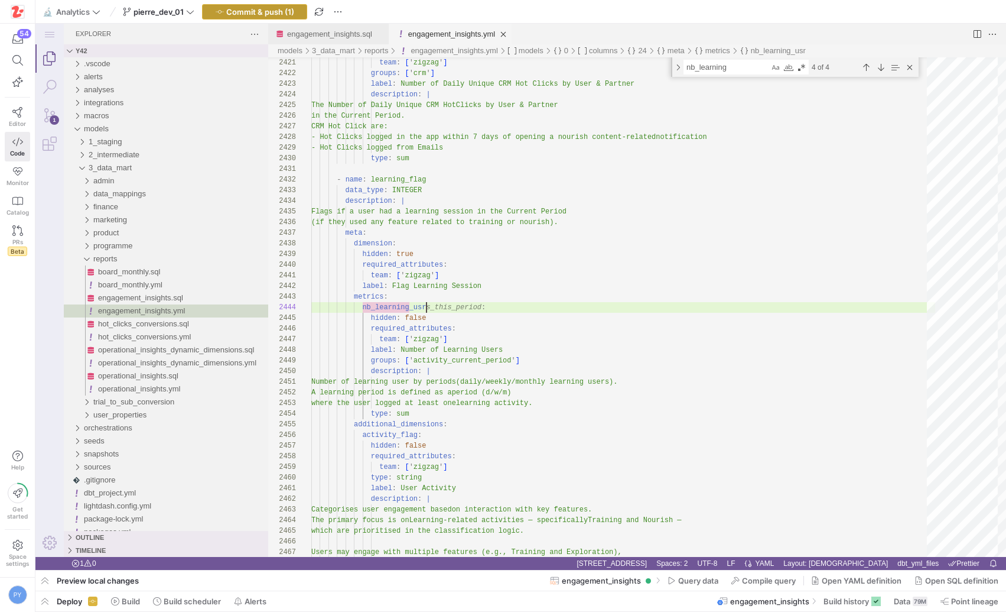
click at [236, 11] on span "Commit & push (1)" at bounding box center [260, 11] width 68 height 9
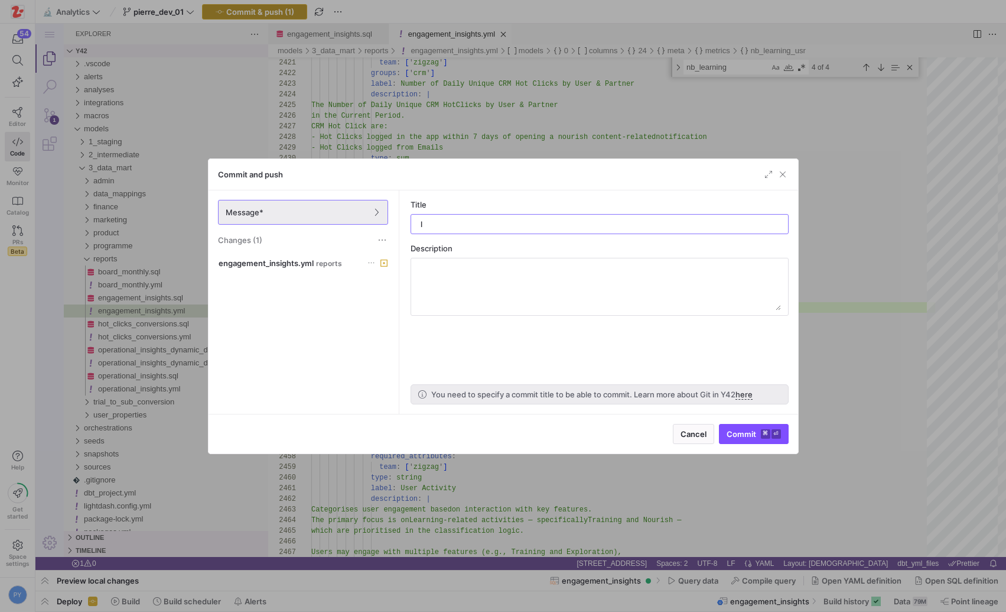
type input "ld"
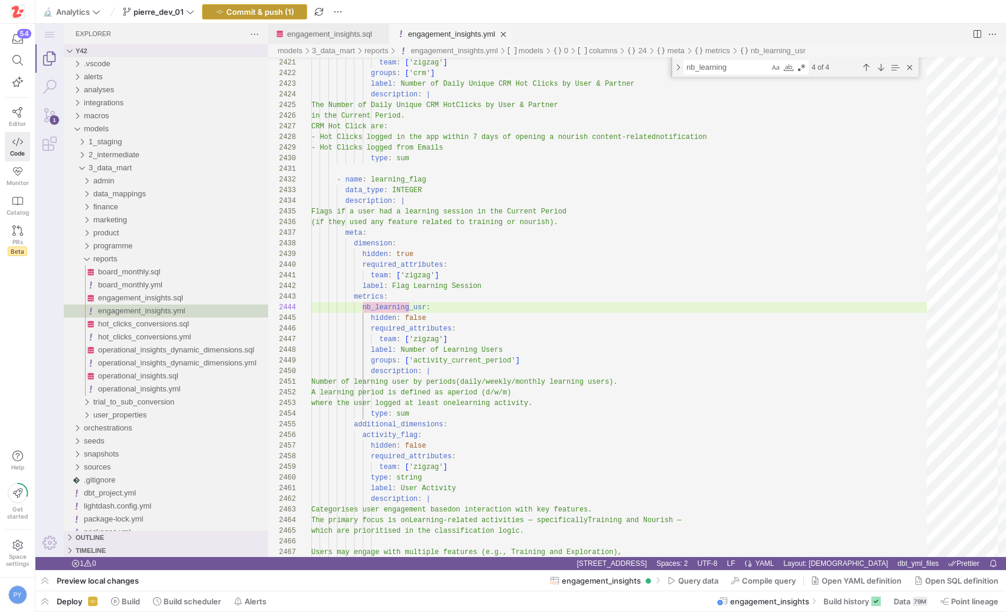
click at [236, 11] on span "Commit & push (1)" at bounding box center [260, 11] width 68 height 9
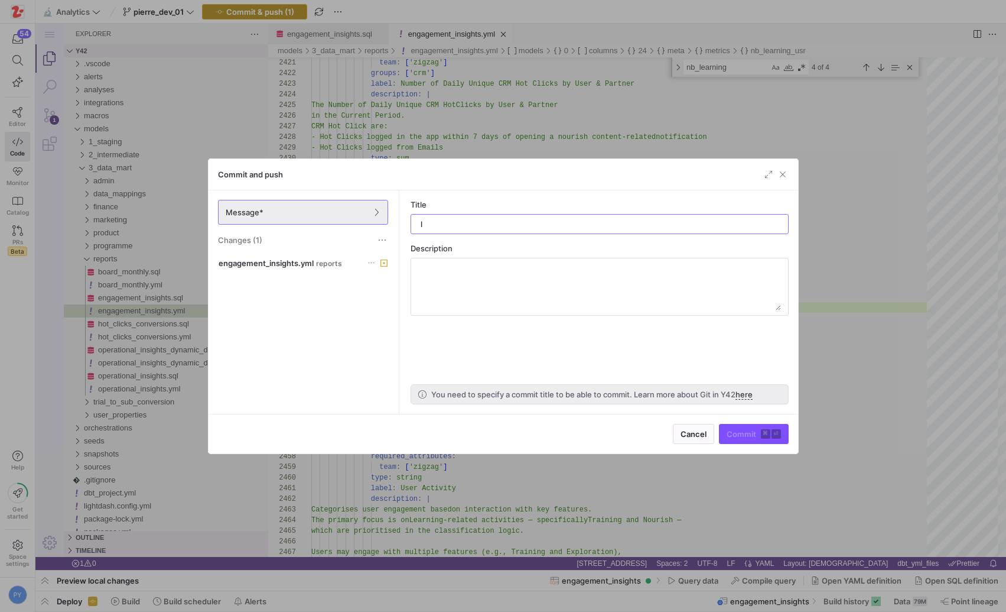
type input "ld"
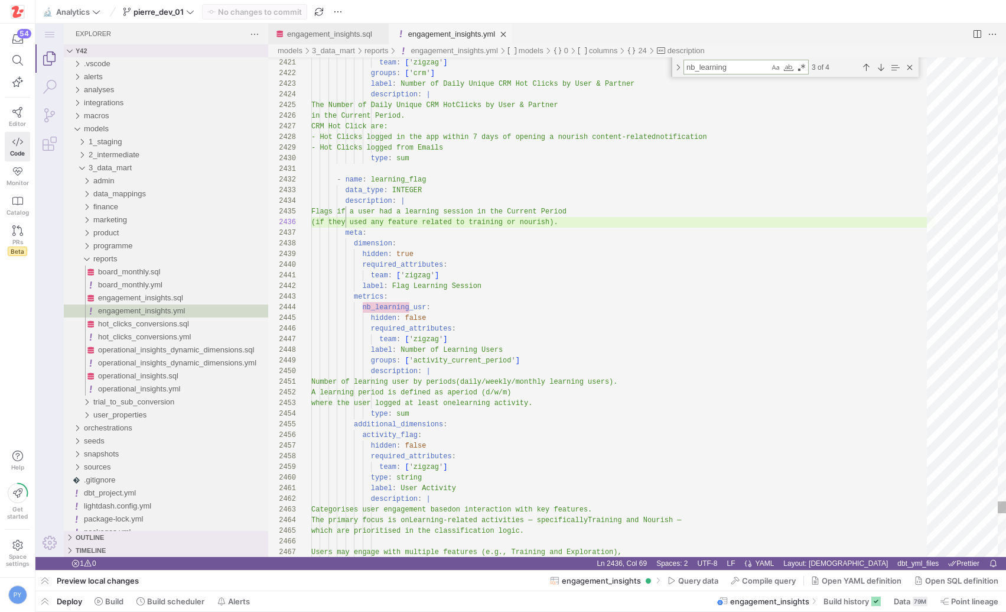
type textarea "team: ['zigzag'] label: Flag Learning Session metrics: nb_learning_usr: hidden:…"
type textarea "c"
type textarea "to capture users who are active but not engaging with Learning features. The lo…"
type textarea "co"
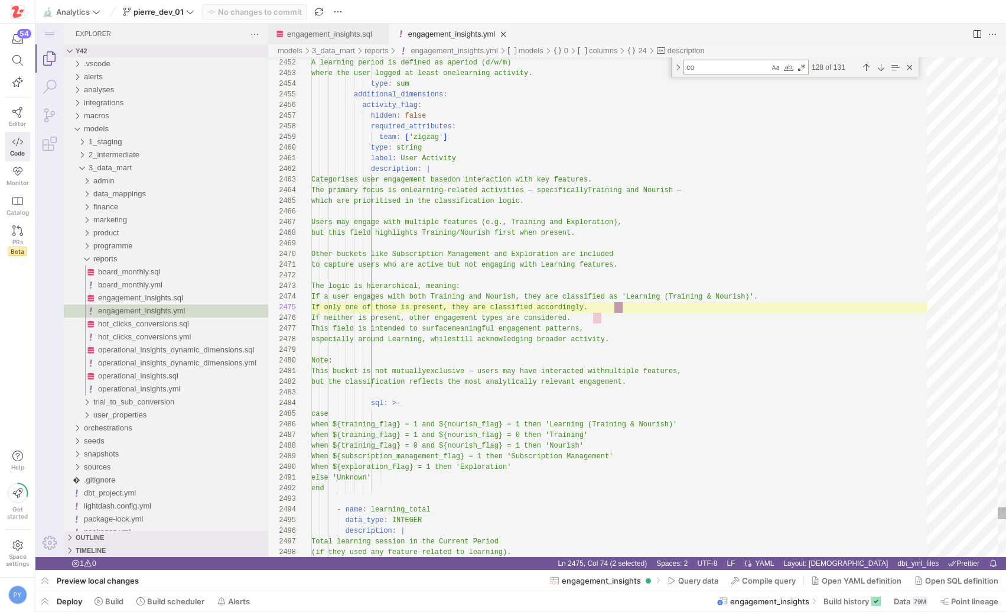
type textarea "version: 2 models: - name: engagement_insights description: | This model calcul…"
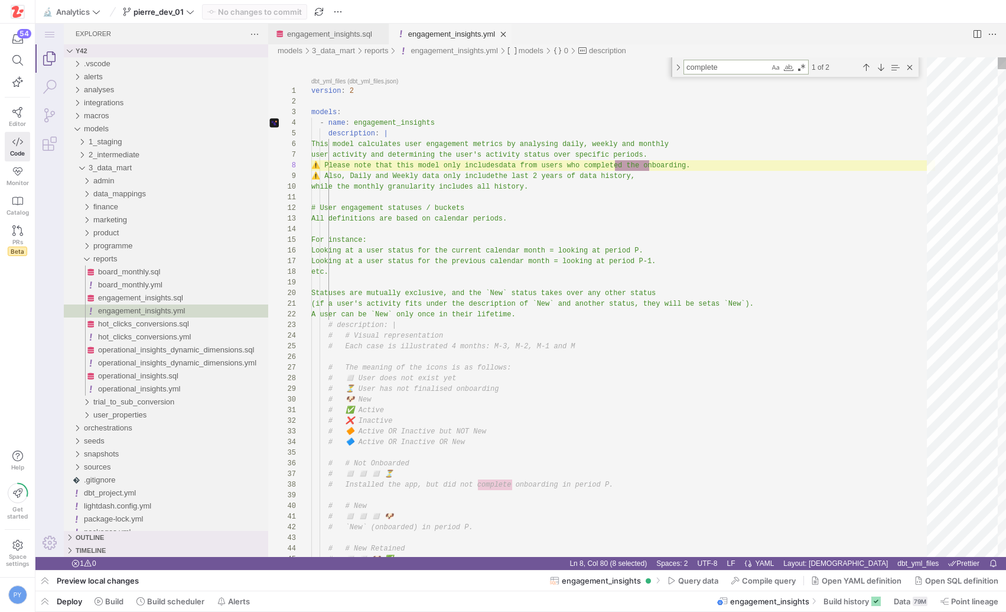
type textarea "completed"
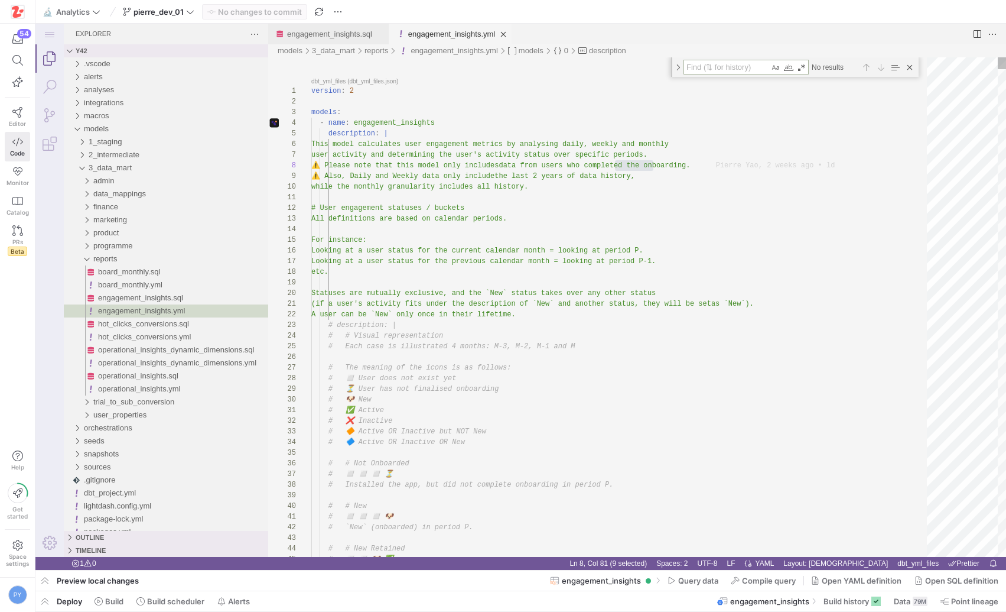
type textarea "team: ['zigzag'] label: Flag Learning Session metrics: nb_learning_usr: hidden:…"
type textarea "la"
type textarea "label: User Activity description: | Categorises user engagement based on intera…"
type textarea "las"
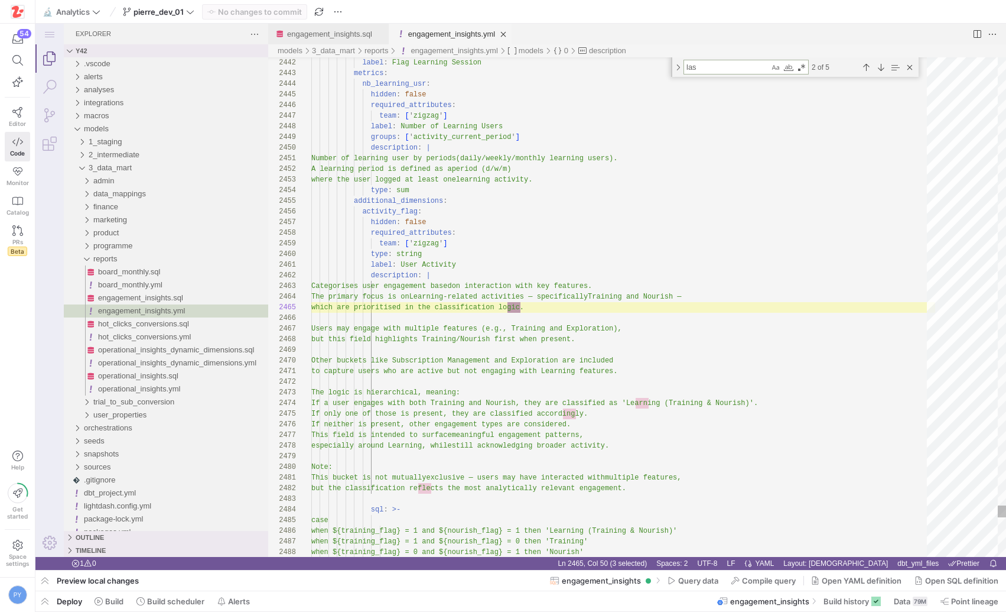
type textarea "version: 2 models: - name: engagement_insights description: | This model calcul…"
type textarea "last"
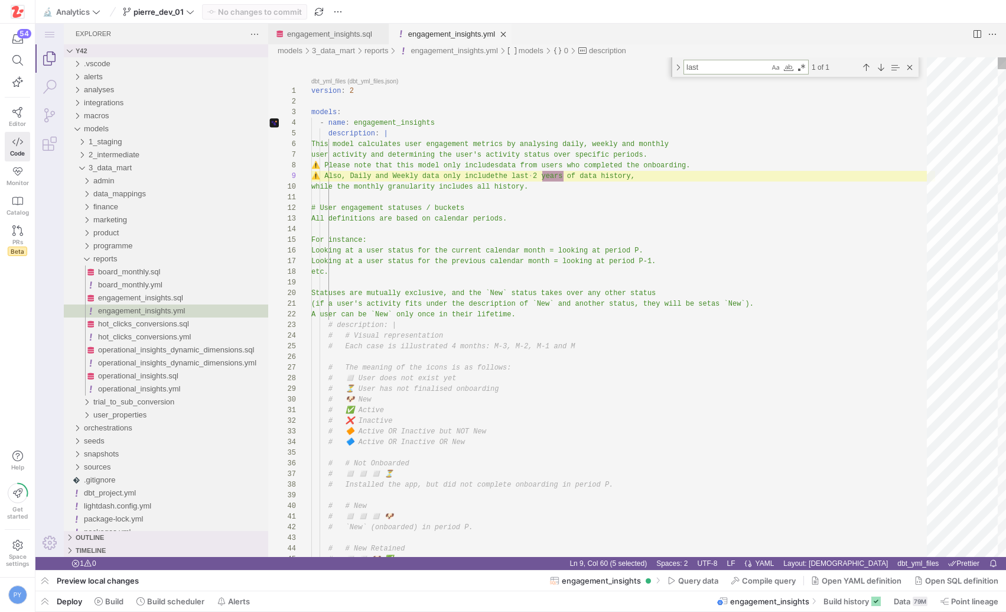
scroll to position [106, 252]
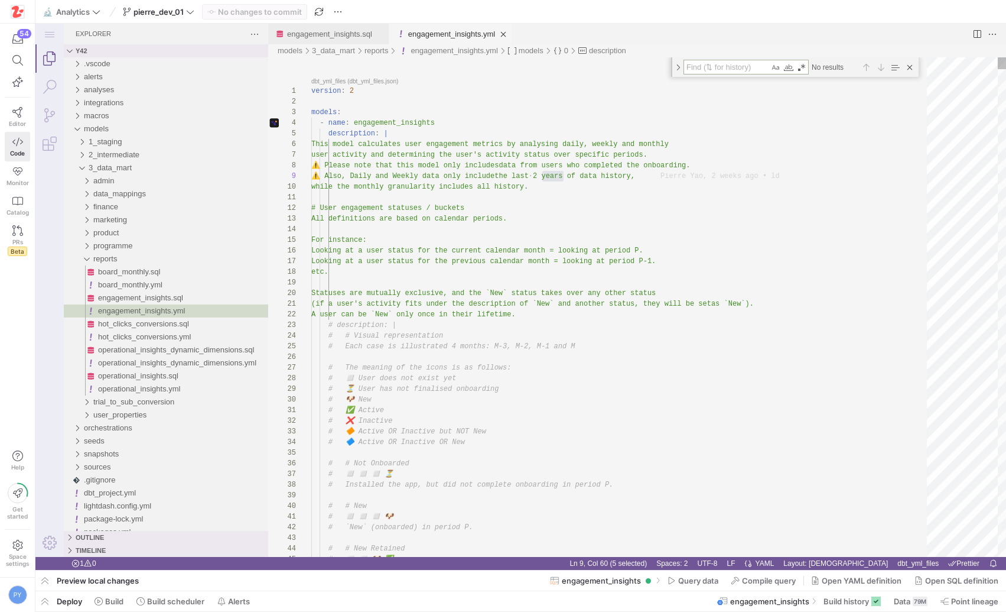
type textarea "label: " 🔭 Engagement Insights" required_attributes: team: ['zigzag'] default_t…"
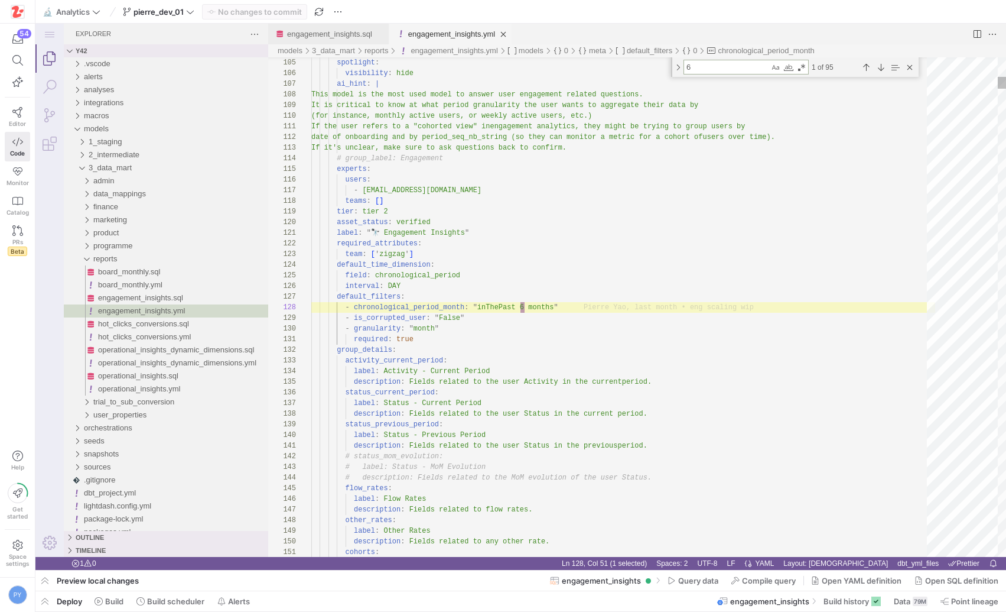
type textarea "6"
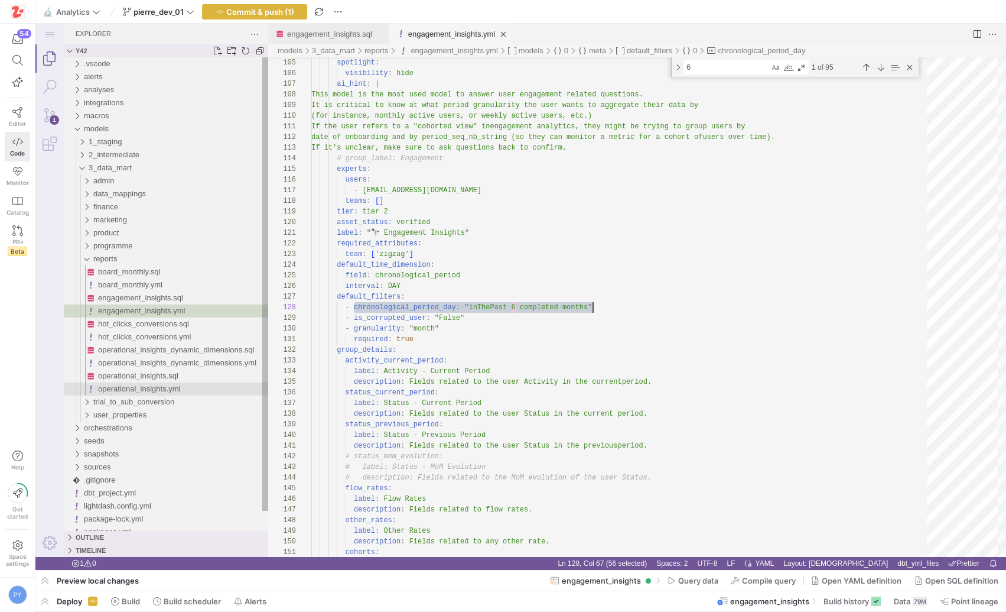
type textarea "label: " 🔭 Engagement Insights" required_attributes: team: ['zigzag'] default_t…"
click at [180, 387] on span "operational_insights.yml" at bounding box center [139, 388] width 82 height 9
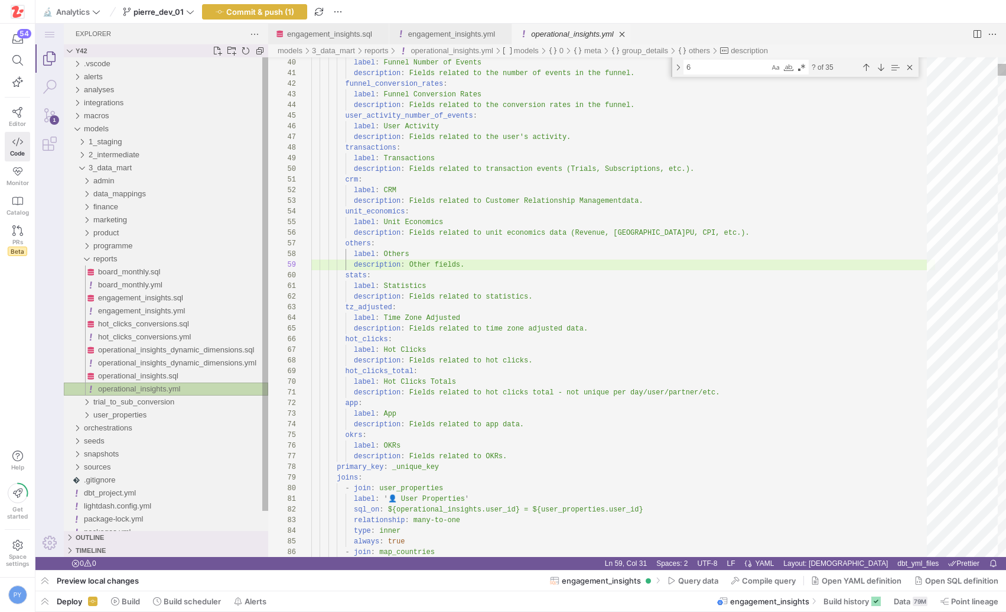
scroll to position [106, 128]
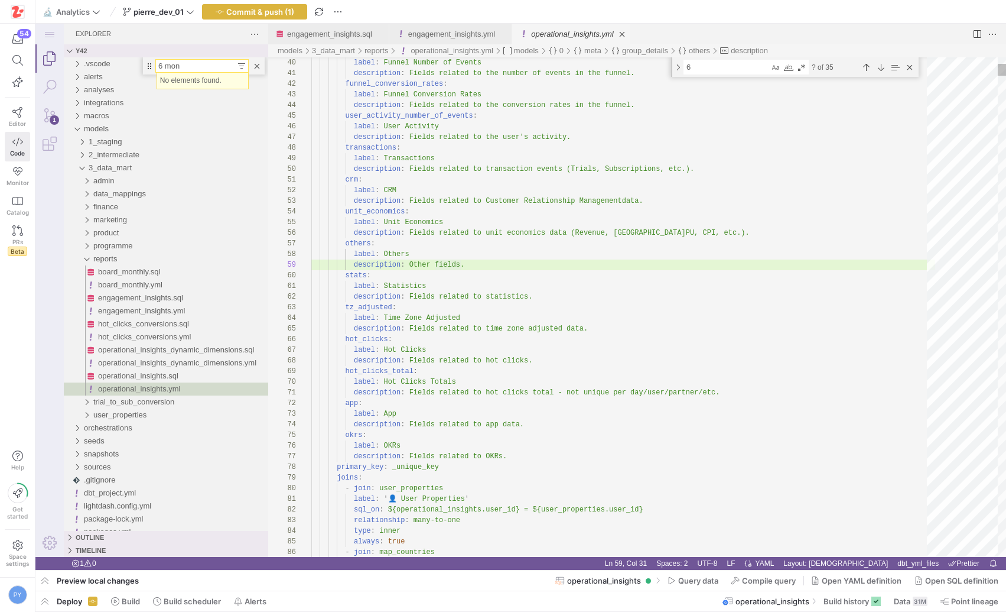
type input "6 mon"
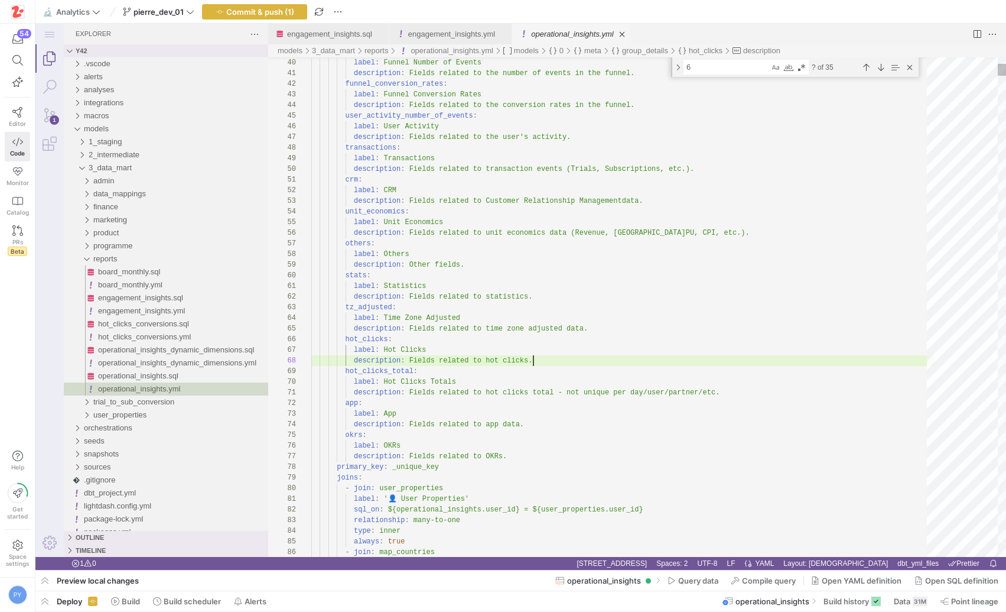
scroll to position [85, 222]
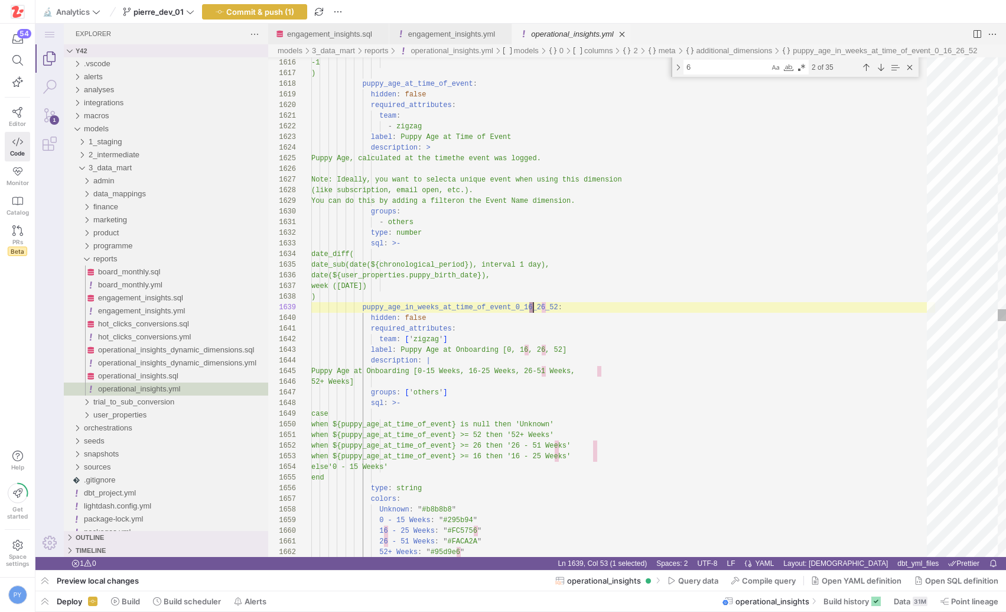
click at [704, 63] on textarea "6" at bounding box center [726, 67] width 85 height 14
type textarea "when ${puppy_age_at_time_of_event} >= 52 then '52+ Weeks' when ${puppy_age_at_t…"
type textarea "6"
type textarea "default_filters: - chronological_period_day: "inThePast 6 months" - is_corrupte…"
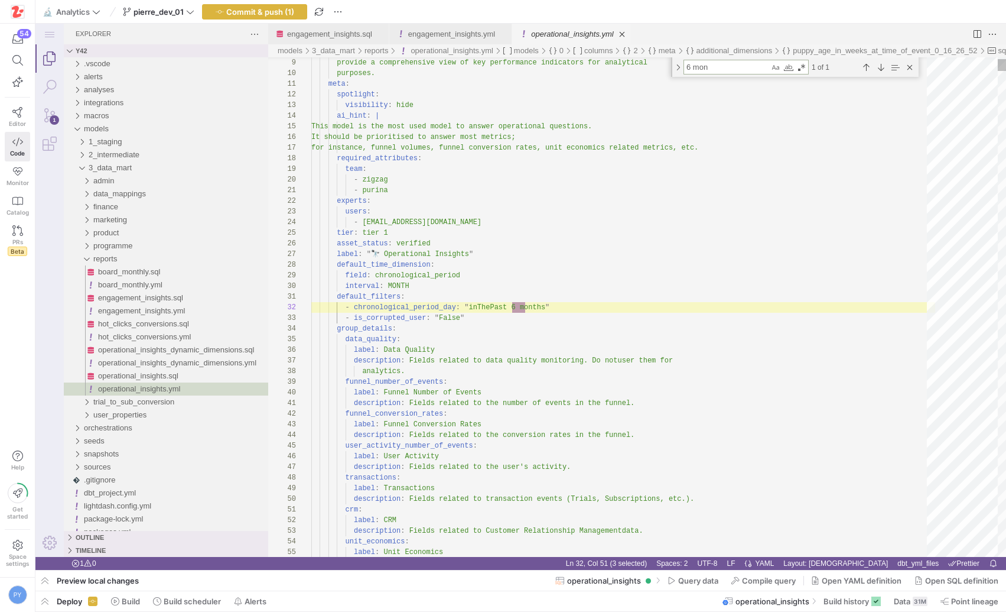
scroll to position [106, 222]
type textarea "6 mon"
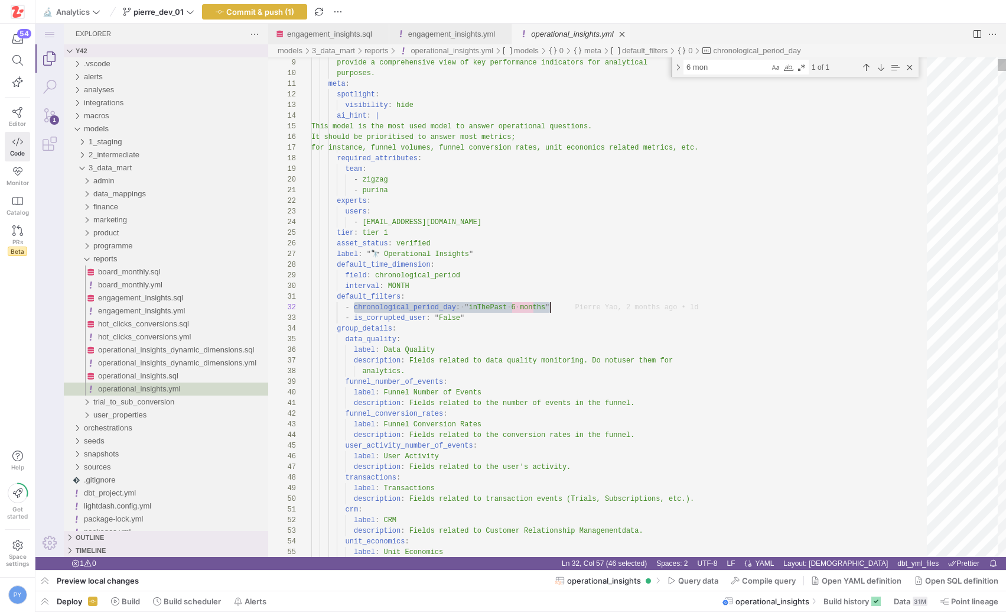
paste textarea "completed"
type textarea "default_filters: - chronological_period_day: "inThePast 6 completed months" - i…"
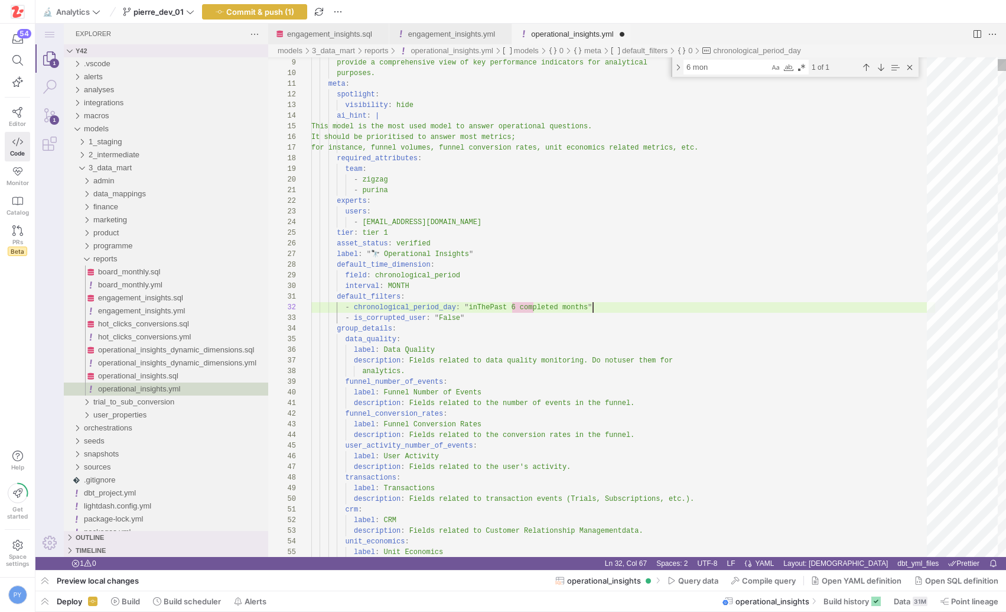
scroll to position [11, 282]
click at [294, 11] on span "Commit & push (2)" at bounding box center [260, 11] width 69 height 9
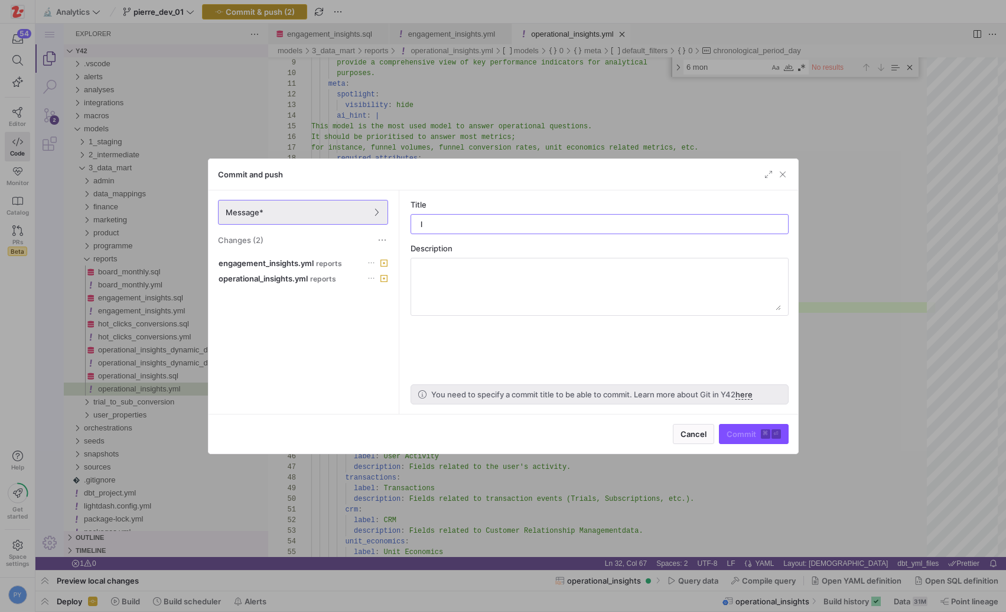
type input "ld"
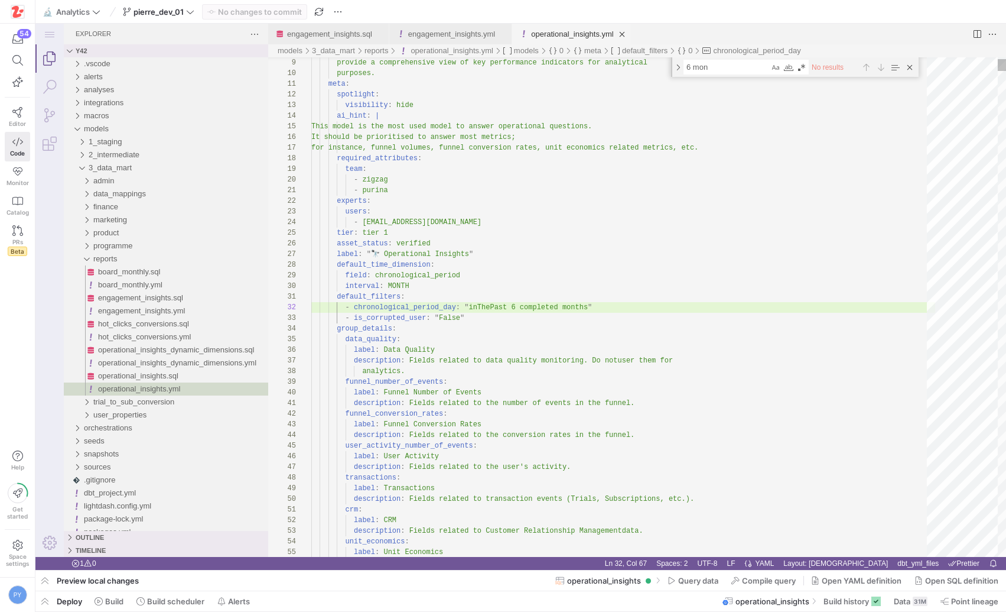
scroll to position [32, 86]
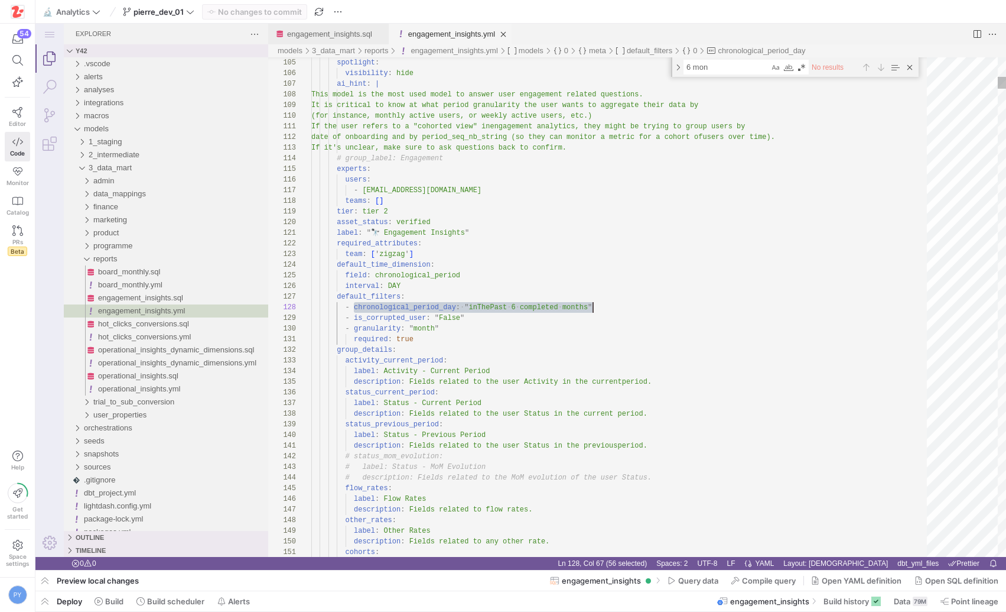
scroll to position [74, 281]
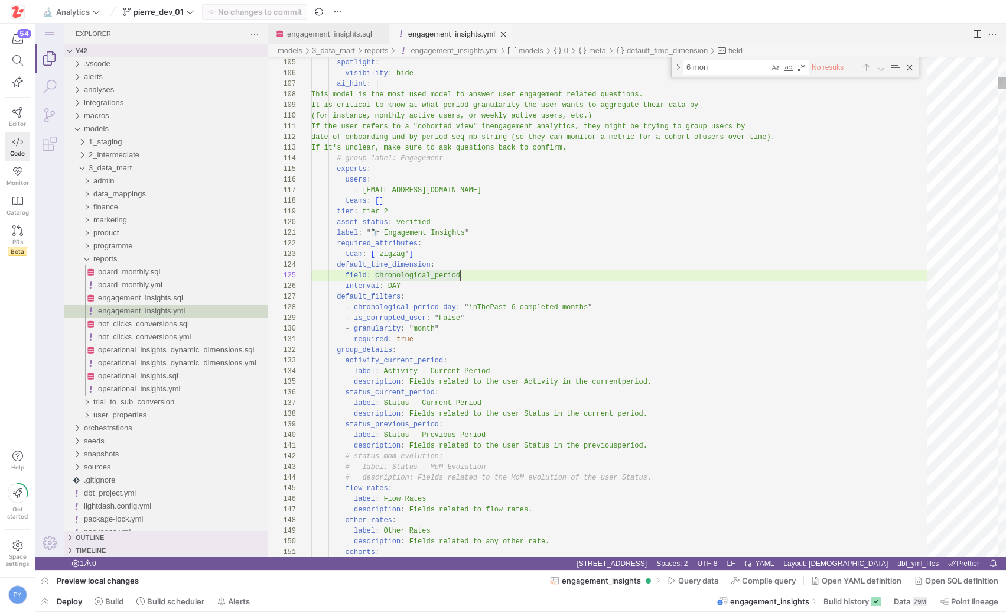
type textarea "chronological_period"
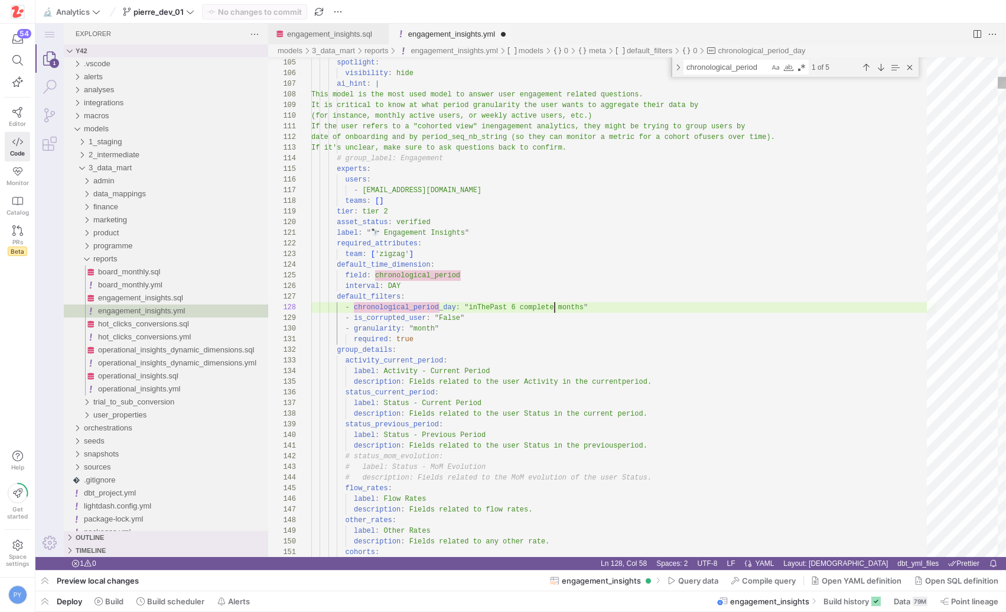
scroll to position [74, 243]
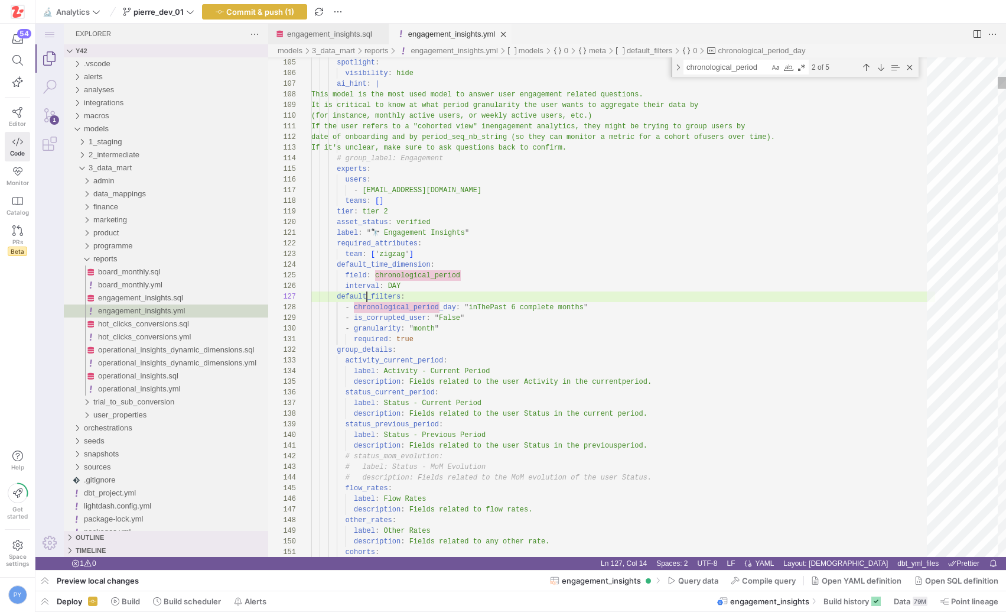
scroll to position [64, 90]
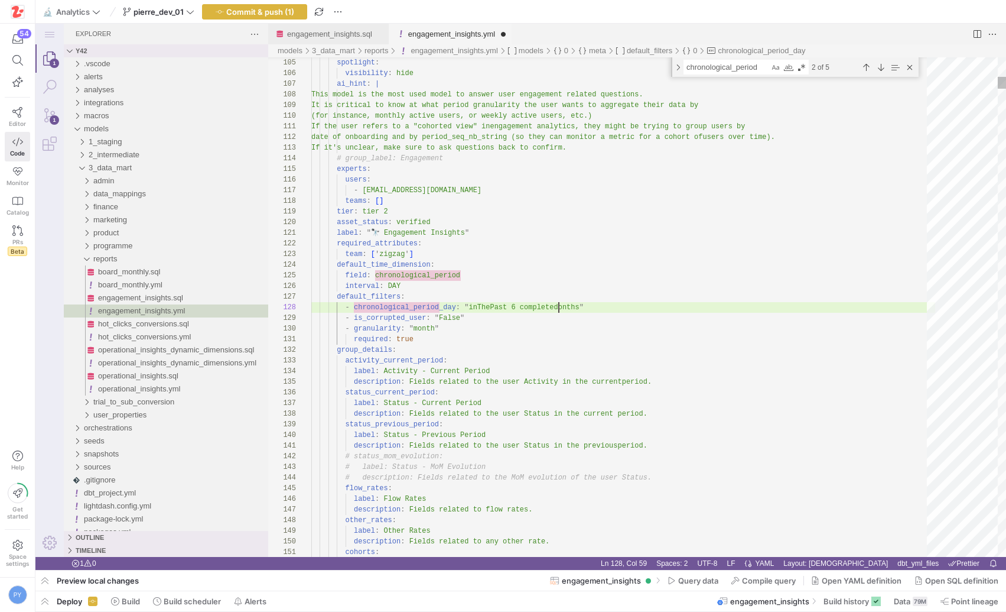
scroll to position [74, 252]
type textarea "label: " 🔭 Engagement Insights" required_attributes: team: ['zigzag'] default_t…"
click at [277, 10] on div "Commit & push (1)" at bounding box center [254, 11] width 105 height 15
click at [277, 10] on span "Commit & push (1)" at bounding box center [260, 11] width 68 height 9
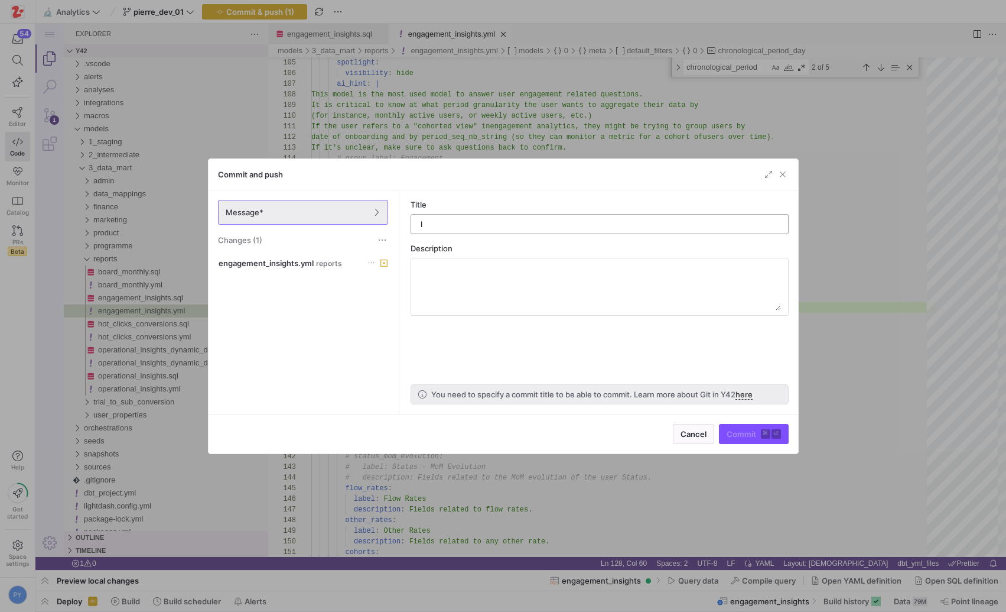
type input "ld"
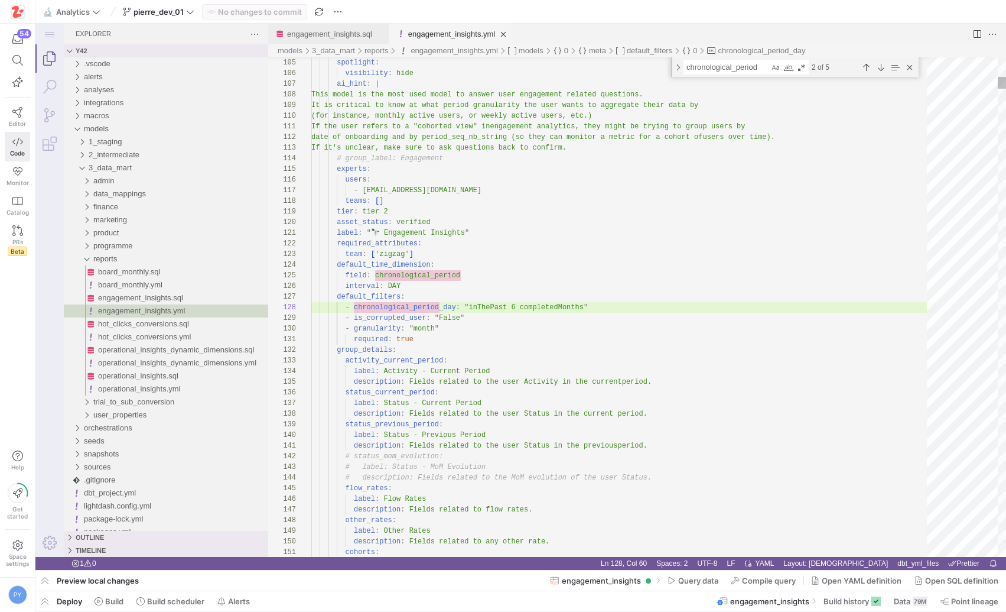
paste textarea "- status: "completed""
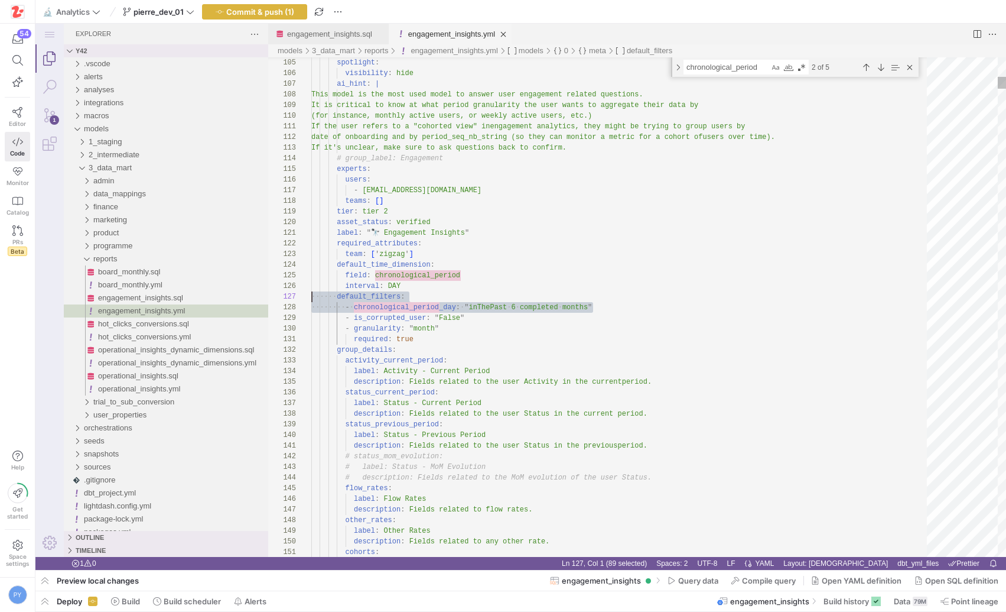
scroll to position [64, 0]
drag, startPoint x: 619, startPoint y: 304, endPoint x: 267, endPoint y: 295, distance: 352.3
click at [293, 14] on span "Commit & push (1)" at bounding box center [260, 11] width 68 height 9
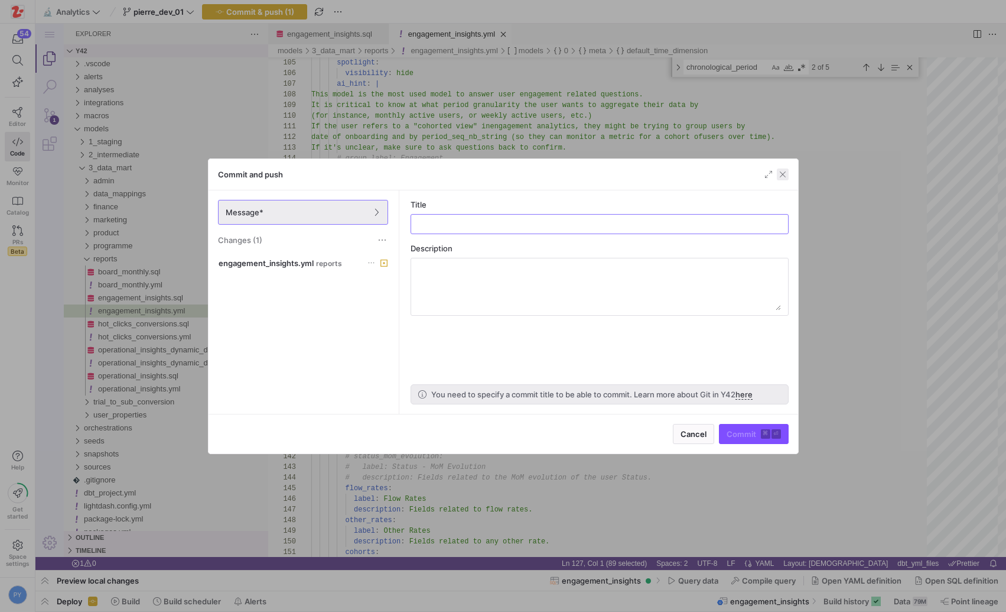
click at [782, 174] on span "button" at bounding box center [783, 174] width 12 height 12
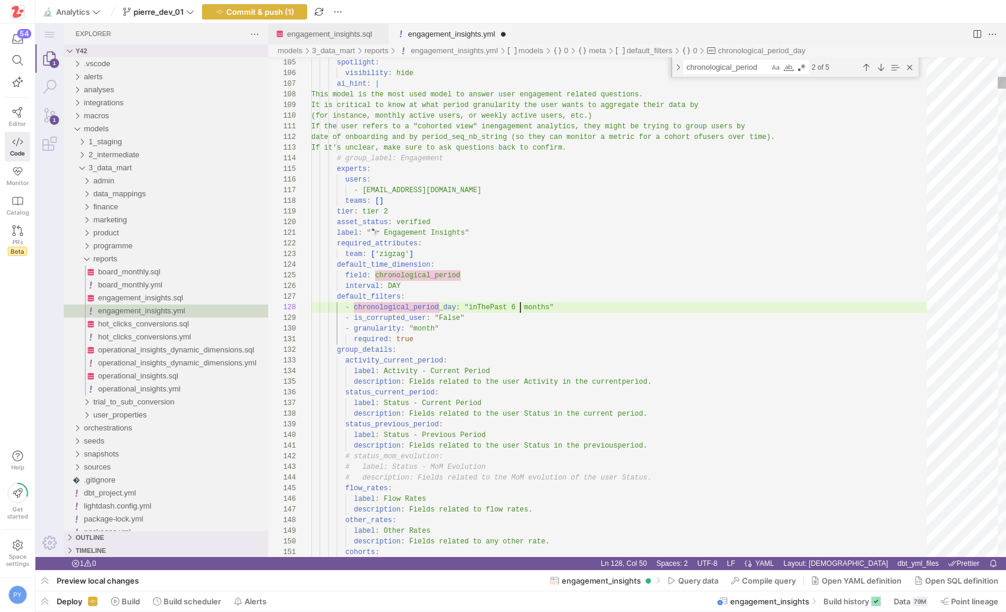
type textarea "label: " 🔭 Engagement Insights" required_attributes: team: ['zigzag'] default_t…"
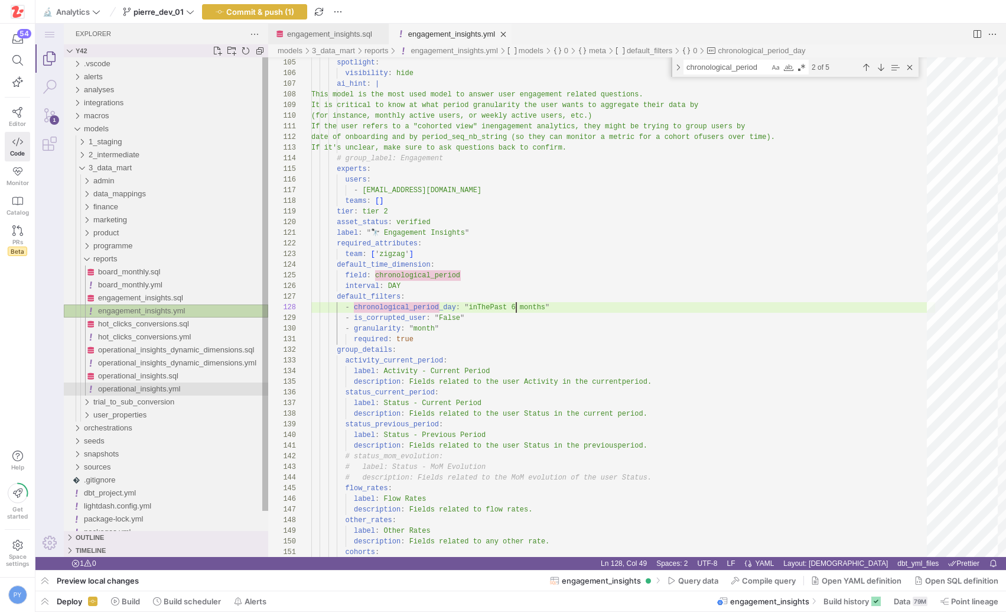
click at [135, 390] on span "operational_insights.yml" at bounding box center [139, 388] width 82 height 9
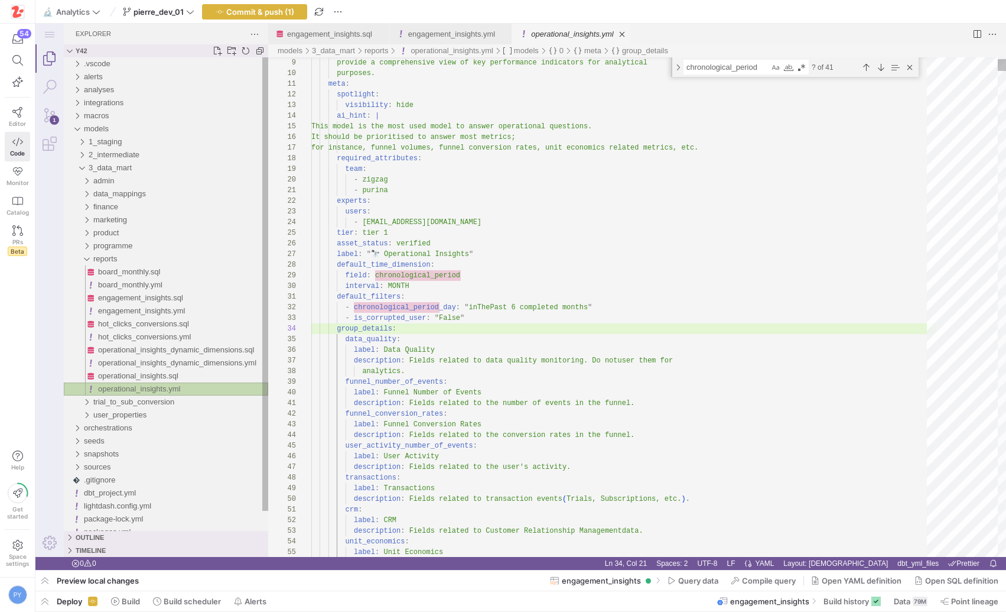
scroll to position [106, 86]
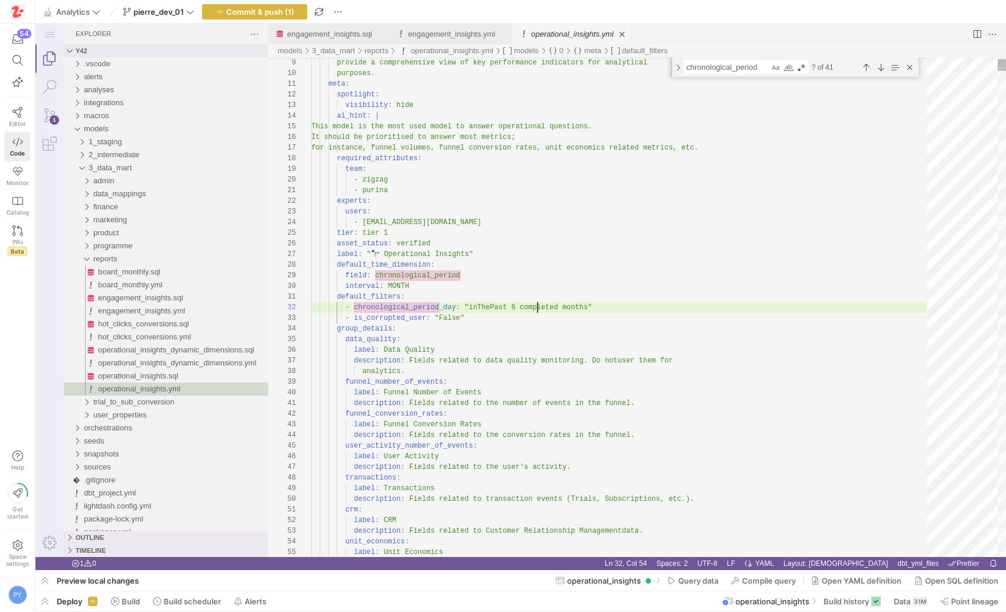
type textarea "default_filters: - chronological_period_day: "inThePast 6 months" - is_corrupte…"
click at [277, 18] on button "Commit & push (2)" at bounding box center [254, 11] width 105 height 15
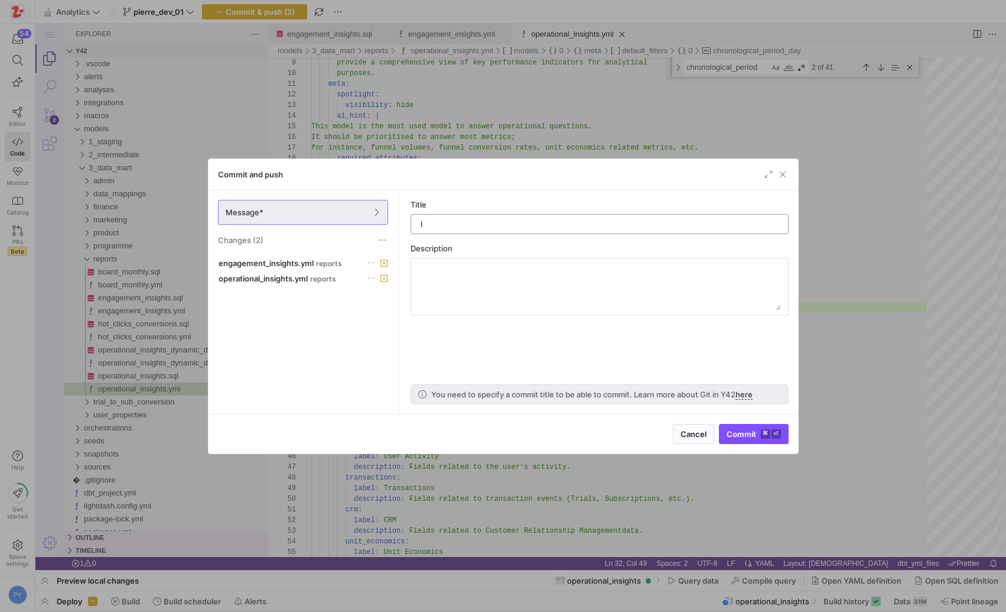
type input "ld"
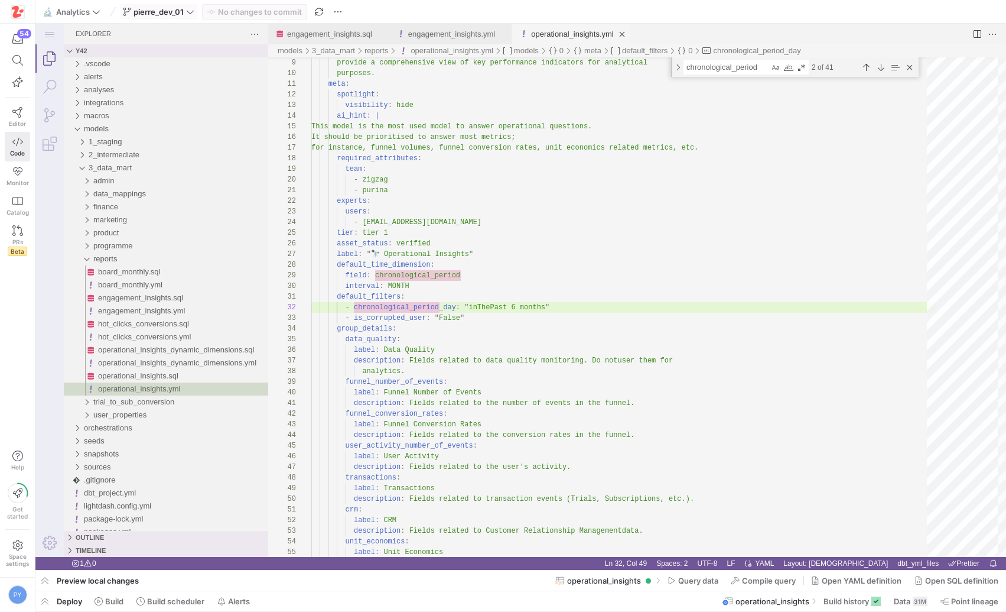
click at [188, 15] on icon at bounding box center [190, 12] width 8 height 8
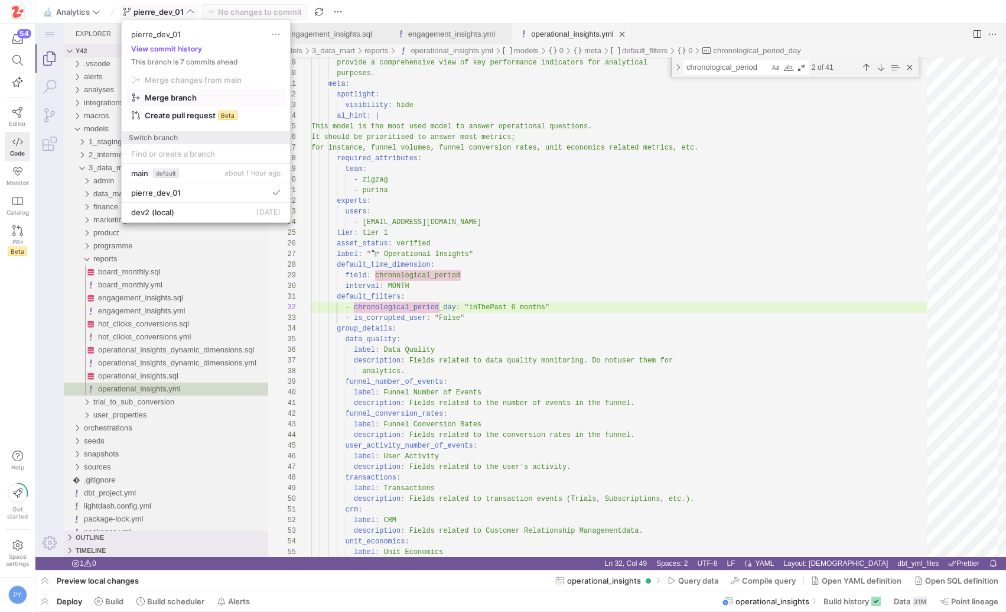
click at [186, 85] on span "Merge branch" at bounding box center [193, 79] width 97 height 9
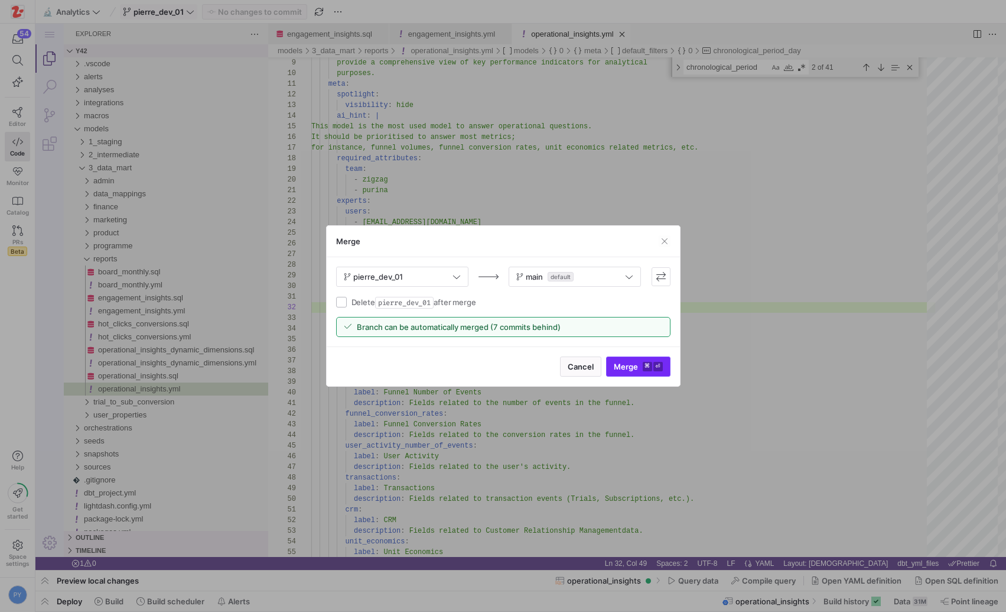
click at [636, 371] on span "submit" at bounding box center [638, 366] width 63 height 19
